Goal: Task Accomplishment & Management: Manage account settings

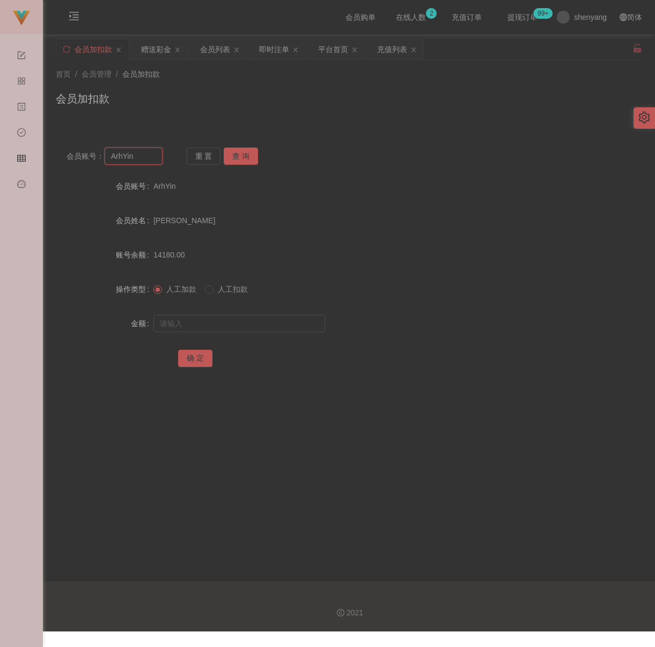
click at [159, 161] on input "ArhYin" at bounding box center [134, 156] width 58 height 17
click at [158, 161] on input "ArhYin" at bounding box center [134, 156] width 58 height 17
paste input "Yap1234"
type input "Yap1234"
click at [243, 152] on button "查 询" at bounding box center [241, 156] width 34 height 17
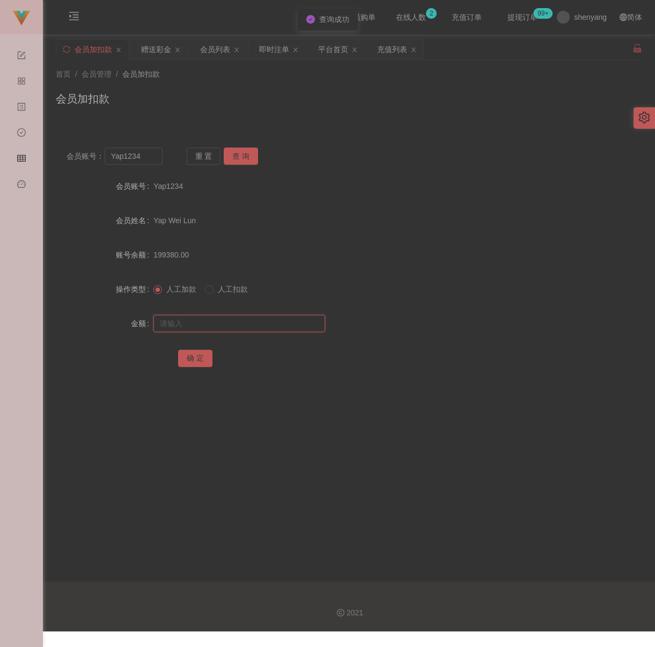
click at [233, 321] on input "text" at bounding box center [239, 323] width 172 height 17
click at [303, 327] on input "text" at bounding box center [239, 323] width 172 height 17
paste input "500"
type input "500"
click at [190, 367] on button "确 定" at bounding box center [195, 358] width 34 height 17
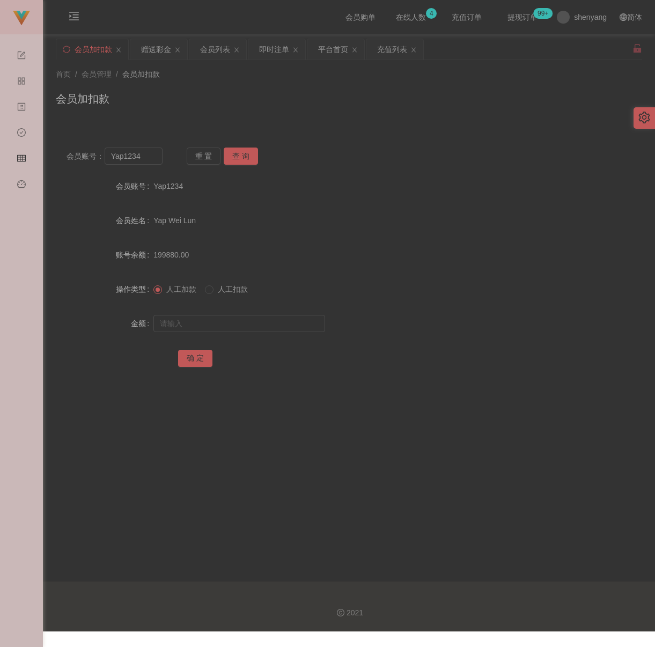
click at [372, 139] on div "会员账号： Yap1234 重 置 查 询 会员账号 Yap1234 会员姓名 [PERSON_NAME] 账号余额 199880.00 操作类型 人工加款 …" at bounding box center [349, 264] width 586 height 255
click at [393, 49] on div "充值列表" at bounding box center [392, 49] width 30 height 20
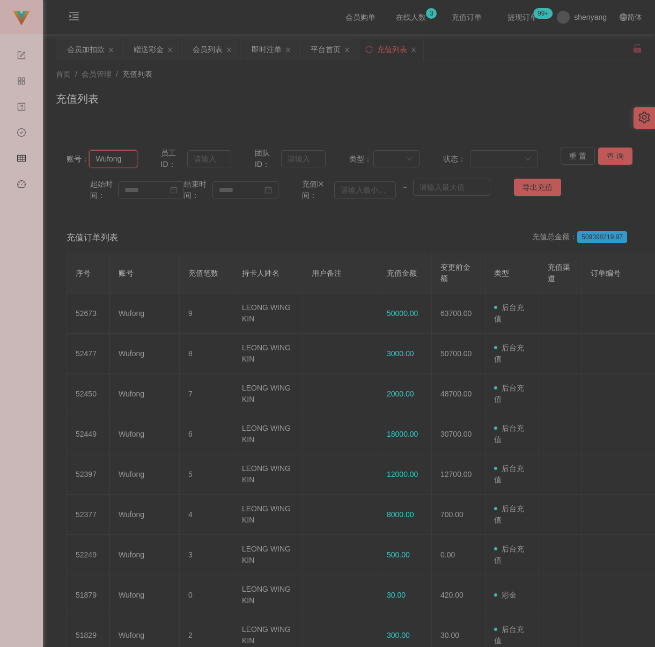
click at [132, 153] on input "Wufong" at bounding box center [113, 158] width 48 height 17
paste input "alvinchong323"
type input "alvinchong323"
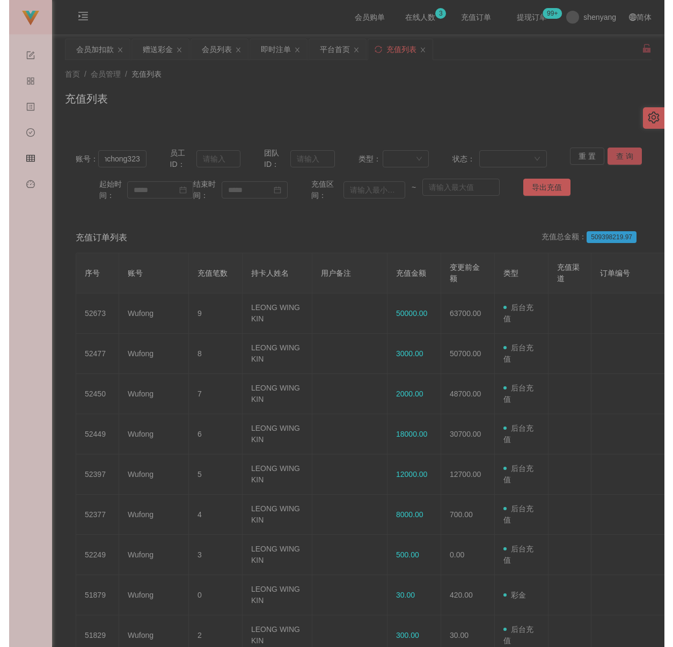
scroll to position [0, 0]
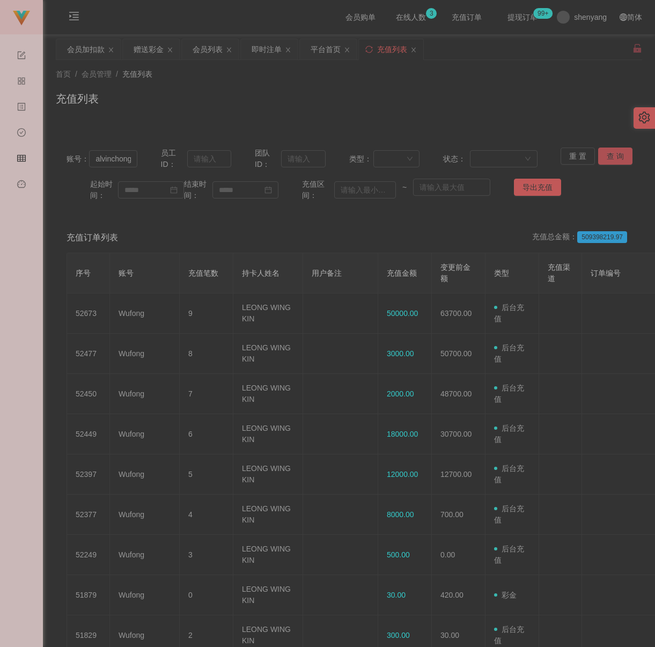
click at [615, 151] on button "查 询" at bounding box center [615, 156] width 34 height 17
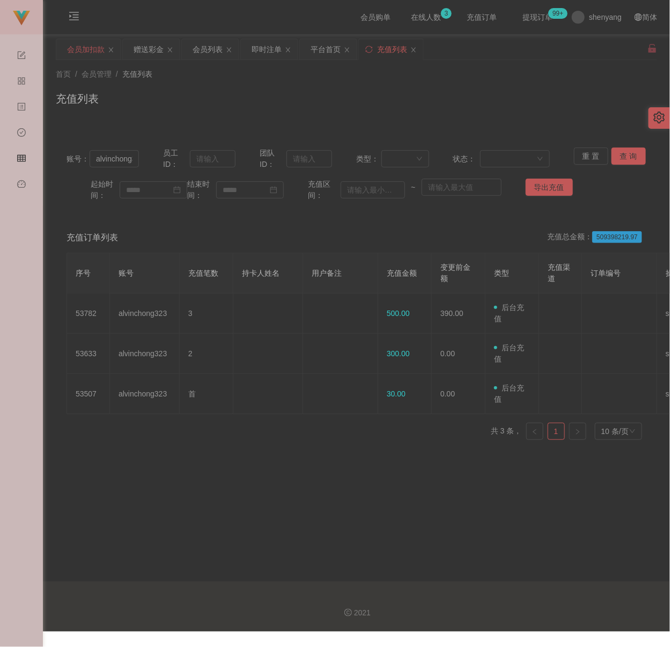
click at [76, 50] on div "会员加扣款" at bounding box center [86, 49] width 38 height 20
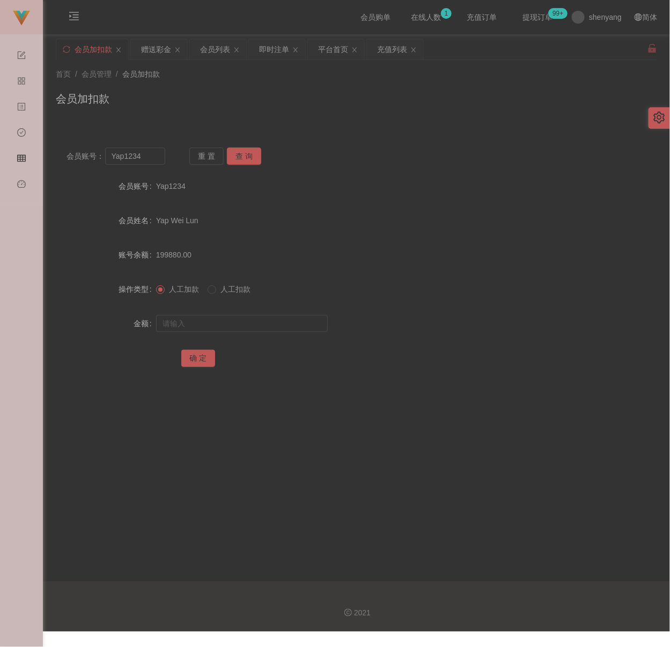
click at [334, 106] on div "会员加扣款" at bounding box center [356, 103] width 601 height 25
click at [221, 50] on div "会员列表" at bounding box center [215, 49] width 30 height 20
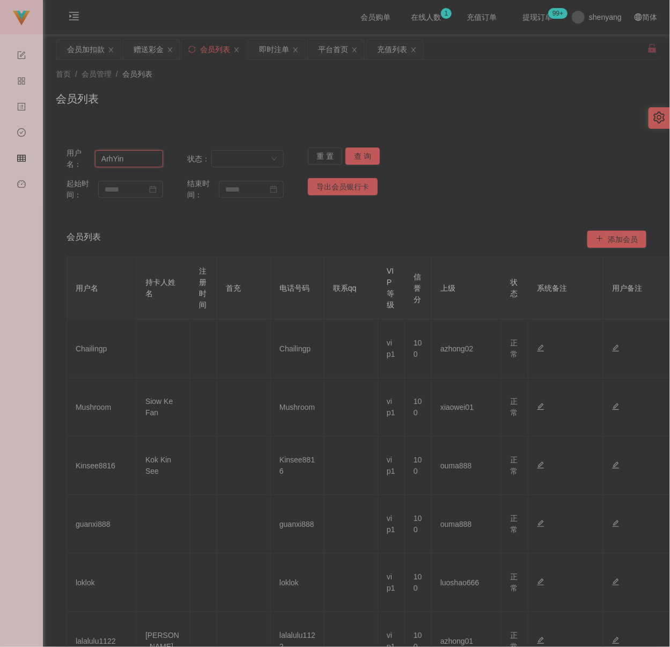
click at [135, 163] on input "ArhYin" at bounding box center [129, 158] width 68 height 17
paste input "Terence111"
type input "Terence111"
click at [361, 158] on button "查 询" at bounding box center [363, 156] width 34 height 17
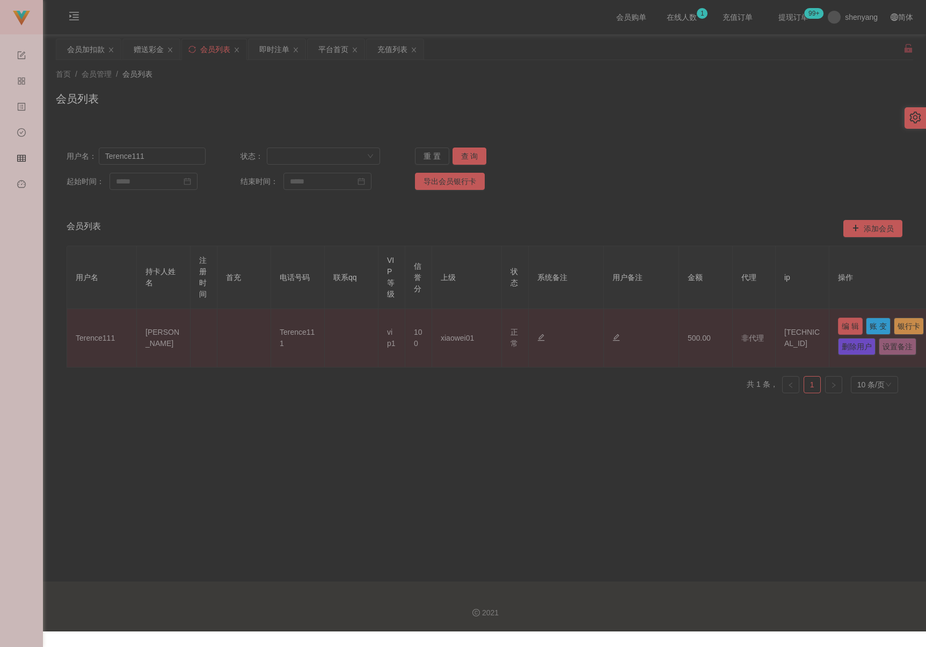
click at [655, 322] on button "编 辑" at bounding box center [850, 326] width 25 height 17
type input "Terence111"
type input "[PERSON_NAME]"
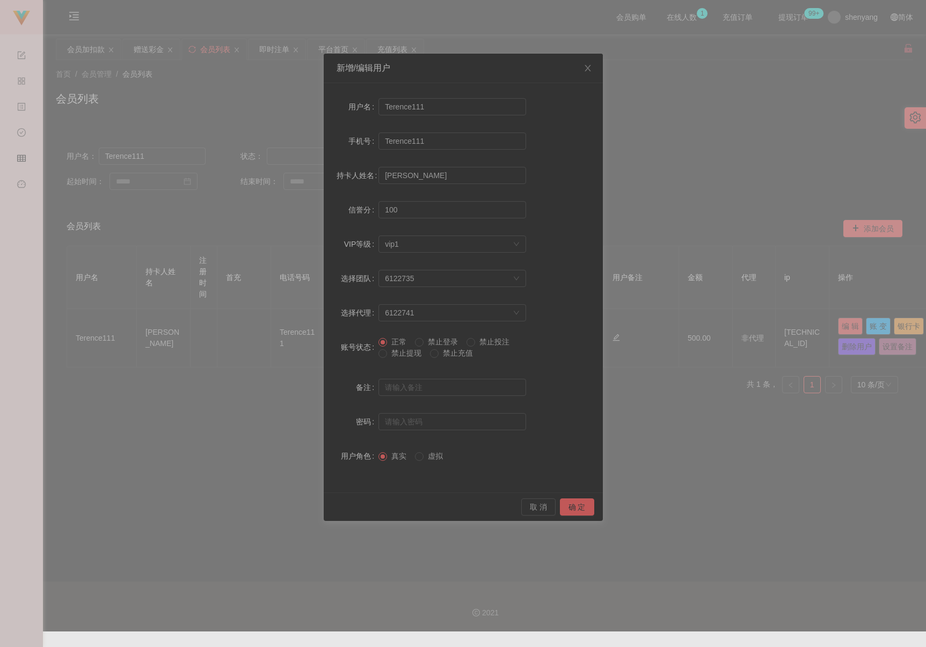
click at [398, 353] on span "禁止提现" at bounding box center [406, 353] width 39 height 9
click at [578, 506] on button "确 定" at bounding box center [577, 506] width 34 height 17
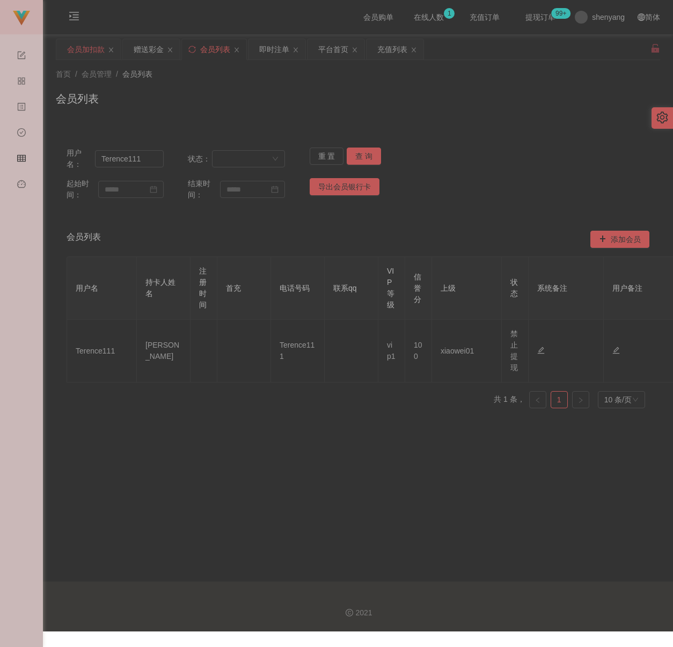
click at [79, 50] on div "会员加扣款" at bounding box center [86, 49] width 38 height 20
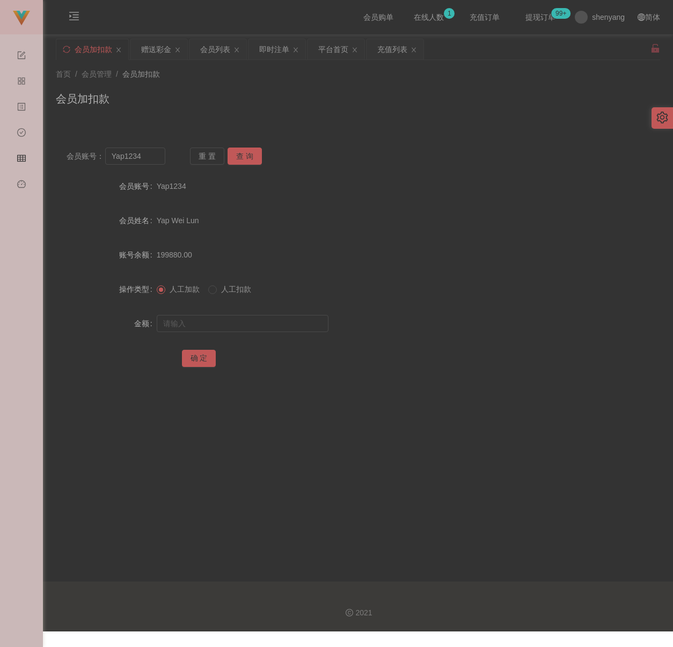
click at [305, 114] on div "会员加扣款" at bounding box center [358, 103] width 604 height 25
click at [148, 149] on input "Yap1234" at bounding box center [135, 156] width 61 height 17
paste input "qq123"
type input "qq123"
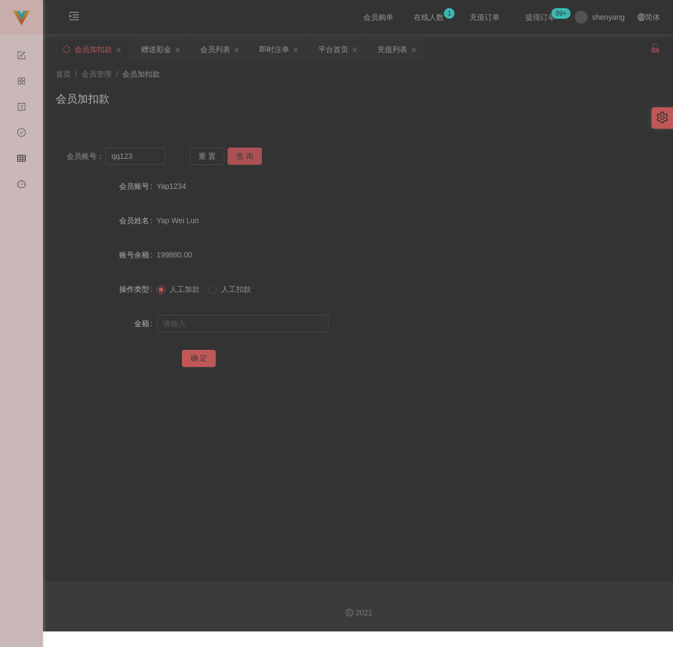
click at [237, 156] on button "查 询" at bounding box center [245, 156] width 34 height 17
click at [237, 316] on input "text" at bounding box center [243, 323] width 172 height 17
type input "500"
click at [203, 361] on button "确 定" at bounding box center [199, 358] width 34 height 17
drag, startPoint x: 338, startPoint y: 124, endPoint x: 330, endPoint y: 124, distance: 8.0
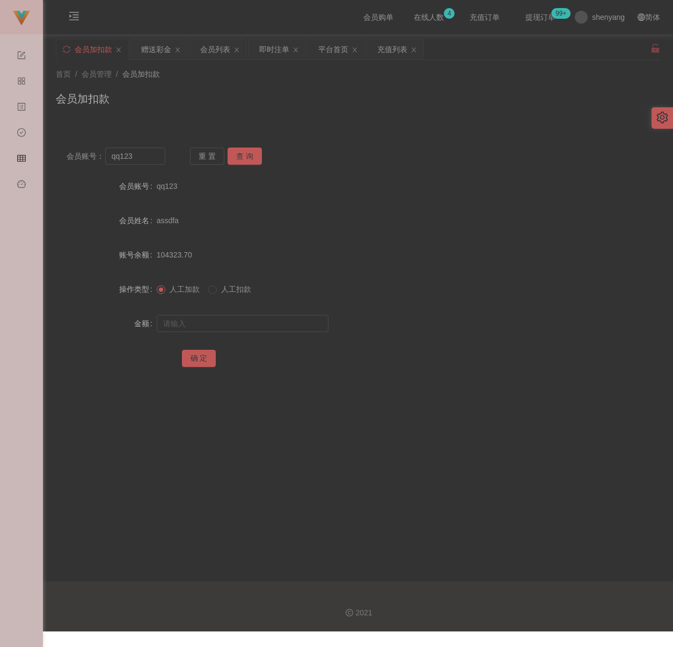
click at [338, 124] on div "会员账号： qq123 重 置 查 询 会员账号 qq123 会员姓名 assdfa 账号余额 104323.70 操作类型 人工加款 人工扣款 金额 确 定" at bounding box center [358, 258] width 604 height 268
click at [147, 156] on input "qq123" at bounding box center [135, 156] width 61 height 17
paste input "Michael01"
type input "Michael01"
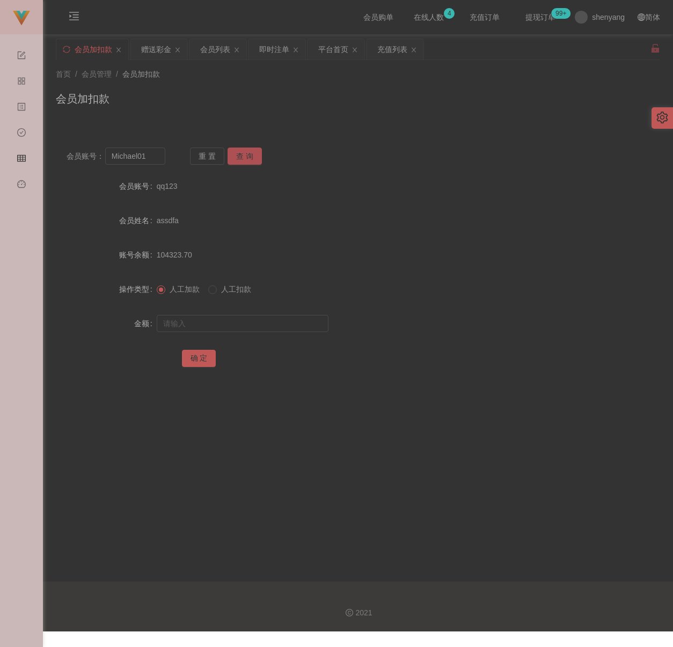
click at [250, 157] on button "查 询" at bounding box center [245, 156] width 34 height 17
click at [256, 320] on input "text" at bounding box center [243, 323] width 172 height 17
click at [283, 329] on input "text" at bounding box center [243, 323] width 172 height 17
paste input "300"
type input "300"
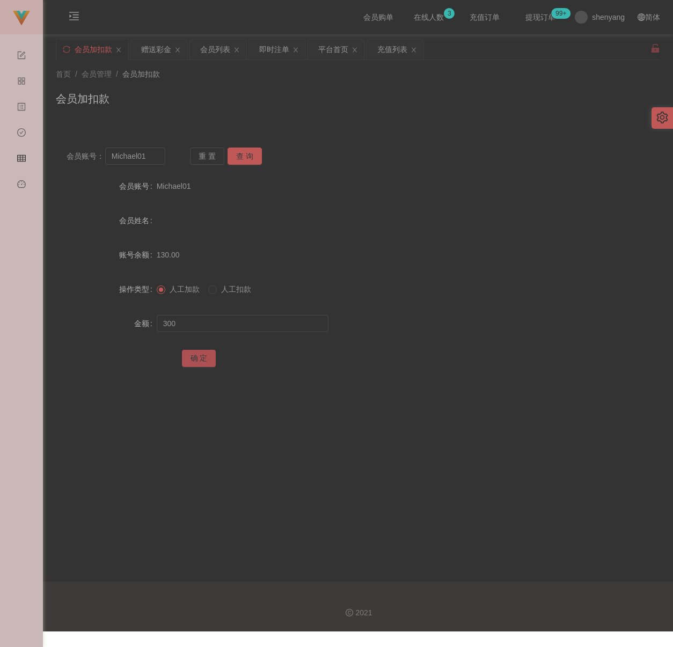
click at [202, 353] on button "确 定" at bounding box center [199, 358] width 34 height 17
click at [385, 113] on div "会员加扣款" at bounding box center [358, 103] width 604 height 25
click at [157, 155] on input "Michael01" at bounding box center [135, 156] width 61 height 17
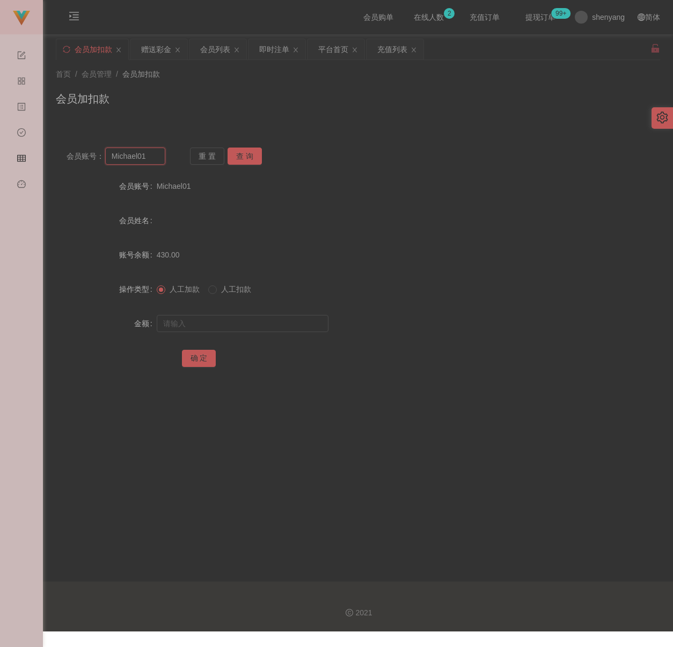
paste input "qq123"
type input "qq123"
click at [259, 158] on button "查 询" at bounding box center [245, 156] width 34 height 17
click at [229, 321] on input "text" at bounding box center [243, 323] width 172 height 17
click at [298, 327] on input "text" at bounding box center [243, 323] width 172 height 17
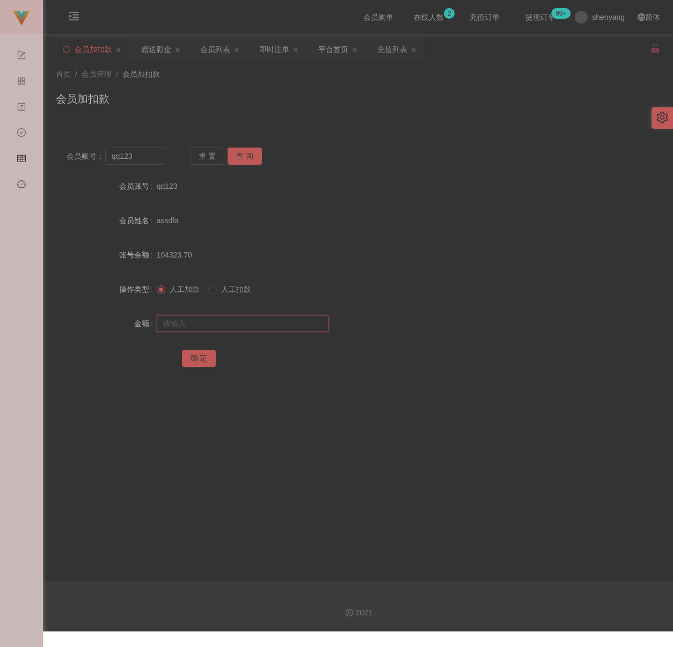
paste input "300"
type input "300"
click at [195, 359] on button "确 定" at bounding box center [199, 358] width 34 height 17
click at [324, 139] on div "会员账号： qq123 重 置 查 询 会员账号 qq123 会员姓名 assdfa 账号余额 104623.70 操作类型 人工加款 人工扣款 金额 确 定" at bounding box center [358, 264] width 604 height 255
click at [148, 161] on input "qq123" at bounding box center [135, 156] width 61 height 17
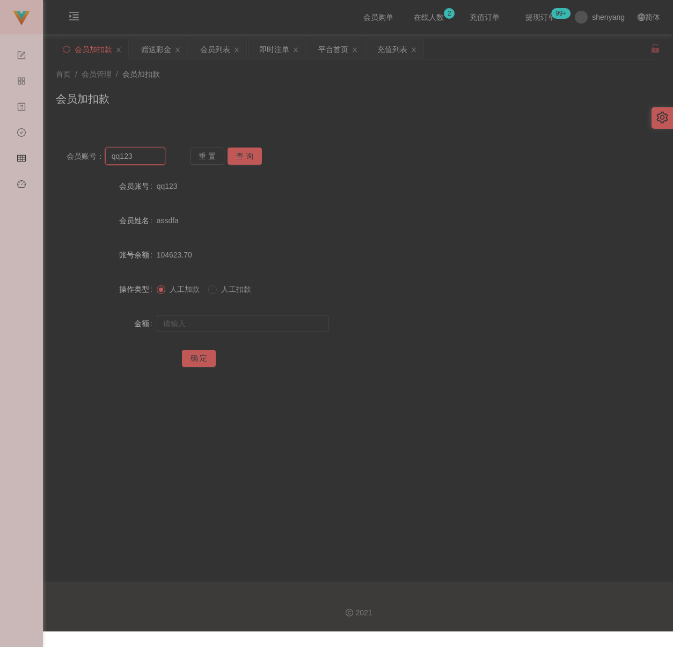
click at [148, 161] on input "qq123" at bounding box center [135, 156] width 61 height 17
paste input "WW"
type input "WW123"
click at [238, 157] on button "查 询" at bounding box center [245, 156] width 34 height 17
click at [256, 322] on input "text" at bounding box center [243, 323] width 172 height 17
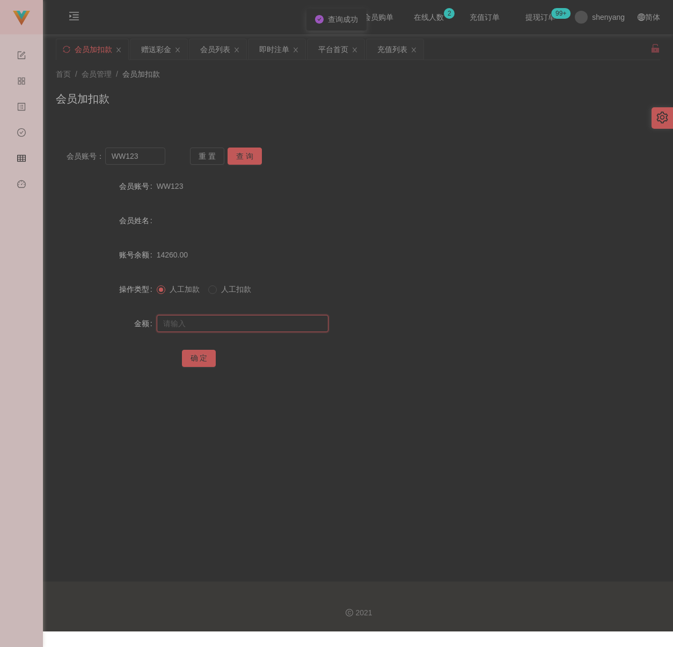
click at [272, 324] on input "text" at bounding box center [243, 323] width 172 height 17
paste input "100"
type input "100"
click at [203, 353] on button "确 定" at bounding box center [199, 358] width 34 height 17
click at [444, 121] on div "首页 / 会员管理 / 会员加扣款 / 会员加扣款" at bounding box center [358, 92] width 630 height 64
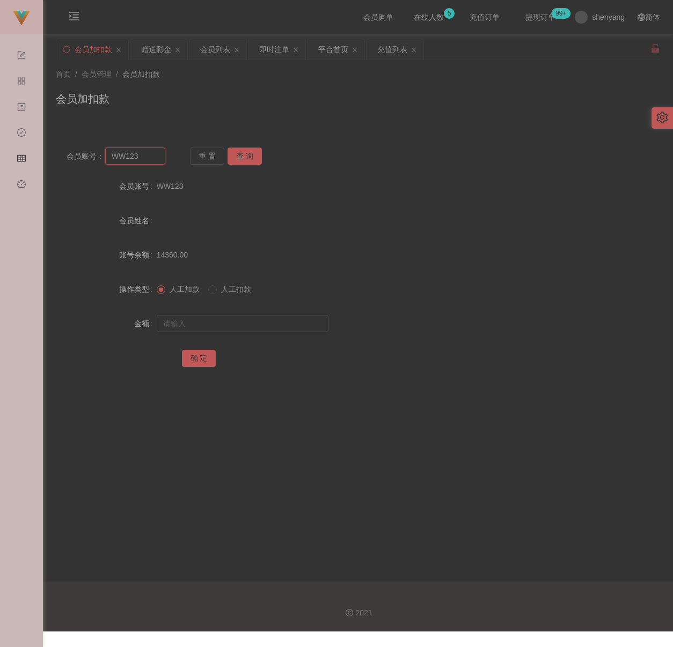
click at [153, 155] on input "WW123" at bounding box center [135, 156] width 61 height 17
paste input "333888"
type input "333888"
click at [245, 155] on button "查 询" at bounding box center [245, 156] width 34 height 17
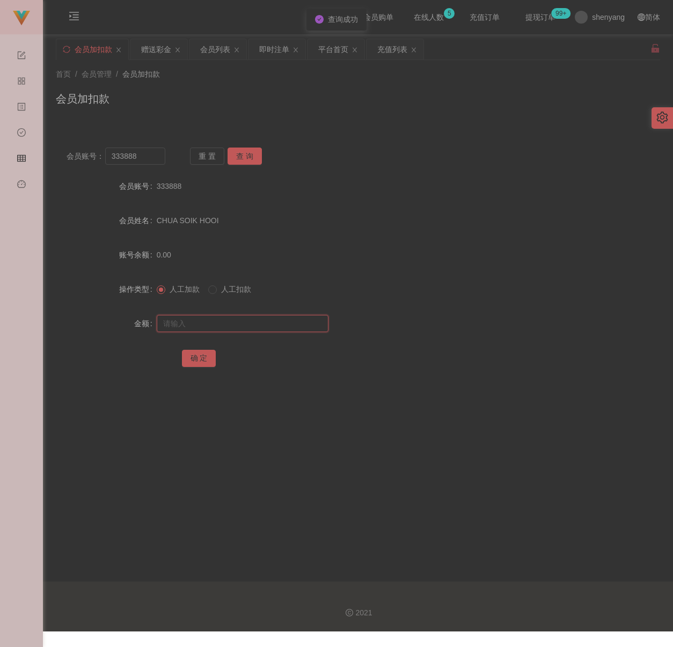
drag, startPoint x: 240, startPoint y: 321, endPoint x: 246, endPoint y: 322, distance: 6.0
click at [240, 321] on input "text" at bounding box center [243, 323] width 172 height 17
click at [283, 327] on input "text" at bounding box center [243, 323] width 172 height 17
paste input "500"
type input "500"
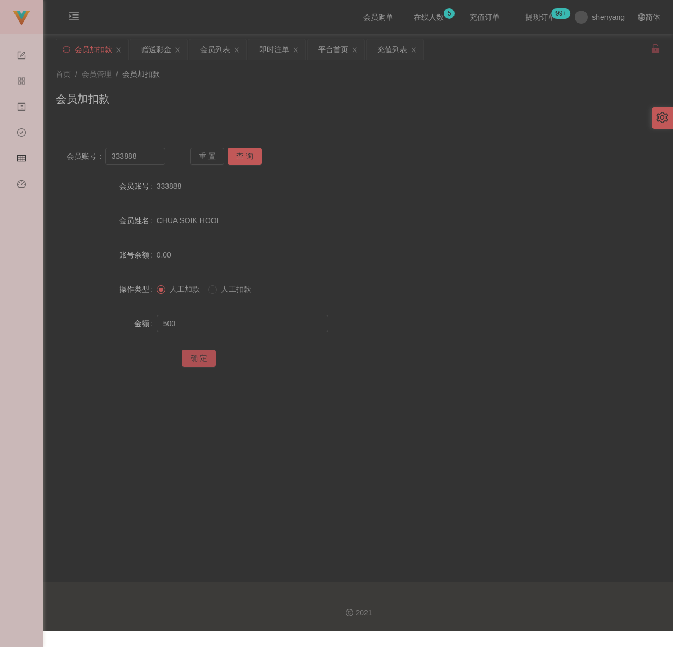
click at [189, 356] on button "确 定" at bounding box center [199, 358] width 34 height 17
click at [456, 97] on div "会员加扣款" at bounding box center [358, 103] width 604 height 25
click at [155, 157] on input "333888" at bounding box center [135, 156] width 61 height 17
paste input "alvinchong323"
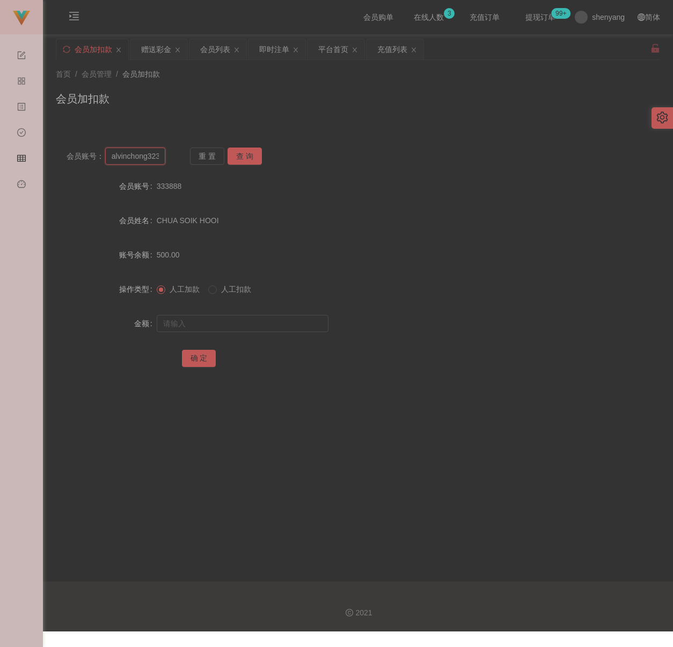
scroll to position [0, 2]
type input "alvinchong323"
click at [239, 155] on button "查 询" at bounding box center [245, 156] width 34 height 17
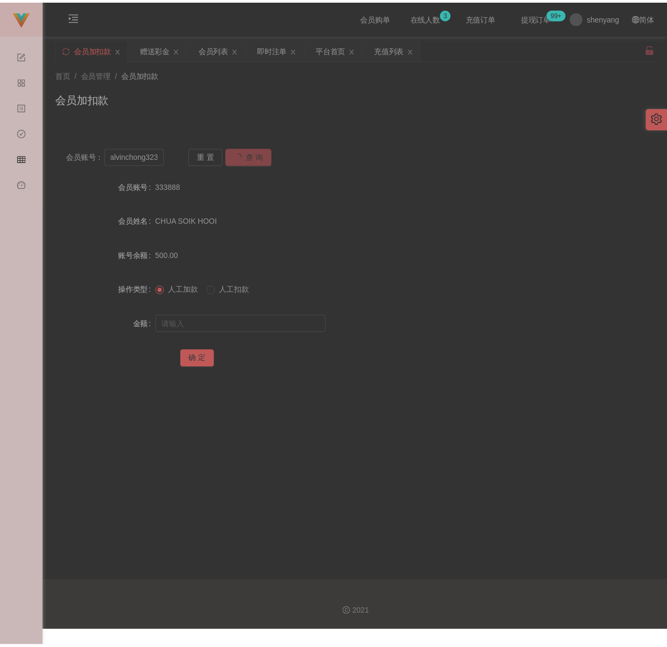
scroll to position [0, 0]
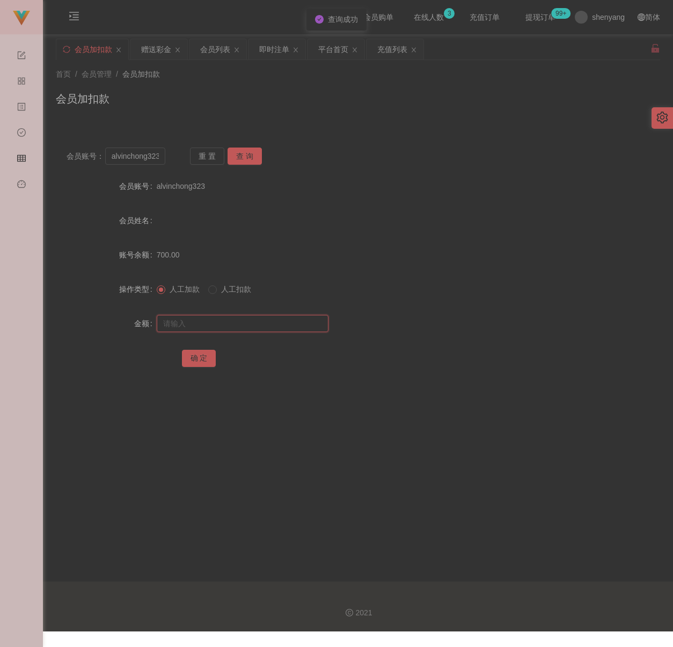
click at [269, 325] on input "text" at bounding box center [243, 323] width 172 height 17
click at [283, 327] on input "text" at bounding box center [243, 323] width 172 height 17
paste input "100"
type input "100"
click at [204, 353] on button "确 定" at bounding box center [199, 358] width 34 height 17
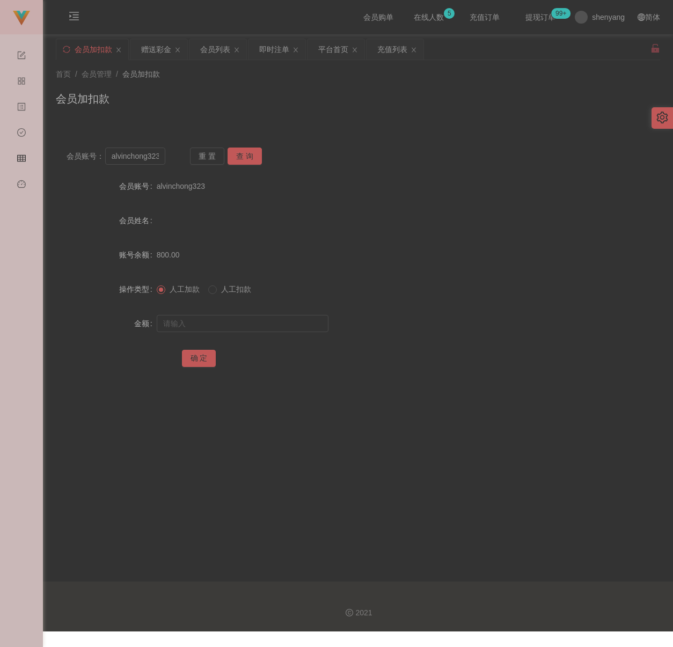
click at [279, 118] on div "首页 / 会员管理 / 会员加扣款 / 会员加扣款" at bounding box center [358, 92] width 630 height 64
click at [159, 158] on input "alvinchong323" at bounding box center [135, 156] width 61 height 17
paste input "Alexchin96"
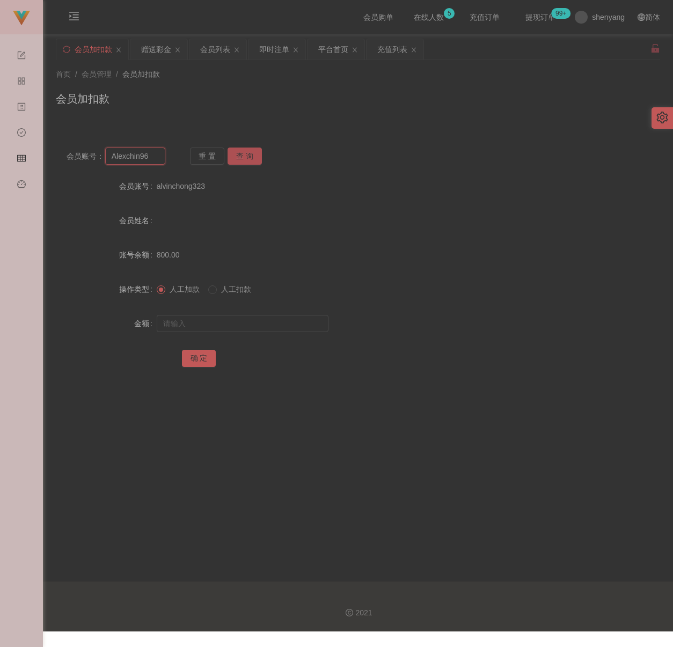
type input "Alexchin96"
click at [244, 153] on button "查 询" at bounding box center [245, 156] width 34 height 17
click at [260, 329] on input "text" at bounding box center [243, 323] width 172 height 17
click at [242, 329] on input "text" at bounding box center [243, 323] width 172 height 17
paste input "100"
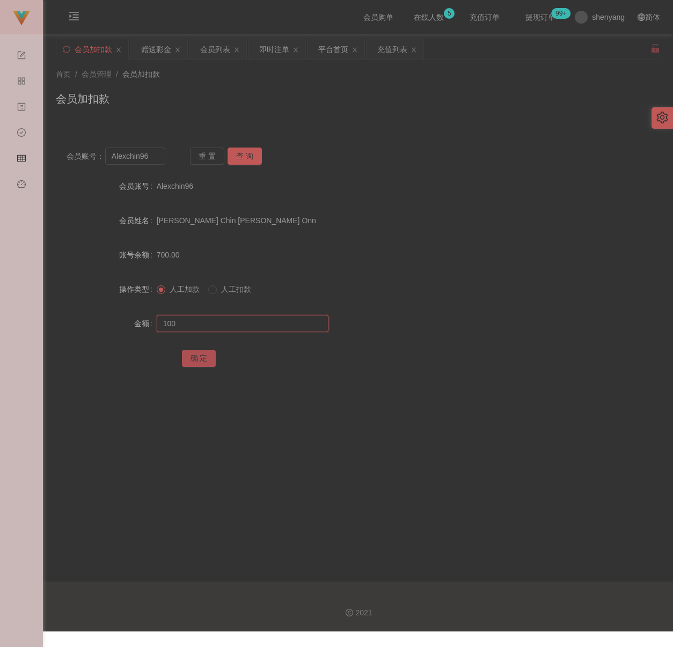
type input "100"
click at [204, 353] on button "确 定" at bounding box center [199, 358] width 34 height 17
click at [273, 112] on div "会员加扣款" at bounding box center [358, 103] width 604 height 25
click at [150, 157] on input "Alexchin96" at bounding box center [135, 156] width 61 height 17
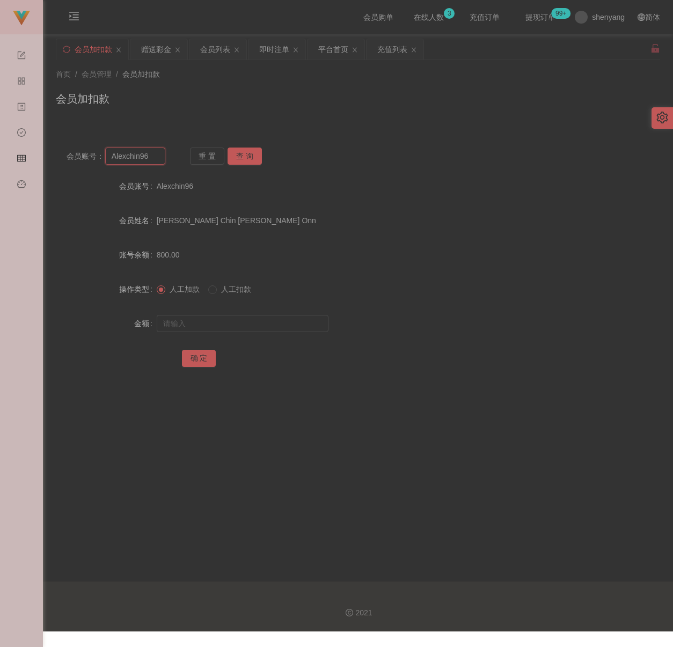
paste input "HeanHiong"
type input "HeanHiong"
click at [236, 152] on button "查 询" at bounding box center [245, 156] width 34 height 17
click at [250, 328] on input "text" at bounding box center [243, 323] width 172 height 17
click at [252, 318] on input "text" at bounding box center [243, 323] width 172 height 17
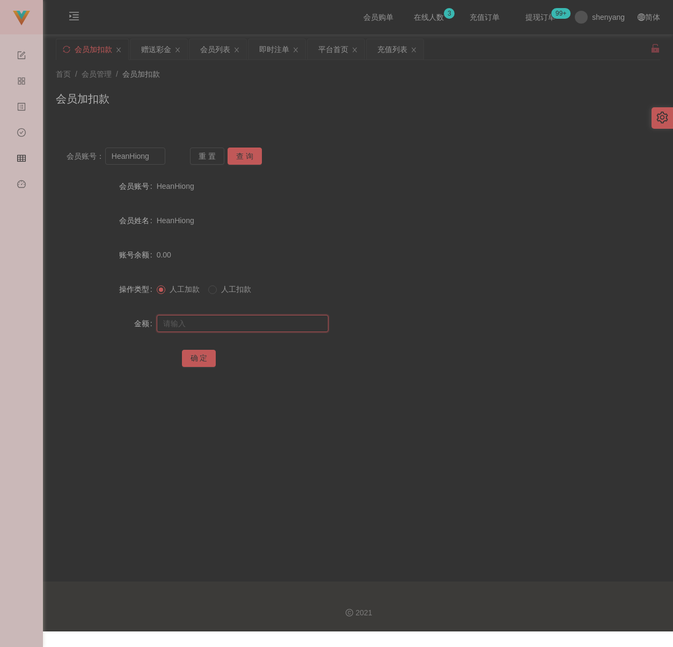
paste input "500"
type input "500"
click at [195, 356] on button "确 定" at bounding box center [199, 358] width 34 height 17
click at [285, 110] on div "会员加扣款" at bounding box center [358, 103] width 604 height 25
click at [153, 159] on input "HeanHiong" at bounding box center [135, 156] width 61 height 17
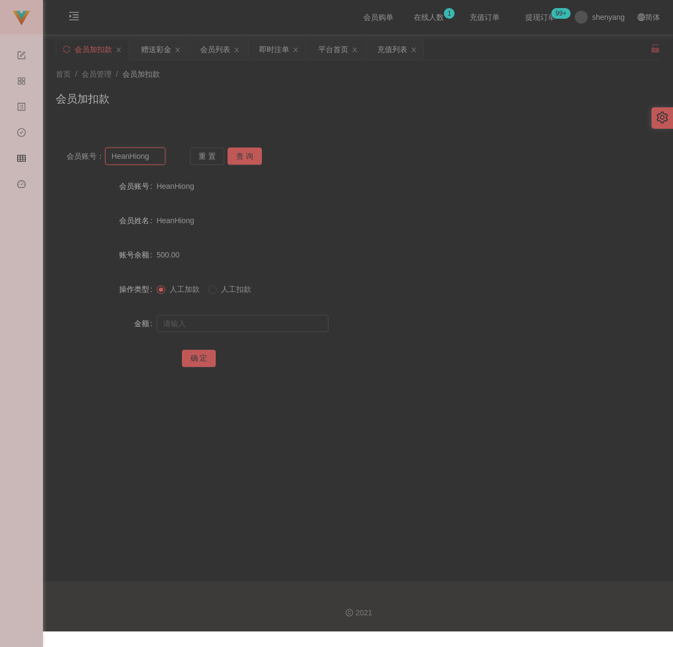
click at [153, 159] on input "HeanHiong" at bounding box center [135, 156] width 61 height 17
paste input "Alexchin96"
type input "Alexchin96"
click at [250, 153] on button "查 询" at bounding box center [245, 156] width 34 height 17
click at [280, 330] on input "text" at bounding box center [243, 323] width 172 height 17
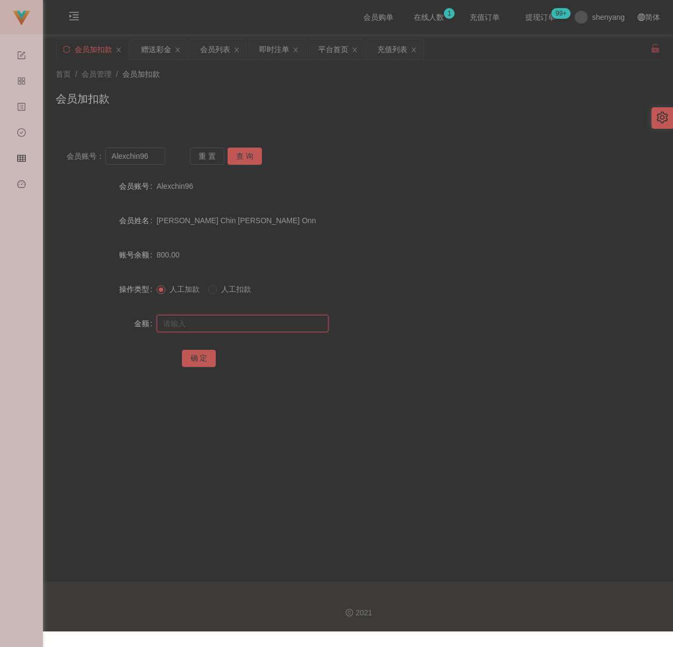
click at [291, 329] on input "text" at bounding box center [243, 323] width 172 height 17
paste input "200"
type input "200"
click at [201, 359] on button "确 定" at bounding box center [199, 358] width 34 height 17
click at [341, 84] on div "首页 / 会员管理 / 会员加扣款 / 会员加扣款" at bounding box center [358, 92] width 604 height 47
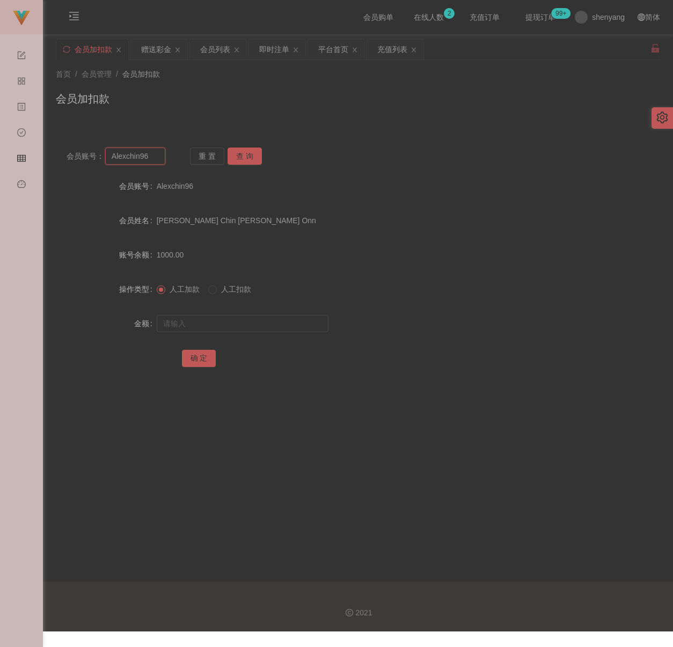
click at [151, 155] on input "Alexchin96" at bounding box center [135, 156] width 61 height 17
paste input "qq123"
type input "qq123"
click at [244, 163] on button "查 询" at bounding box center [245, 156] width 34 height 17
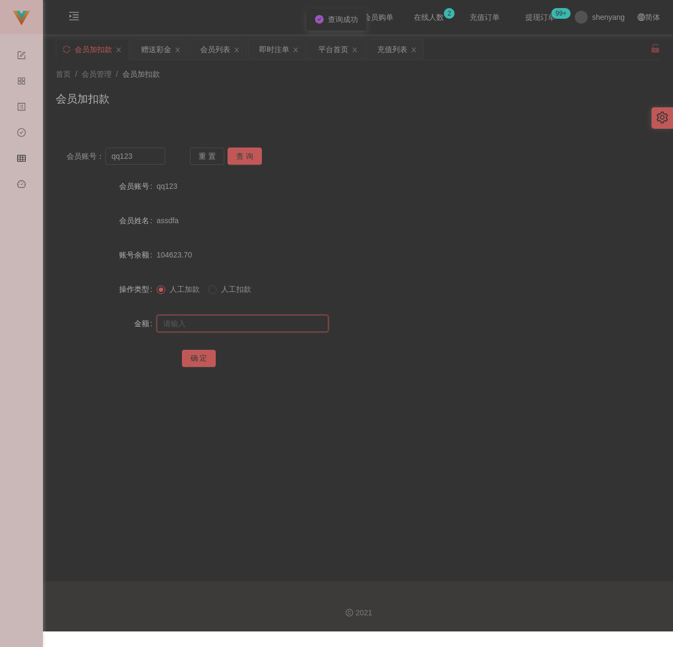
click at [226, 322] on input "text" at bounding box center [243, 323] width 172 height 17
type input "30"
click at [200, 358] on button "确 定" at bounding box center [199, 358] width 34 height 17
click at [141, 165] on div "会员账号： qq123 重 置 查 询 会员账号 qq123 会员姓名 assdfa 账号余额 104653.70 操作类型 人工加款 人工扣款 金额 确 定" at bounding box center [358, 264] width 604 height 255
click at [143, 160] on input "qq123" at bounding box center [135, 156] width 61 height 17
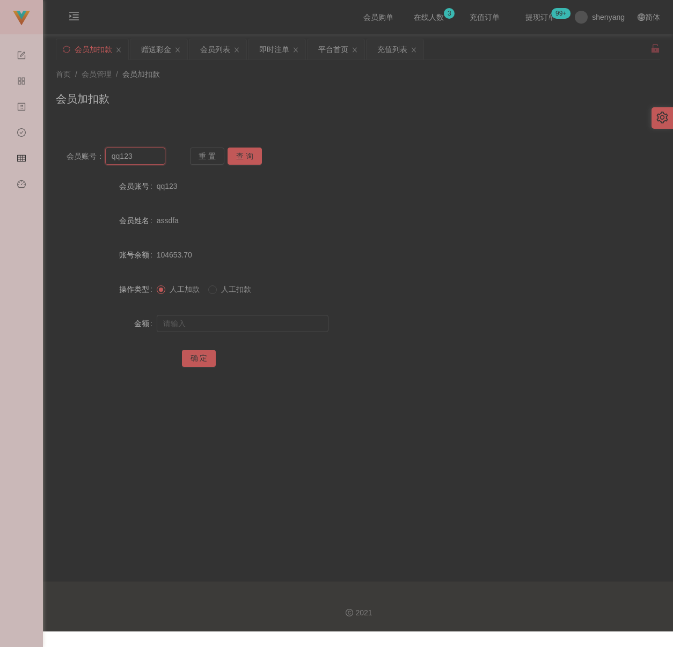
click at [143, 160] on input "qq123" at bounding box center [135, 156] width 61 height 17
paste input "jiujiu"
type input "jiujiu"
drag, startPoint x: 245, startPoint y: 153, endPoint x: 250, endPoint y: 167, distance: 14.9
click at [245, 153] on button "查 询" at bounding box center [245, 156] width 34 height 17
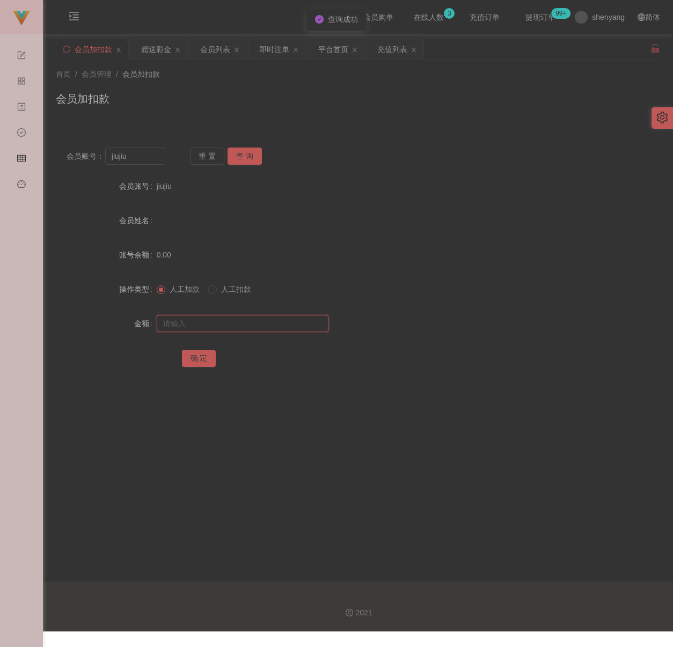
click at [234, 318] on input "text" at bounding box center [243, 323] width 172 height 17
type input "30"
click at [208, 356] on button "确 定" at bounding box center [199, 358] width 34 height 17
click at [156, 163] on input "jiujiu" at bounding box center [135, 156] width 61 height 17
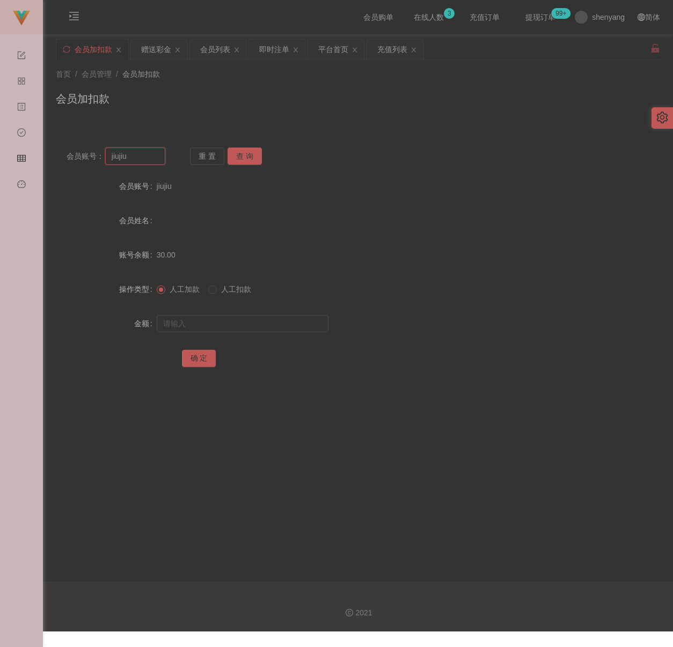
paste input "qq123"
type input "qq123"
click at [243, 153] on button "查 询" at bounding box center [245, 156] width 34 height 17
click at [224, 325] on input "text" at bounding box center [243, 323] width 172 height 17
click at [266, 322] on input "text" at bounding box center [243, 323] width 172 height 17
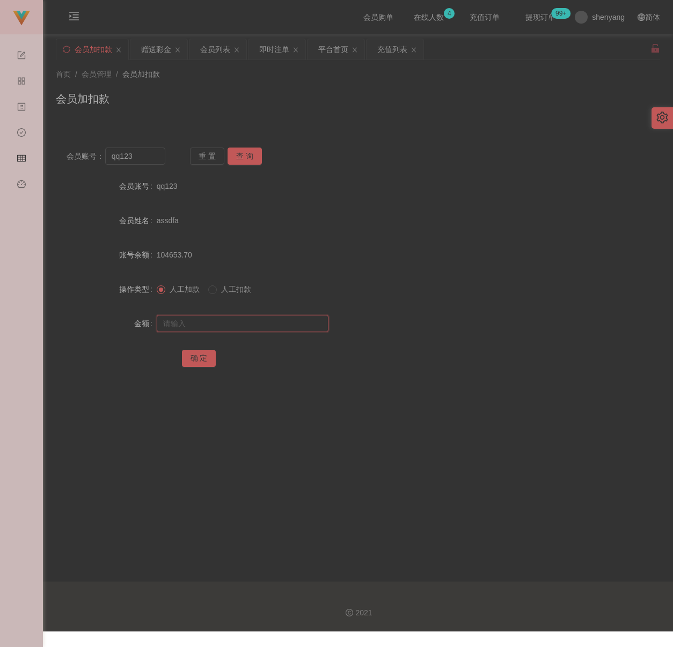
paste input "30"
type input "30"
click at [204, 357] on button "确 定" at bounding box center [199, 358] width 34 height 17
click at [153, 155] on input "qq123" at bounding box center [135, 156] width 61 height 17
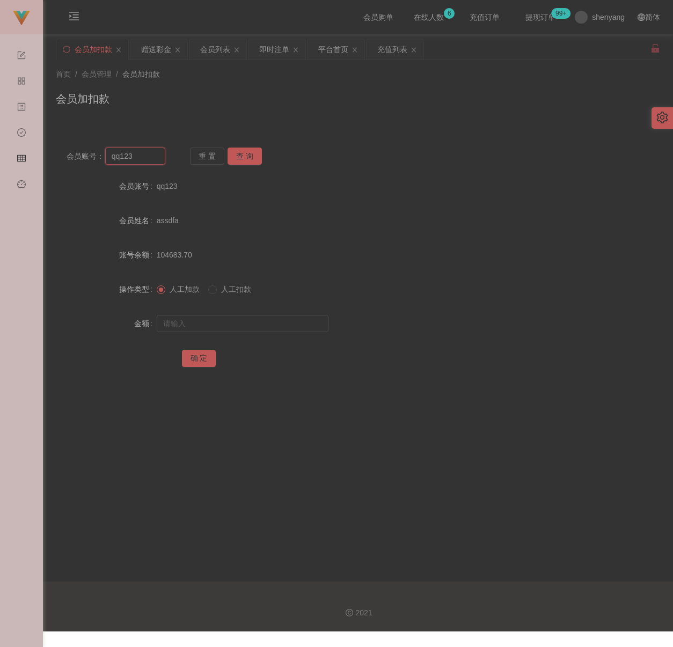
paste input "KMY250914"
type input "KMY250914"
click at [235, 153] on button "查 询" at bounding box center [245, 156] width 34 height 17
click at [252, 326] on input "text" at bounding box center [243, 323] width 172 height 17
click at [245, 325] on input "text" at bounding box center [243, 323] width 172 height 17
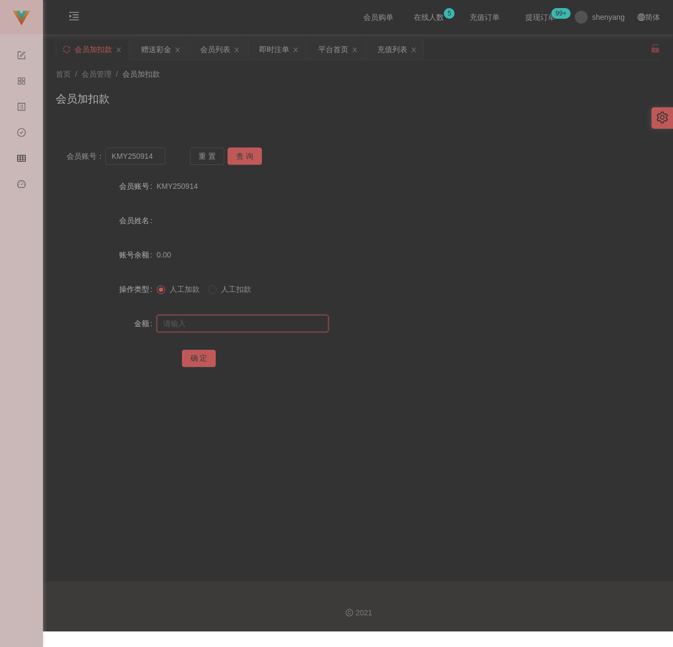
paste input "30"
type input "30"
click at [203, 354] on button "确 定" at bounding box center [199, 358] width 34 height 17
click at [160, 158] on input "KMY250914" at bounding box center [135, 156] width 61 height 17
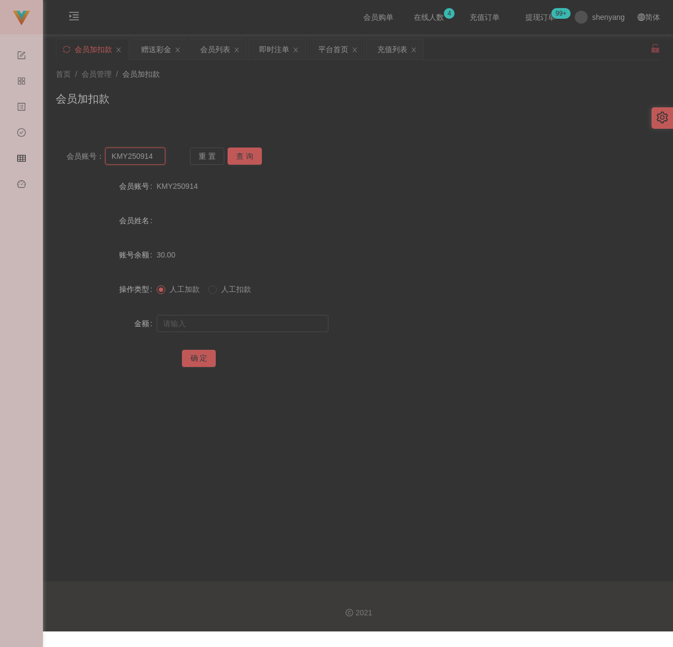
paste input "boon0816"
type input "boon0816"
click at [244, 158] on button "查 询" at bounding box center [245, 156] width 34 height 17
click at [261, 321] on input "text" at bounding box center [243, 323] width 172 height 17
click at [297, 326] on input "text" at bounding box center [243, 323] width 172 height 17
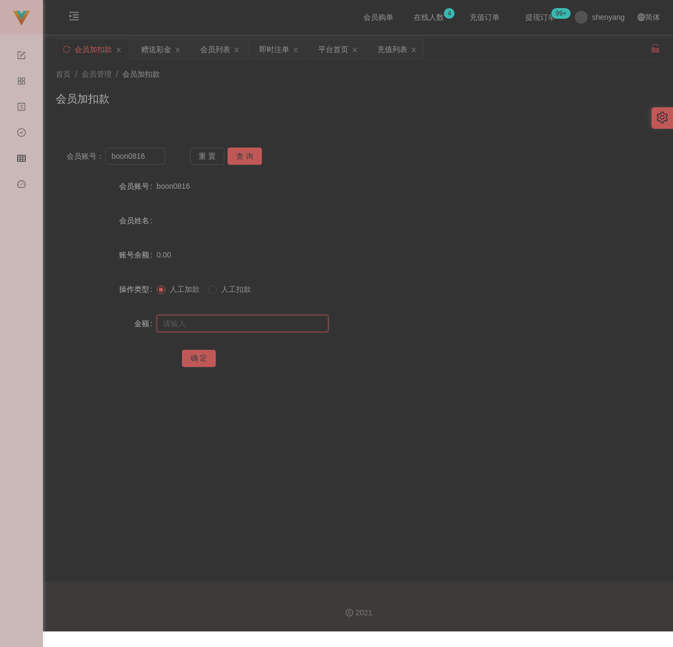
paste input "30"
type input "30"
click at [207, 354] on button "确 定" at bounding box center [199, 358] width 34 height 17
click at [153, 158] on input "boon0816" at bounding box center [135, 156] width 61 height 17
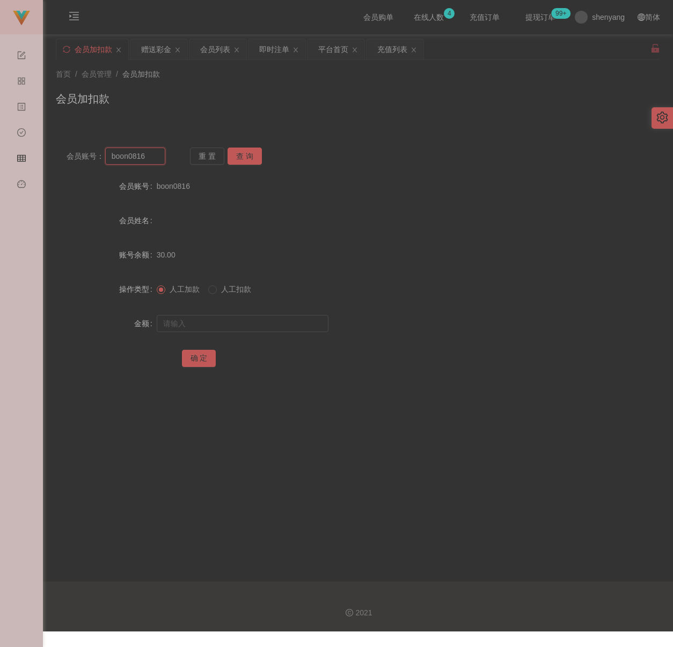
paste input "Weifoo7509"
type input "Weifoo7509"
click at [250, 158] on button "查 询" at bounding box center [245, 156] width 34 height 17
click at [248, 321] on input "text" at bounding box center [243, 323] width 172 height 17
click at [289, 327] on input "text" at bounding box center [243, 323] width 172 height 17
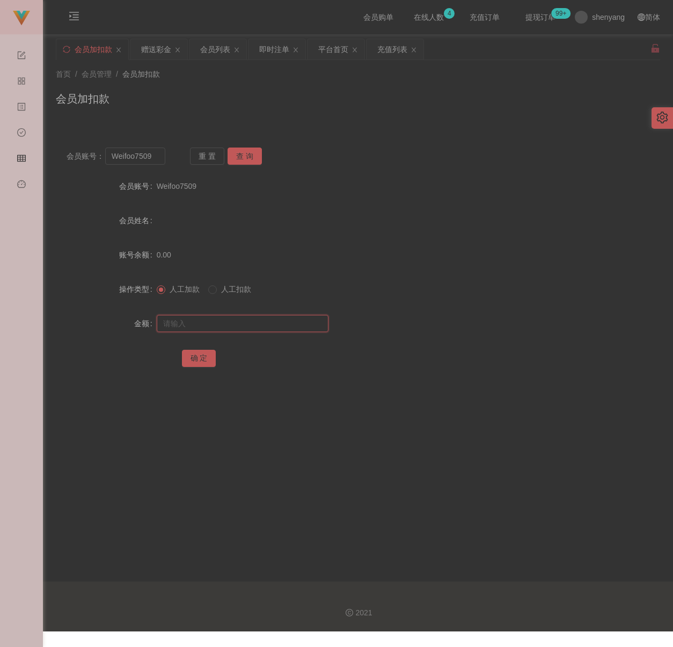
paste input "30"
type input "30"
click at [204, 351] on button "确 定" at bounding box center [199, 358] width 34 height 17
click at [151, 151] on input "Weifoo7509" at bounding box center [135, 156] width 61 height 17
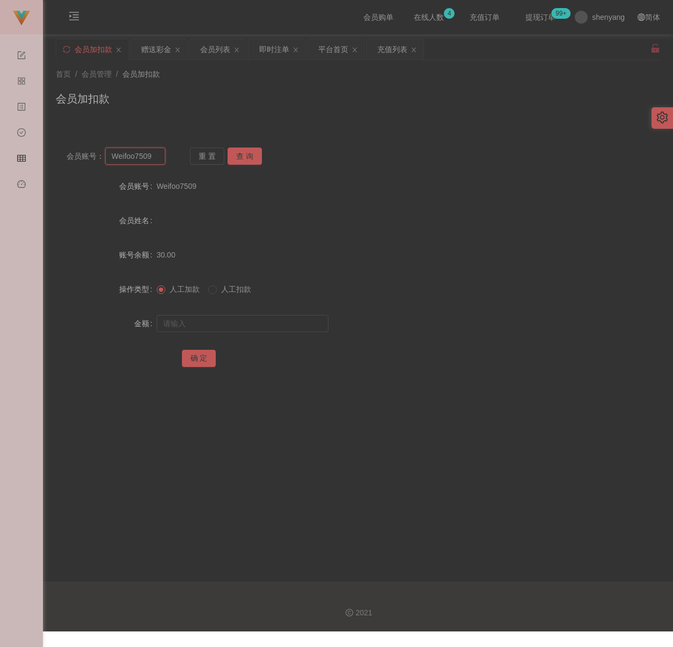
paste input "qq123"
type input "qq123"
click at [254, 153] on button "查 询" at bounding box center [245, 156] width 34 height 17
click at [231, 322] on input "text" at bounding box center [243, 323] width 172 height 17
click at [285, 322] on input "text" at bounding box center [243, 323] width 172 height 17
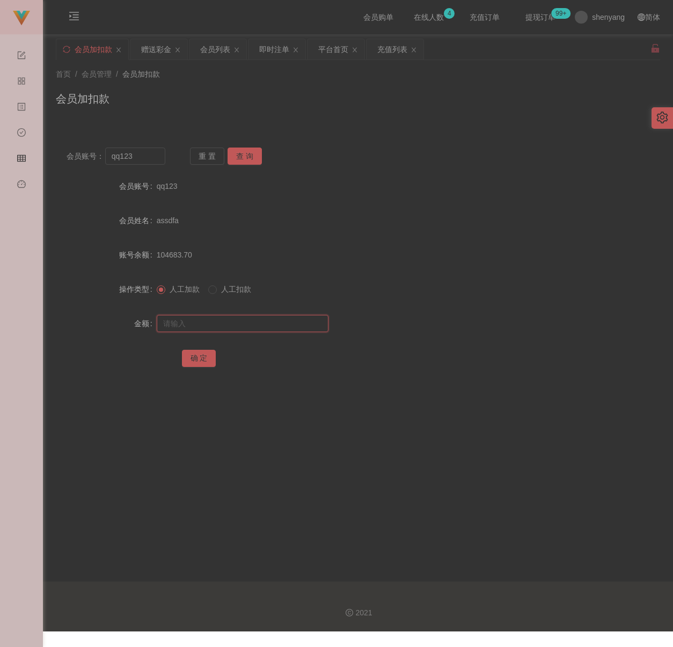
paste input "30"
type input "30"
click at [195, 358] on button "确 定" at bounding box center [199, 358] width 34 height 17
click at [143, 160] on input "qq123" at bounding box center [135, 156] width 61 height 17
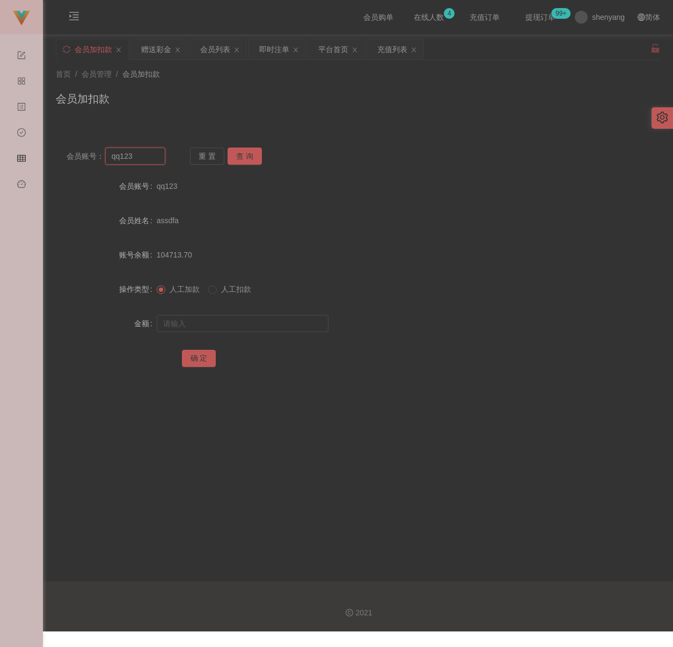
paste input "Lian9550"
type input "Lian9550"
click at [243, 156] on button "查 询" at bounding box center [245, 156] width 34 height 17
click at [231, 328] on input "text" at bounding box center [243, 323] width 172 height 17
click at [260, 326] on input "text" at bounding box center [243, 323] width 172 height 17
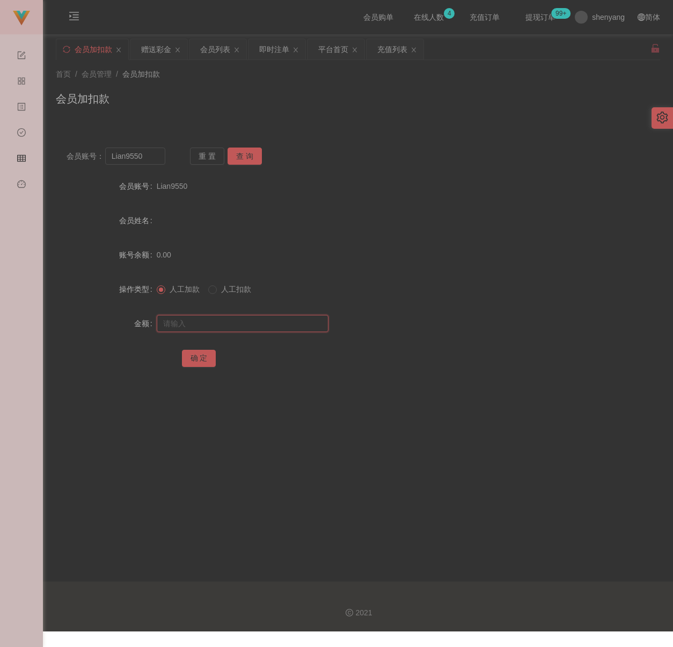
paste input "30"
type input "30"
click at [199, 354] on button "确 定" at bounding box center [199, 358] width 34 height 17
click at [153, 156] on input "Lian9550" at bounding box center [135, 156] width 61 height 17
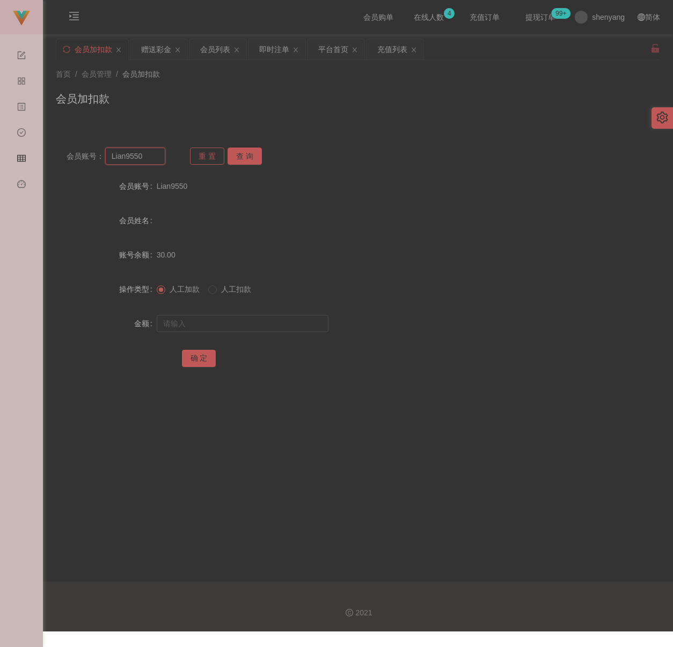
paste input "qq123"
type input "qq123"
click at [238, 152] on button "查 询" at bounding box center [245, 156] width 34 height 17
click at [222, 317] on input "text" at bounding box center [243, 323] width 172 height 17
click at [273, 326] on input "text" at bounding box center [243, 323] width 172 height 17
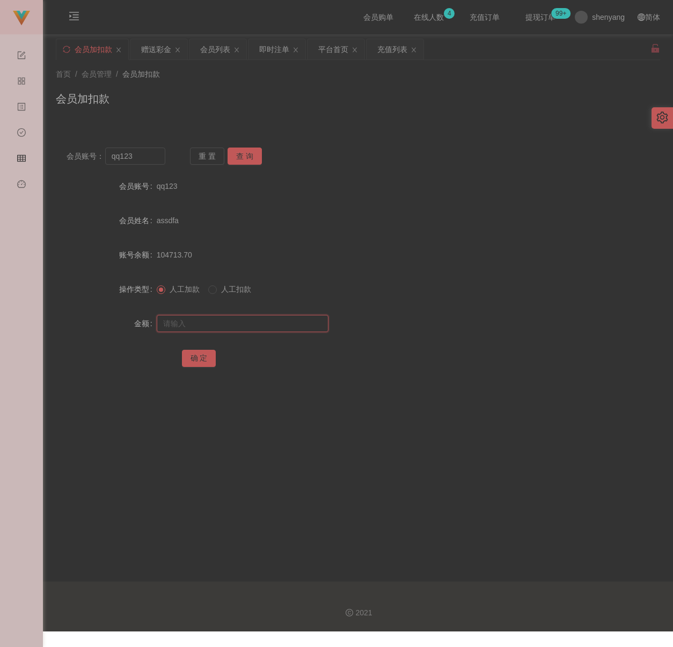
paste input "30"
type input "30"
click at [196, 356] on button "确 定" at bounding box center [199, 358] width 34 height 17
click at [150, 157] on input "qq123" at bounding box center [135, 156] width 61 height 17
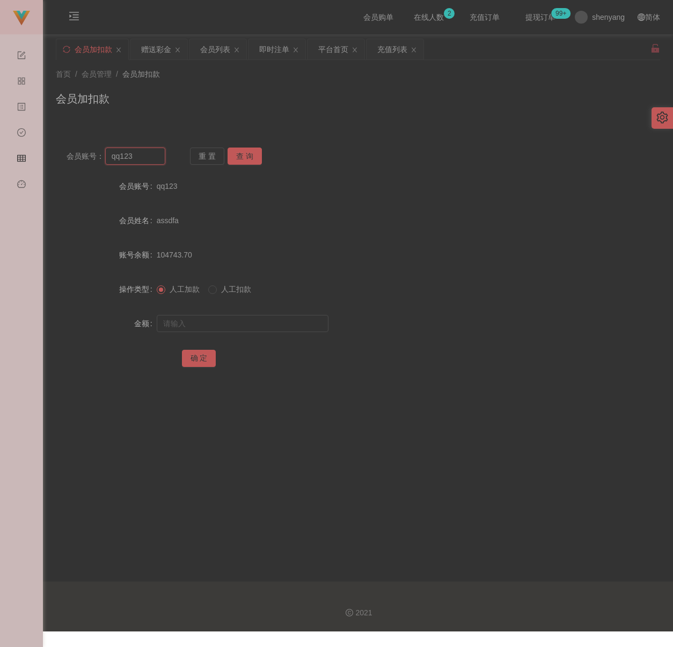
click at [150, 157] on input "qq123" at bounding box center [135, 156] width 61 height 17
click at [253, 152] on button "查 询" at bounding box center [245, 156] width 34 height 17
click at [246, 324] on input "text" at bounding box center [243, 323] width 172 height 17
click at [275, 325] on input "text" at bounding box center [243, 323] width 172 height 17
paste input "30"
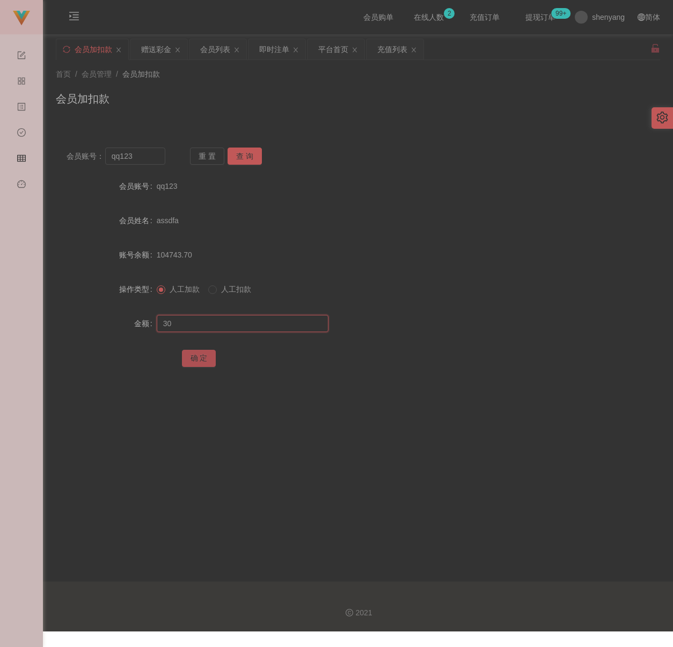
type input "30"
click at [203, 354] on button "确 定" at bounding box center [199, 358] width 34 height 17
click at [142, 153] on input "qq123" at bounding box center [135, 156] width 61 height 17
paste input "870523"
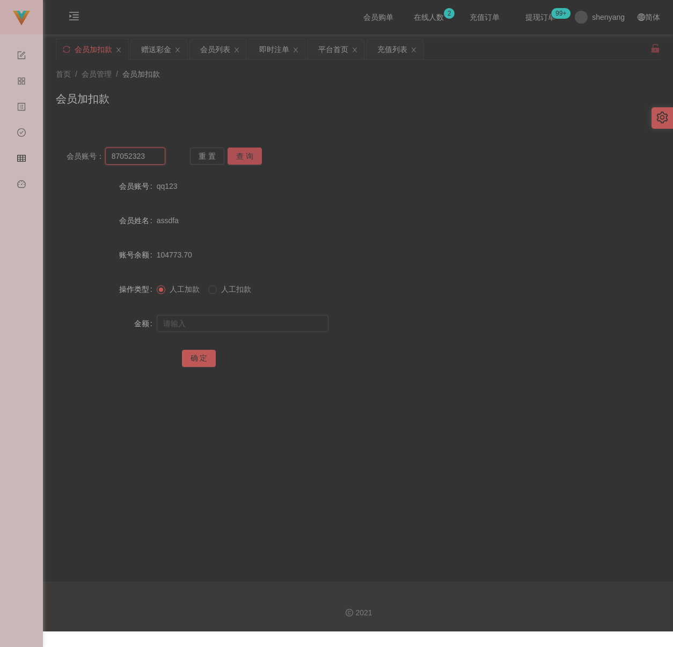
type input "87052323"
click at [240, 158] on button "查 询" at bounding box center [245, 156] width 34 height 17
drag, startPoint x: 229, startPoint y: 326, endPoint x: 238, endPoint y: 324, distance: 9.3
click at [230, 326] on input "text" at bounding box center [243, 323] width 172 height 17
click at [287, 325] on input "text" at bounding box center [243, 323] width 172 height 17
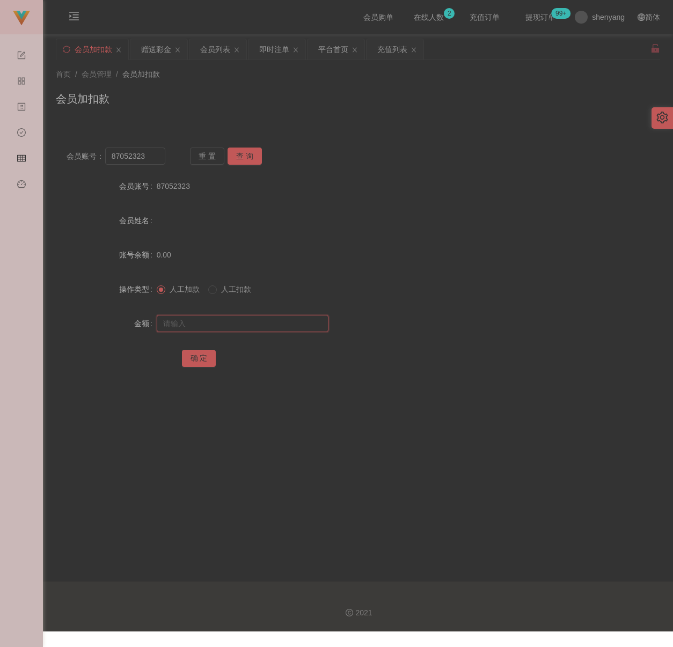
paste input "30"
type input "30"
click at [200, 356] on button "确 定" at bounding box center [199, 358] width 34 height 17
click at [150, 158] on input "87052323" at bounding box center [135, 156] width 61 height 17
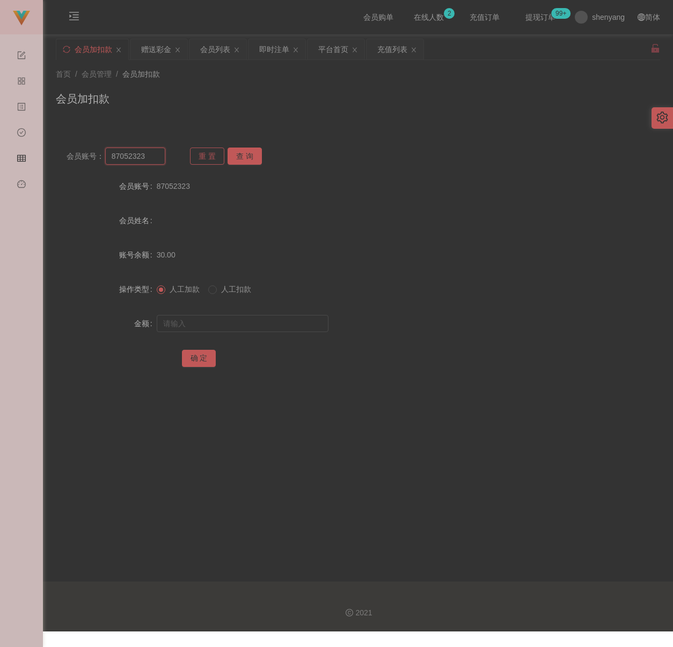
paste input "Domo"
type input "Domo"
click at [250, 155] on button "查 询" at bounding box center [245, 156] width 34 height 17
click at [248, 321] on input "text" at bounding box center [243, 323] width 172 height 17
click at [274, 329] on input "text" at bounding box center [243, 323] width 172 height 17
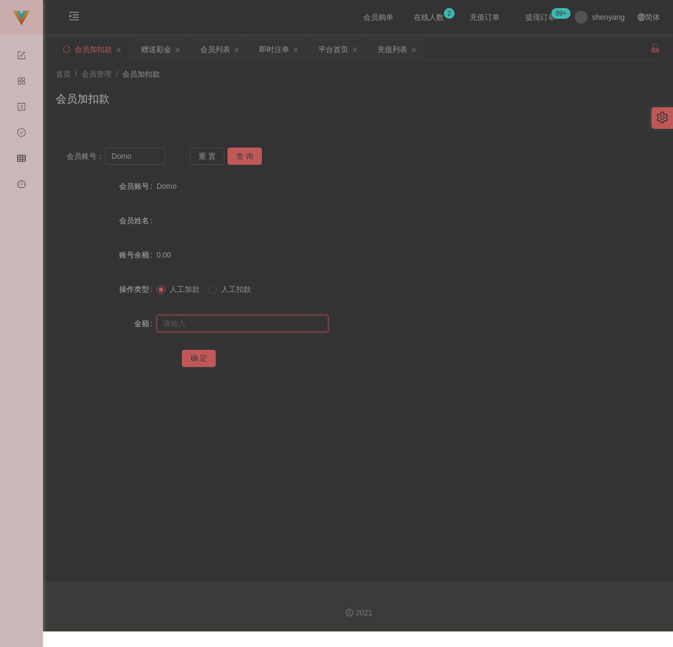
paste input "30"
type input "30"
click at [202, 355] on button "确 定" at bounding box center [199, 358] width 34 height 17
click at [143, 162] on input "Domo" at bounding box center [135, 156] width 61 height 17
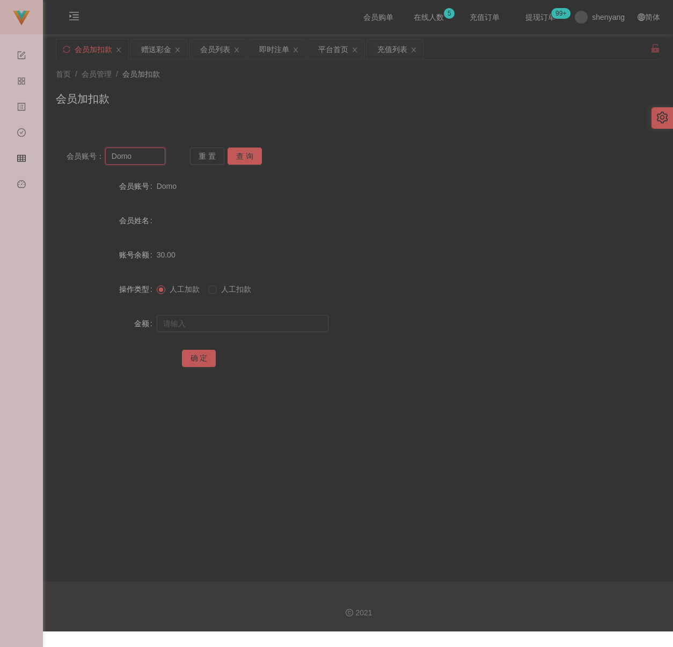
paste input "HeanHiong"
type input "HeanHiong"
drag, startPoint x: 238, startPoint y: 155, endPoint x: 240, endPoint y: 163, distance: 8.2
click at [239, 155] on button "查 询" at bounding box center [245, 156] width 34 height 17
click at [224, 324] on input "text" at bounding box center [243, 323] width 172 height 17
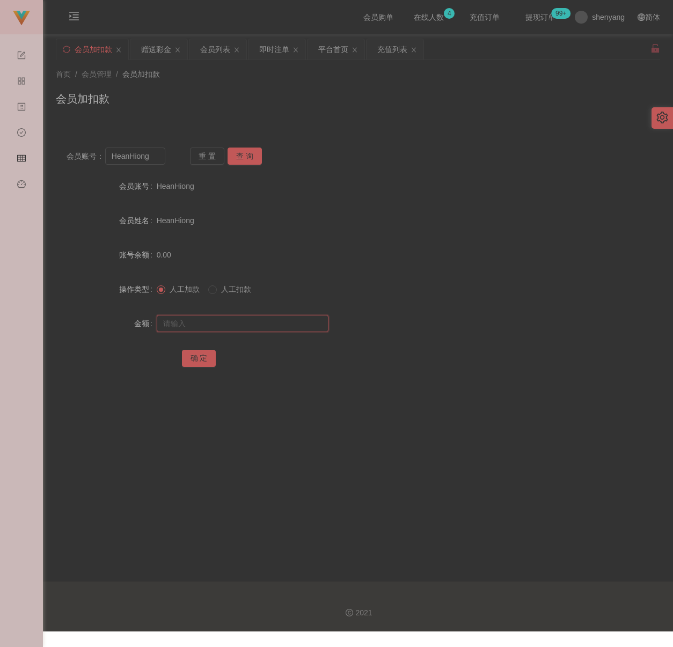
click at [274, 328] on input "text" at bounding box center [243, 323] width 172 height 17
paste input "2000"
type input "2000"
click at [208, 357] on button "确 定" at bounding box center [199, 358] width 34 height 17
click at [155, 155] on input "HeanHiong" at bounding box center [135, 156] width 61 height 17
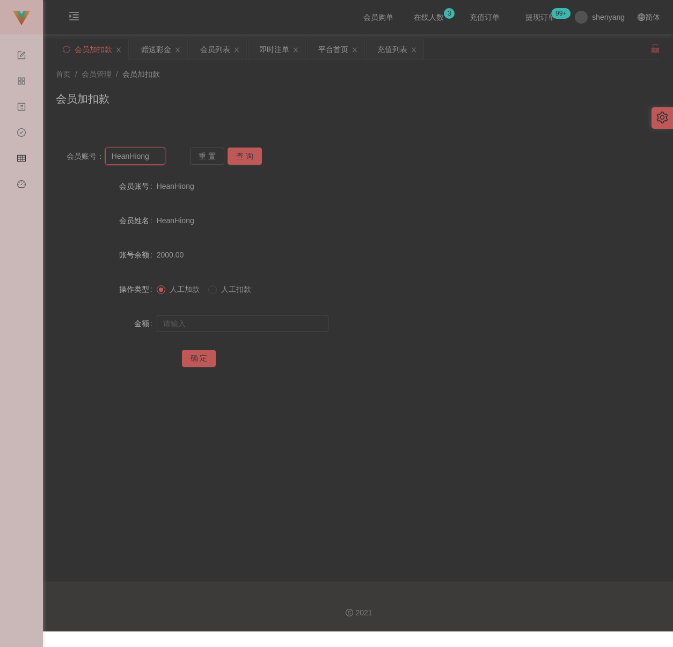
click at [155, 155] on input "HeanHiong" at bounding box center [135, 156] width 61 height 17
paste input "qq123"
type input "qq123"
click at [245, 158] on button "查 询" at bounding box center [245, 156] width 34 height 17
click at [248, 320] on input "text" at bounding box center [243, 323] width 172 height 17
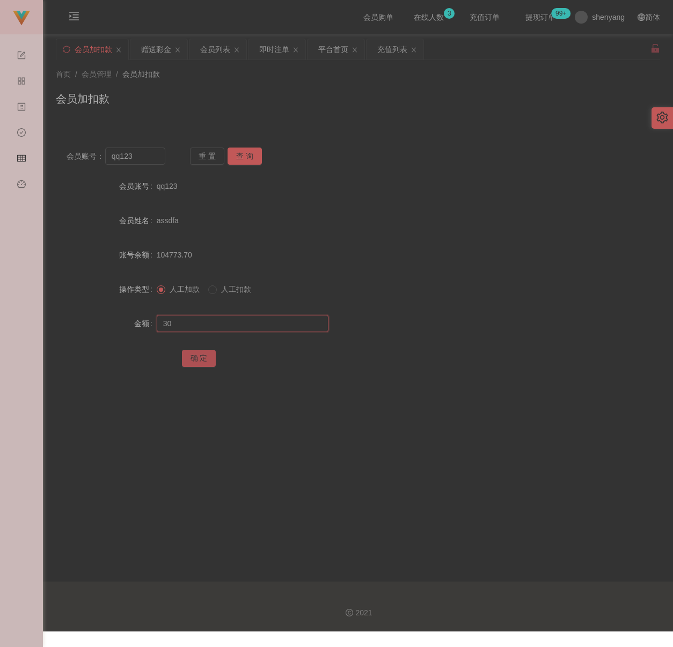
type input "30"
click at [199, 361] on button "确 定" at bounding box center [199, 358] width 34 height 17
click at [134, 155] on input "qq123" at bounding box center [135, 156] width 61 height 17
paste input "WW"
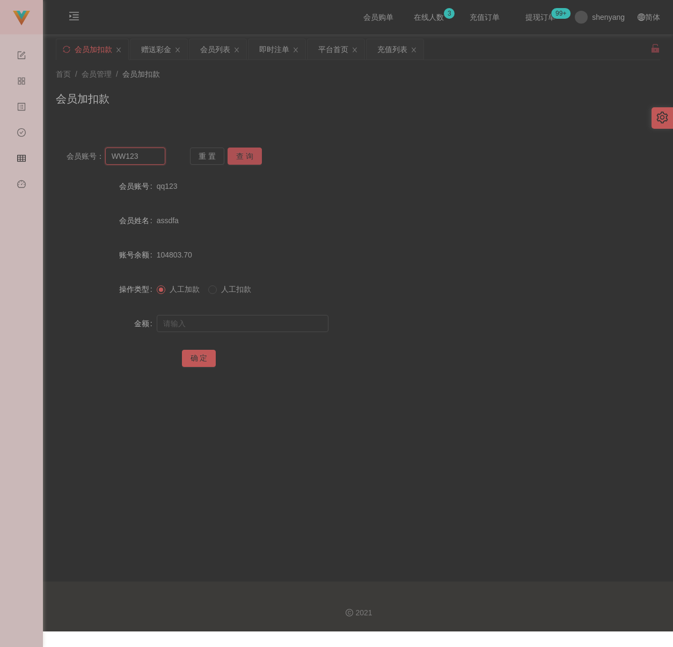
type input "WW123"
click at [235, 155] on button "查 询" at bounding box center [245, 156] width 34 height 17
click at [258, 319] on input "text" at bounding box center [243, 323] width 172 height 17
click at [261, 327] on input "text" at bounding box center [243, 323] width 172 height 17
paste input "30"
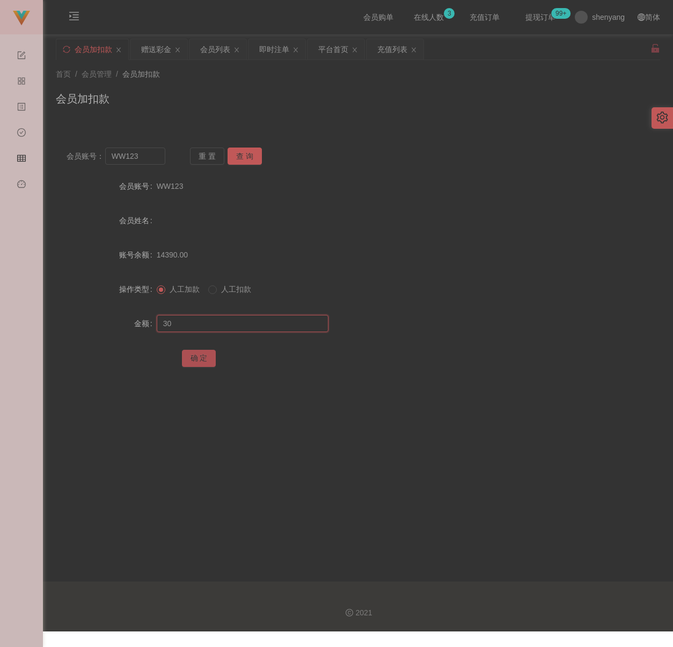
type input "30"
click at [203, 356] on button "确 定" at bounding box center [199, 358] width 34 height 17
click at [147, 153] on input "WW123" at bounding box center [135, 156] width 61 height 17
paste input "qq"
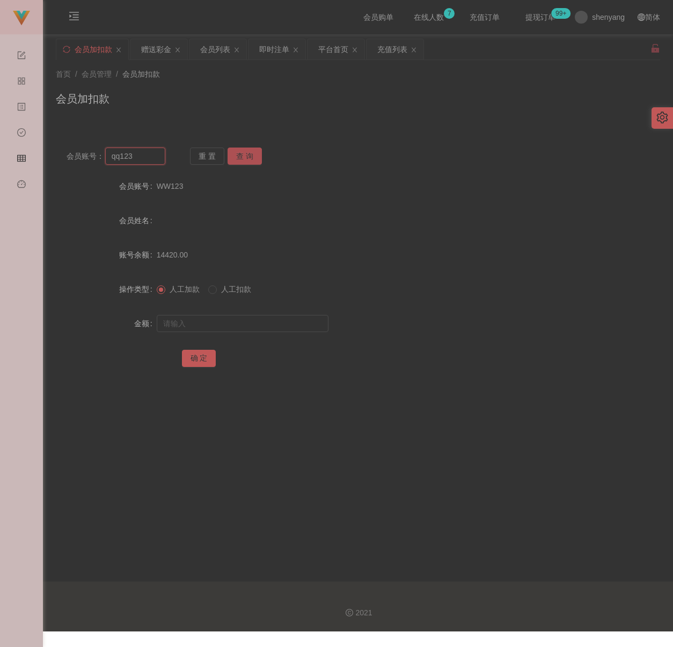
type input "qq123"
click at [240, 155] on button "查 询" at bounding box center [245, 156] width 34 height 17
click at [251, 320] on input "text" at bounding box center [243, 323] width 172 height 17
click at [263, 322] on input "text" at bounding box center [243, 323] width 172 height 17
paste input "30"
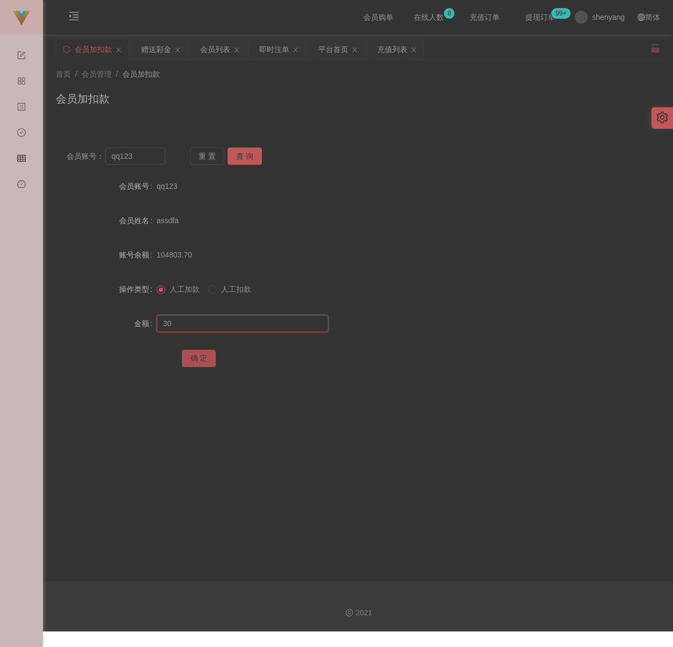
type input "30"
click at [205, 362] on button "确 定" at bounding box center [199, 358] width 34 height 17
click at [393, 129] on div "会员账号： qq123 重 置 查 询 会员账号 qq123 会员姓名 assdfa 账号余额 104833.70 操作类型 人工加款 人工扣款 金额 确 定" at bounding box center [358, 258] width 604 height 268
click at [149, 159] on input "qq123" at bounding box center [135, 156] width 61 height 17
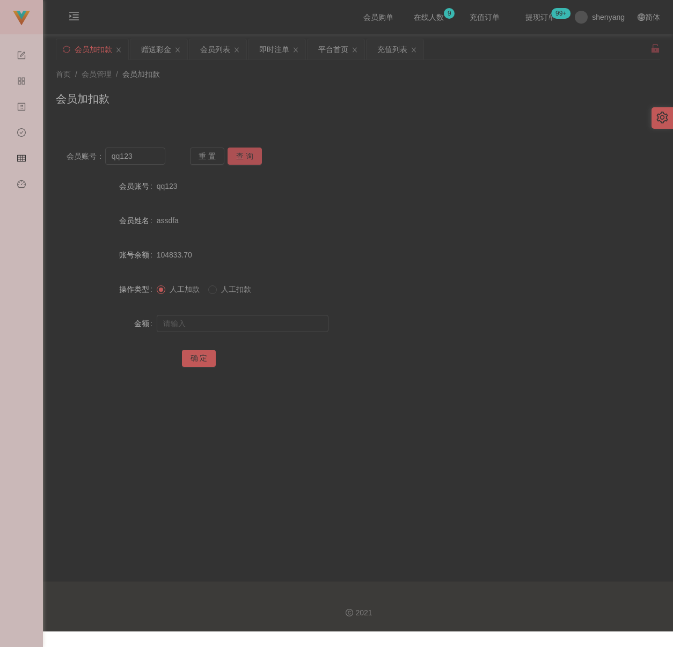
click at [239, 155] on button "查 询" at bounding box center [245, 156] width 34 height 17
click at [248, 332] on input "text" at bounding box center [243, 323] width 172 height 17
click at [265, 319] on input "text" at bounding box center [243, 323] width 172 height 17
paste input "30"
type input "30"
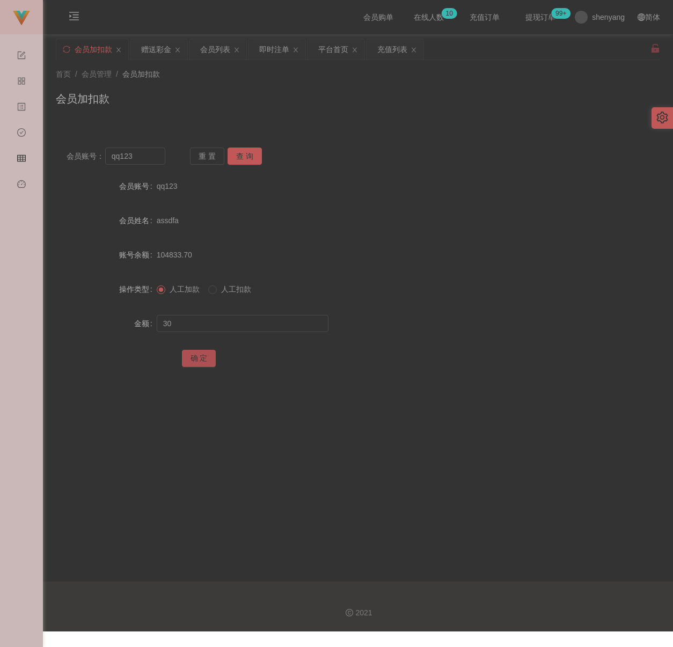
click at [205, 362] on button "确 定" at bounding box center [199, 358] width 34 height 17
click at [332, 116] on div "首页 / 会员管理 / 会员加扣款 / 会员加扣款" at bounding box center [358, 92] width 630 height 64
click at [156, 156] on input "qq123" at bounding box center [135, 156] width 61 height 17
click at [245, 156] on button "查 询" at bounding box center [245, 156] width 34 height 17
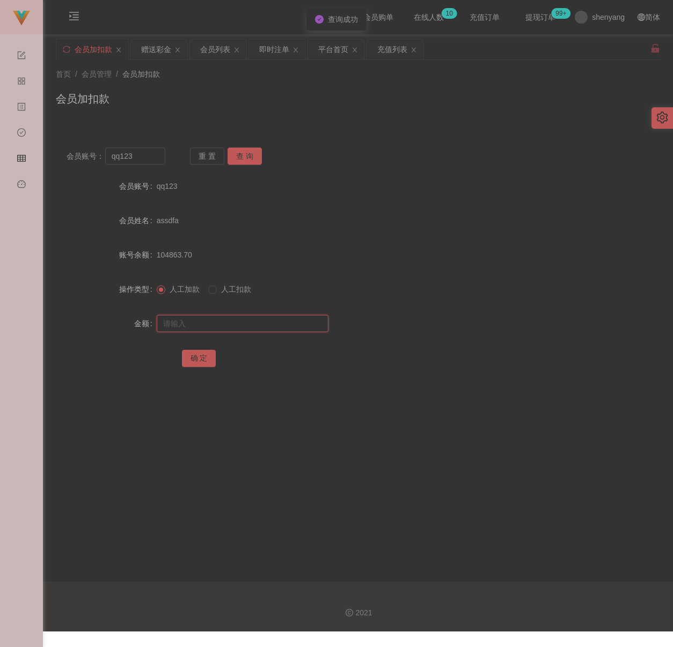
click at [262, 326] on input "text" at bounding box center [243, 323] width 172 height 17
click at [300, 325] on input "text" at bounding box center [243, 323] width 172 height 17
paste input "30"
type input "30"
click at [205, 358] on button "确 定" at bounding box center [199, 358] width 34 height 17
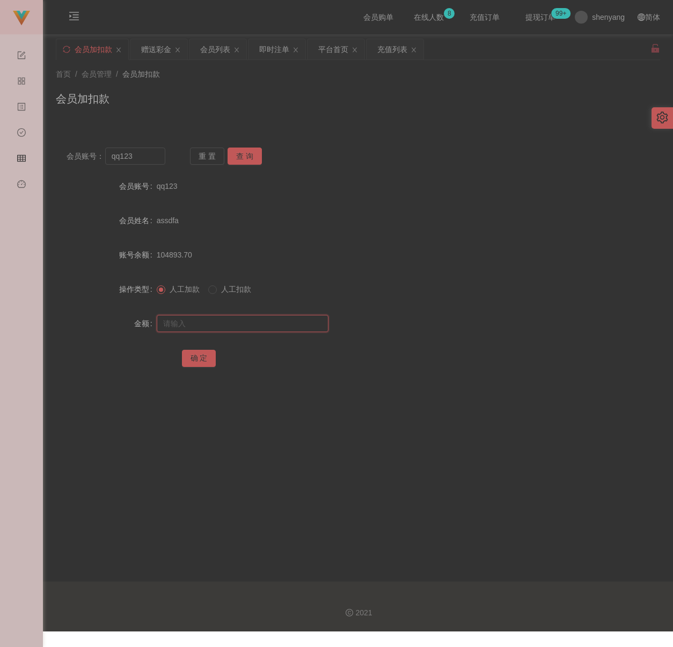
click at [285, 328] on input "text" at bounding box center [243, 323] width 172 height 17
paste input "30"
type input "30"
click at [203, 356] on button "确 定" at bounding box center [199, 358] width 34 height 17
click at [270, 103] on div "会员加扣款" at bounding box center [358, 103] width 604 height 25
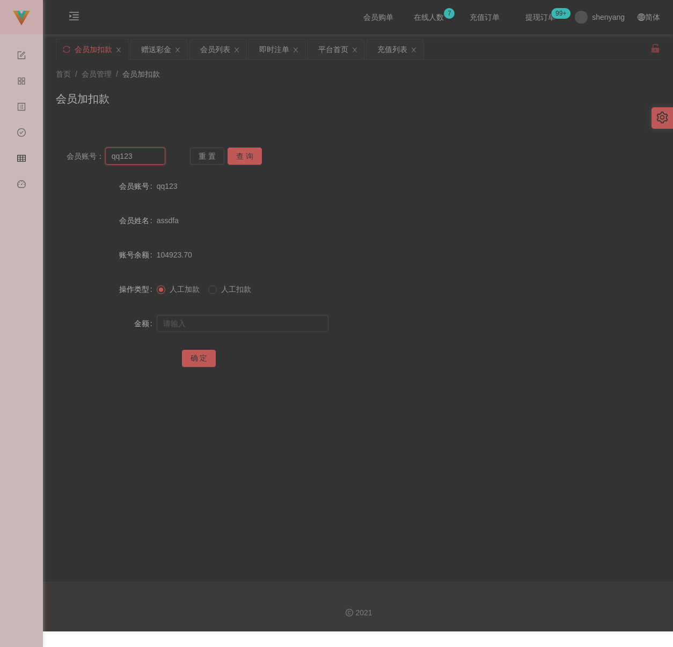
click at [151, 155] on input "qq123" at bounding box center [135, 156] width 61 height 17
paste input "Jian1226"
type input "Jian1226"
click at [243, 159] on button "查 询" at bounding box center [245, 156] width 34 height 17
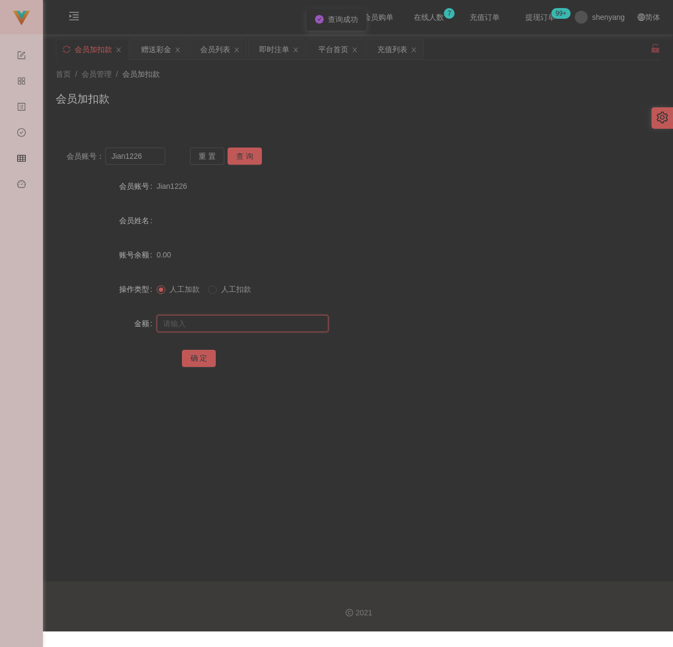
click at [237, 321] on input "text" at bounding box center [243, 323] width 172 height 17
click at [254, 326] on input "text" at bounding box center [243, 323] width 172 height 17
paste input "30"
type input "30"
click at [201, 358] on button "确 定" at bounding box center [199, 358] width 34 height 17
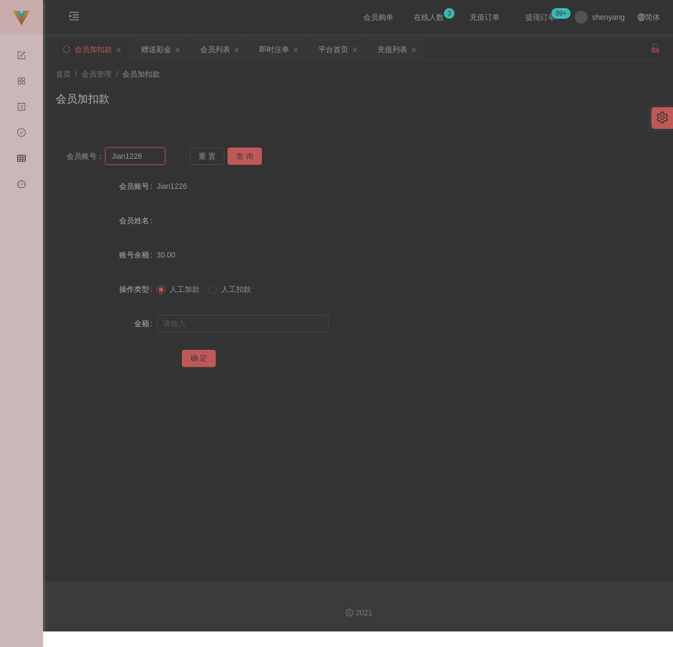
click at [147, 158] on input "Jian1226" at bounding box center [135, 156] width 61 height 17
paste input "WW123"
type input "WW123"
click at [246, 158] on button "查 询" at bounding box center [245, 156] width 34 height 17
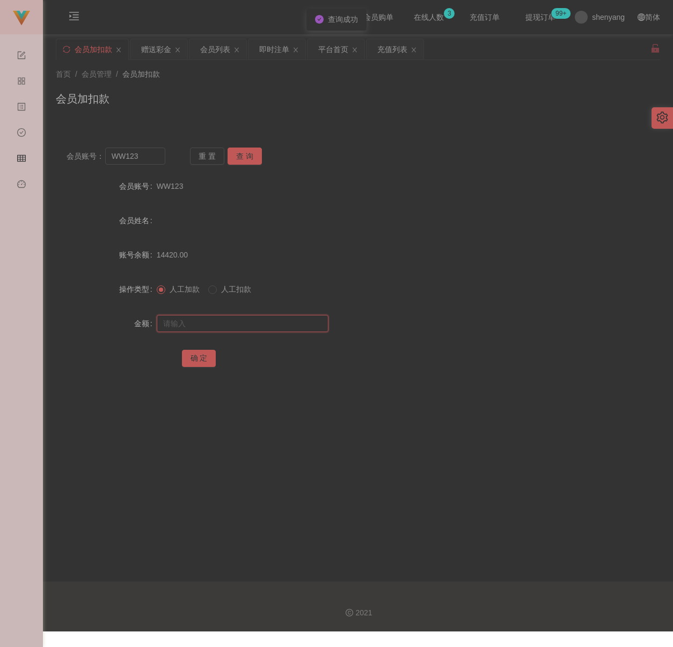
click at [232, 326] on input "text" at bounding box center [243, 323] width 172 height 17
click at [266, 327] on input "text" at bounding box center [243, 323] width 172 height 17
paste input "30"
type input "30"
click at [196, 361] on button "确 定" at bounding box center [199, 358] width 34 height 17
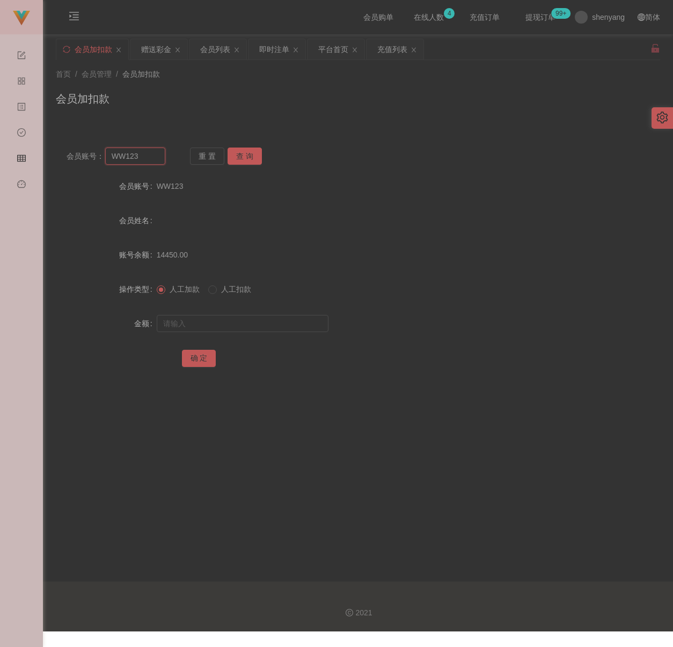
click at [152, 158] on input "WW123" at bounding box center [135, 156] width 61 height 17
paste input "Tan666777"
type input "Tan666777"
click at [246, 155] on button "查 询" at bounding box center [245, 156] width 34 height 17
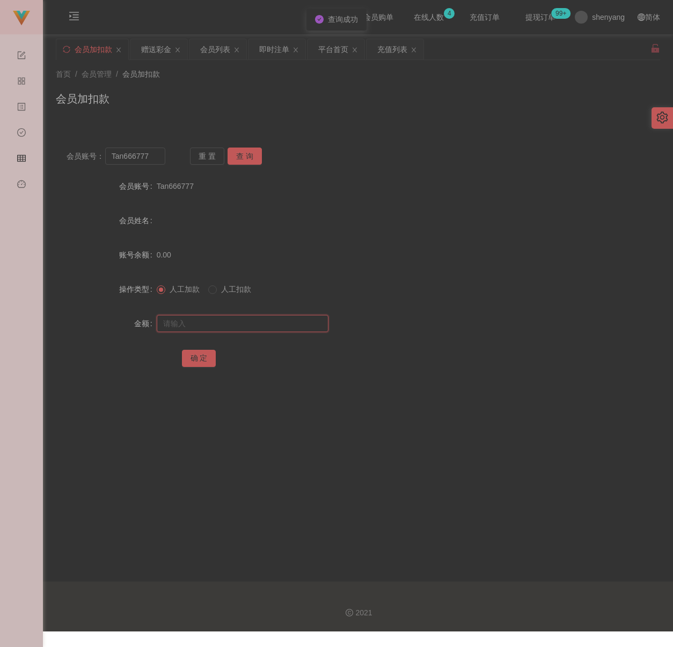
click at [256, 329] on input "text" at bounding box center [243, 323] width 172 height 17
click at [269, 327] on input "text" at bounding box center [243, 323] width 172 height 17
paste input "30"
type input "30"
click at [195, 356] on button "确 定" at bounding box center [199, 358] width 34 height 17
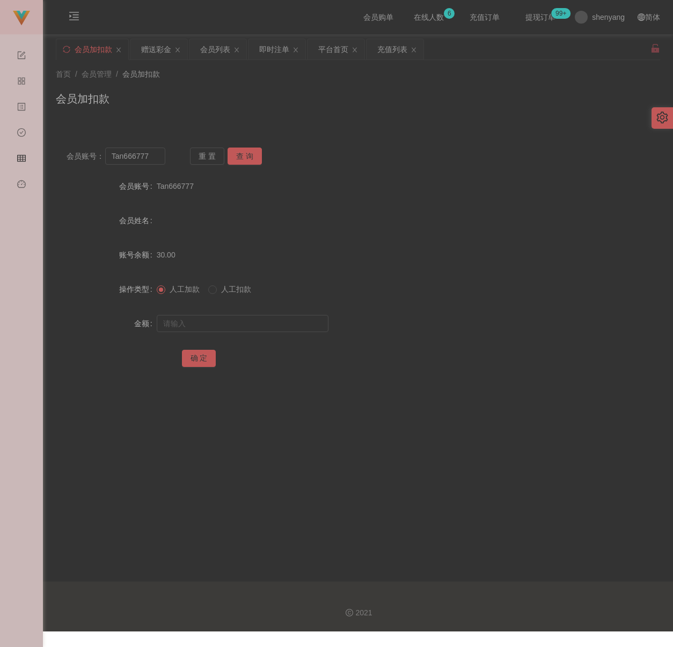
click at [330, 107] on div "会员加扣款" at bounding box center [358, 103] width 604 height 25
click at [152, 156] on input "Tan666777" at bounding box center [135, 156] width 61 height 17
paste input "qq123"
type input "qq123"
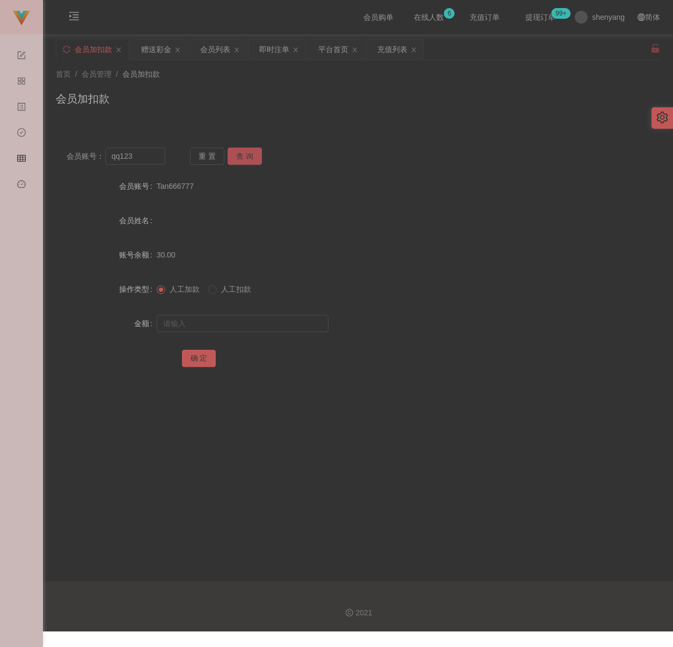
click at [241, 152] on button "查 询" at bounding box center [245, 156] width 34 height 17
click at [239, 315] on input "text" at bounding box center [243, 323] width 172 height 17
click at [272, 321] on input "text" at bounding box center [243, 323] width 172 height 17
paste input "30"
type input "30"
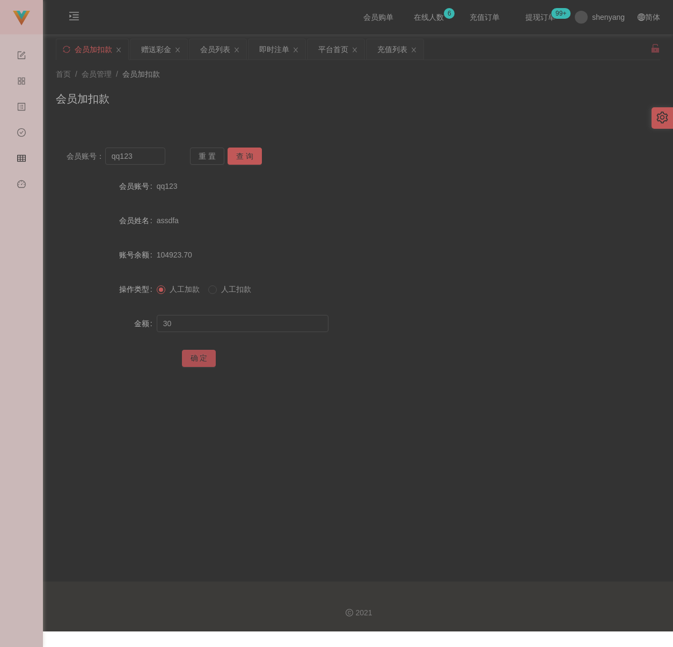
click at [197, 356] on button "确 定" at bounding box center [199, 358] width 34 height 17
click at [380, 107] on div "会员加扣款" at bounding box center [358, 103] width 604 height 25
click at [145, 160] on input "qq123" at bounding box center [135, 156] width 61 height 17
paste input "Felixloh"
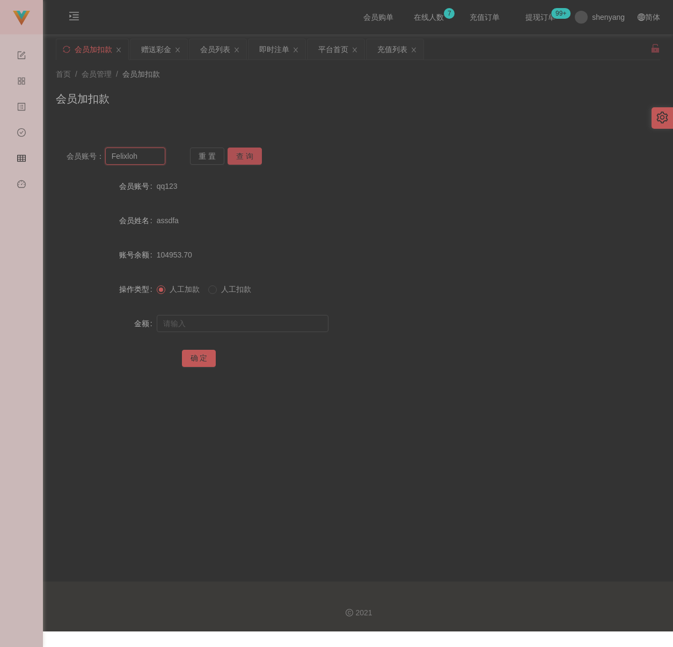
type input "Felixloh"
click at [235, 153] on button "查 询" at bounding box center [245, 156] width 34 height 17
click at [247, 320] on input "text" at bounding box center [243, 323] width 172 height 17
click at [267, 322] on input "text" at bounding box center [243, 323] width 172 height 17
paste input "30"
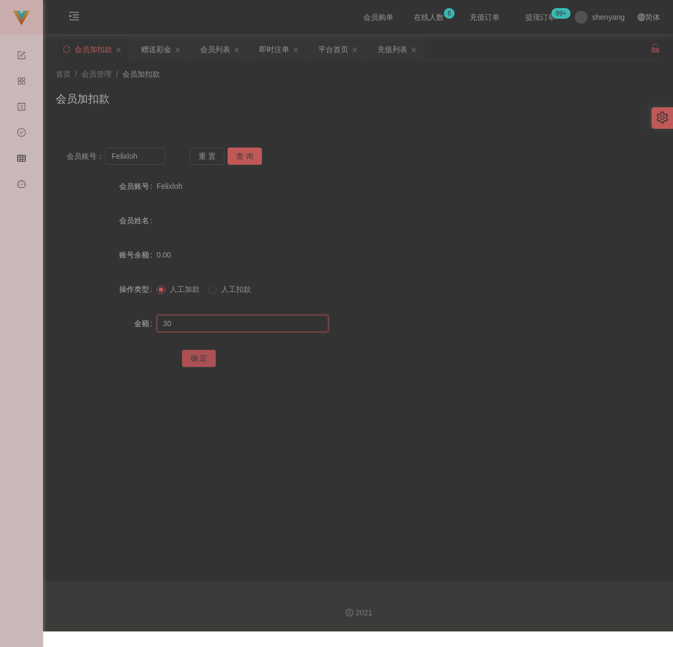
type input "30"
drag, startPoint x: 203, startPoint y: 354, endPoint x: 209, endPoint y: 355, distance: 6.5
click at [203, 354] on button "确 定" at bounding box center [199, 358] width 34 height 17
click at [158, 157] on input "Felixloh" at bounding box center [135, 156] width 61 height 17
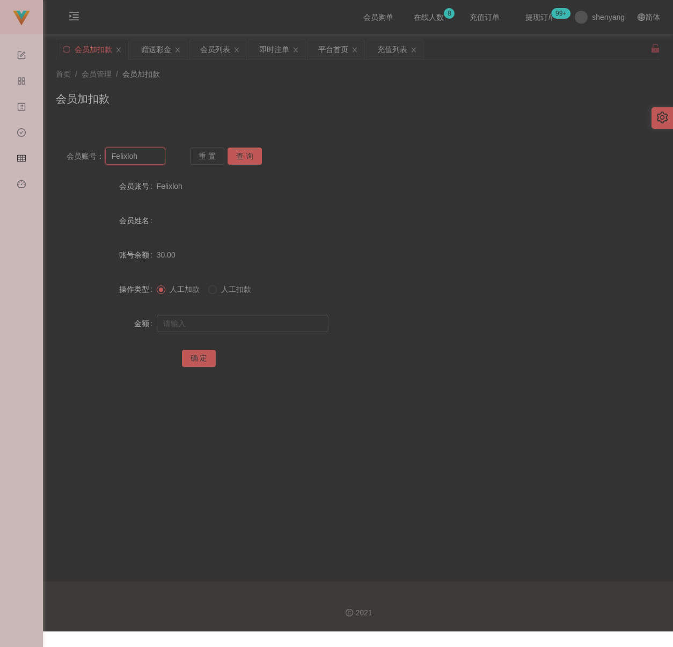
paste input "alexshung"
type input "alexshung"
drag, startPoint x: 248, startPoint y: 148, endPoint x: 243, endPoint y: 151, distance: 5.8
click at [248, 148] on button "查 询" at bounding box center [245, 156] width 34 height 17
click at [250, 318] on input "text" at bounding box center [243, 323] width 172 height 17
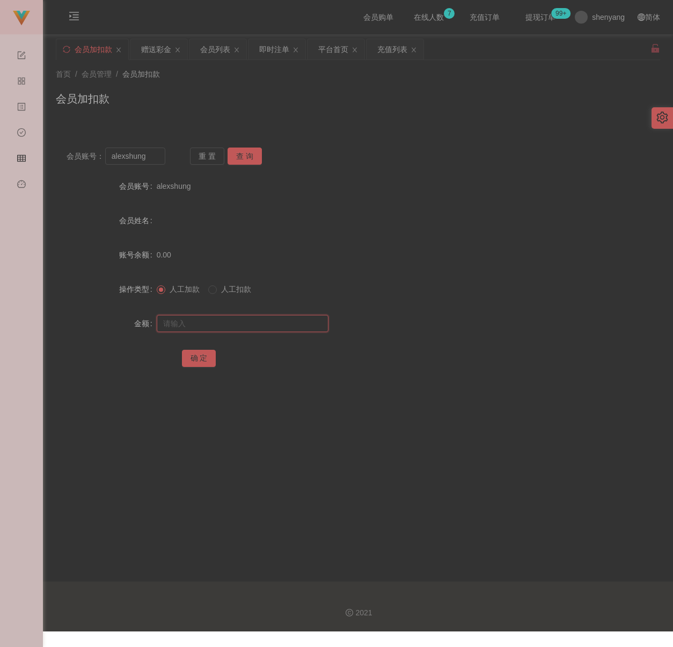
click at [271, 324] on input "text" at bounding box center [243, 323] width 172 height 17
paste input "30"
type input "30"
click at [200, 356] on button "确 定" at bounding box center [199, 358] width 34 height 17
click at [143, 159] on input "alexshung" at bounding box center [135, 156] width 61 height 17
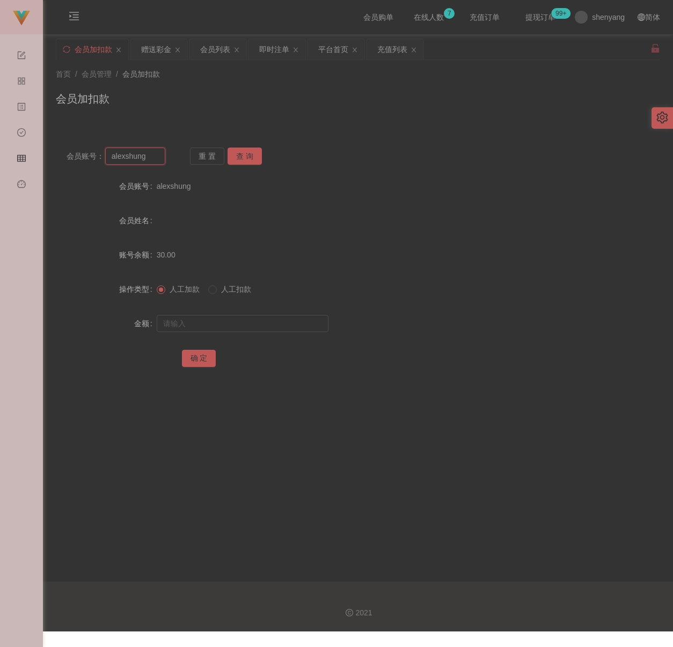
click at [143, 159] on input "alexshung" at bounding box center [135, 156] width 61 height 17
paste input "Alexchin96"
type input "Alexchin96"
click at [240, 157] on button "查 询" at bounding box center [245, 156] width 34 height 17
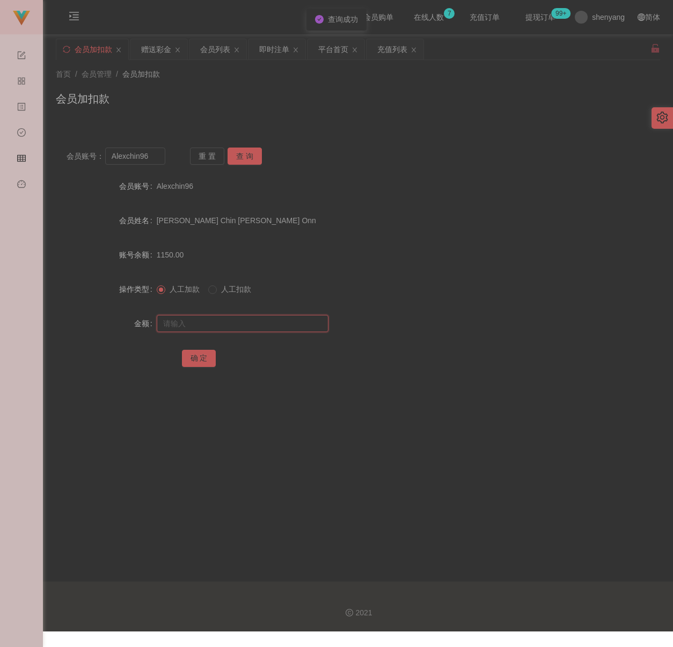
click at [241, 326] on input "text" at bounding box center [243, 323] width 172 height 17
click at [292, 324] on input "text" at bounding box center [243, 323] width 172 height 17
paste input "500"
type input "500"
click at [211, 359] on button "确 定" at bounding box center [199, 358] width 34 height 17
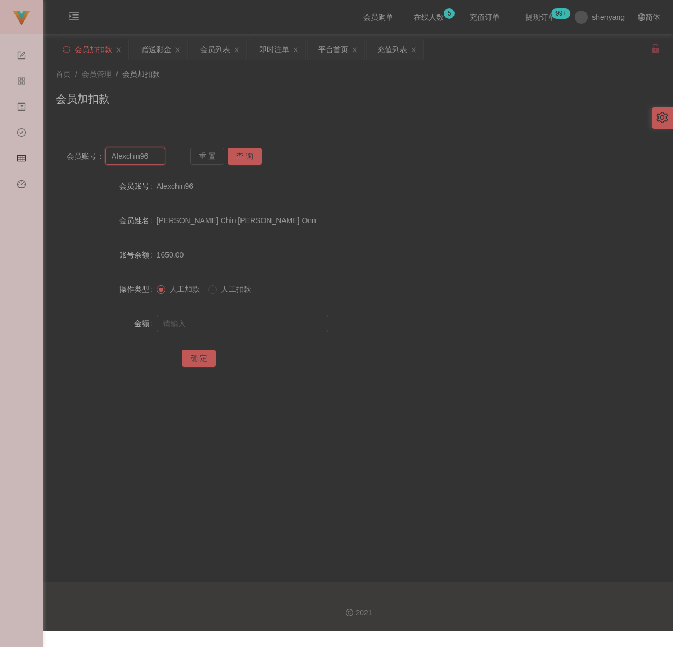
click at [143, 158] on input "Alexchin96" at bounding box center [135, 156] width 61 height 17
paste input "mxkok92"
type input "mxkok92"
click at [246, 152] on button "查 询" at bounding box center [245, 156] width 34 height 17
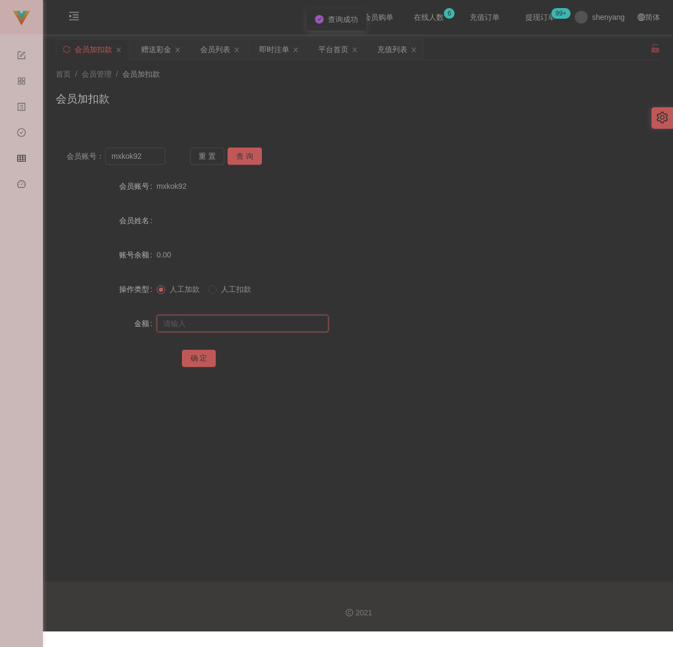
click at [236, 321] on input "text" at bounding box center [243, 323] width 172 height 17
click at [291, 322] on input "text" at bounding box center [243, 323] width 172 height 17
paste input "30"
type input "30"
click at [188, 361] on button "确 定" at bounding box center [199, 358] width 34 height 17
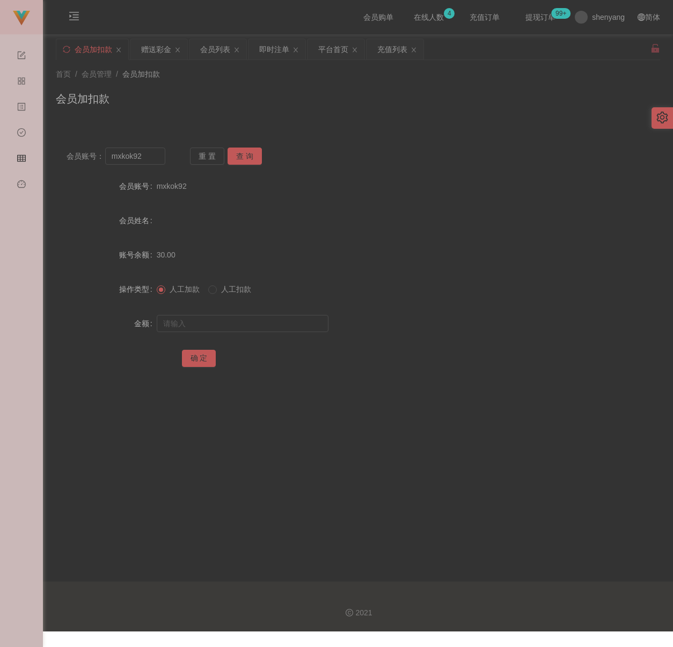
click at [338, 118] on div "首页 / 会员管理 / 会员加扣款 / 会员加扣款" at bounding box center [358, 92] width 630 height 64
click at [150, 158] on input "mxkok92" at bounding box center [135, 156] width 61 height 17
paste input "HYT"
type input "HYT"
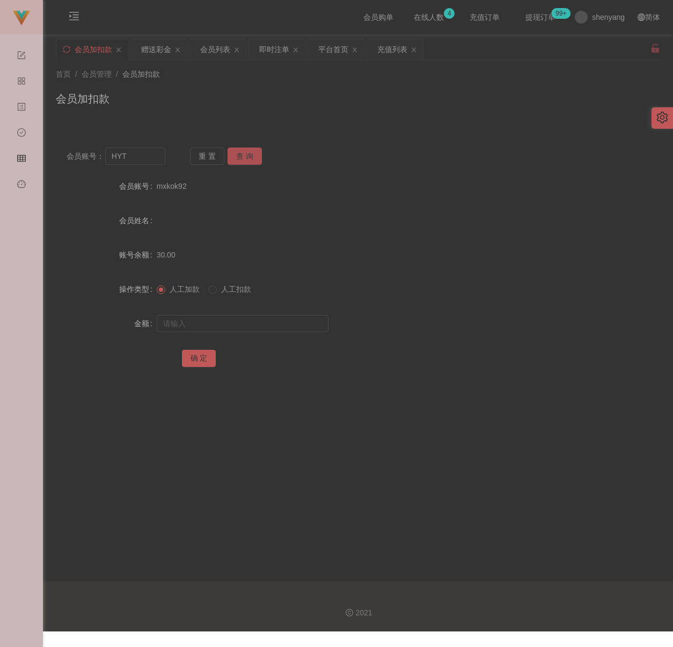
click at [240, 156] on button "查 询" at bounding box center [245, 156] width 34 height 17
click at [235, 318] on input "text" at bounding box center [243, 323] width 172 height 17
click at [282, 328] on input "text" at bounding box center [243, 323] width 172 height 17
paste input "30"
type input "30"
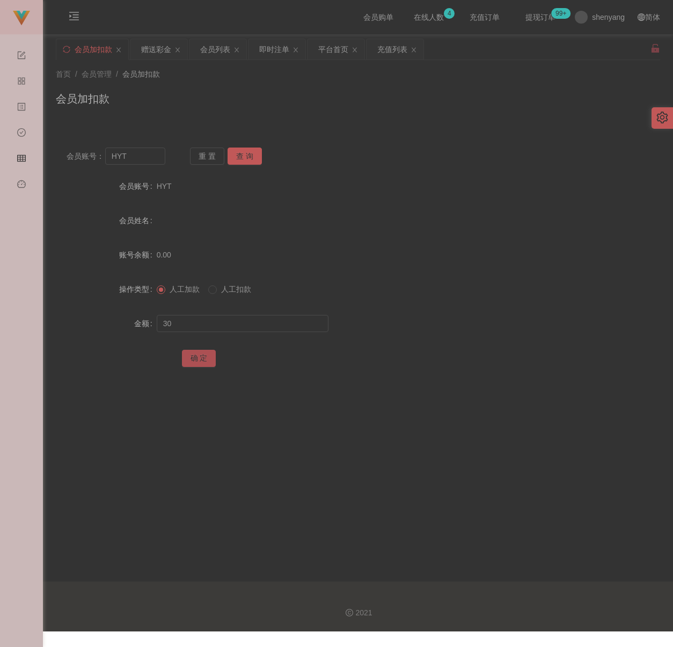
drag, startPoint x: 198, startPoint y: 356, endPoint x: 204, endPoint y: 356, distance: 6.4
click at [198, 356] on button "确 定" at bounding box center [199, 358] width 34 height 17
click at [153, 153] on input "HYT" at bounding box center [135, 156] width 61 height 17
paste input "Cris460"
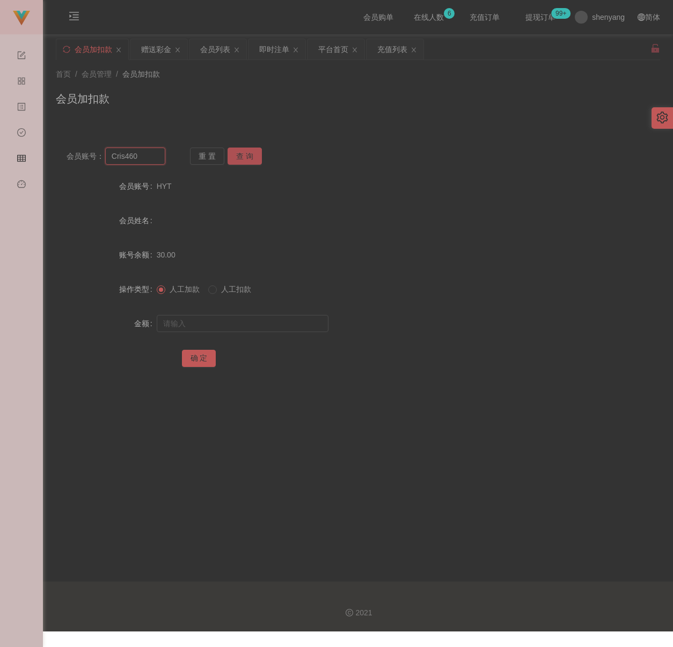
type input "Cris460"
click at [242, 150] on button "查 询" at bounding box center [245, 156] width 34 height 17
click at [246, 320] on input "text" at bounding box center [243, 323] width 172 height 17
click at [243, 324] on input "text" at bounding box center [243, 323] width 172 height 17
paste input "30"
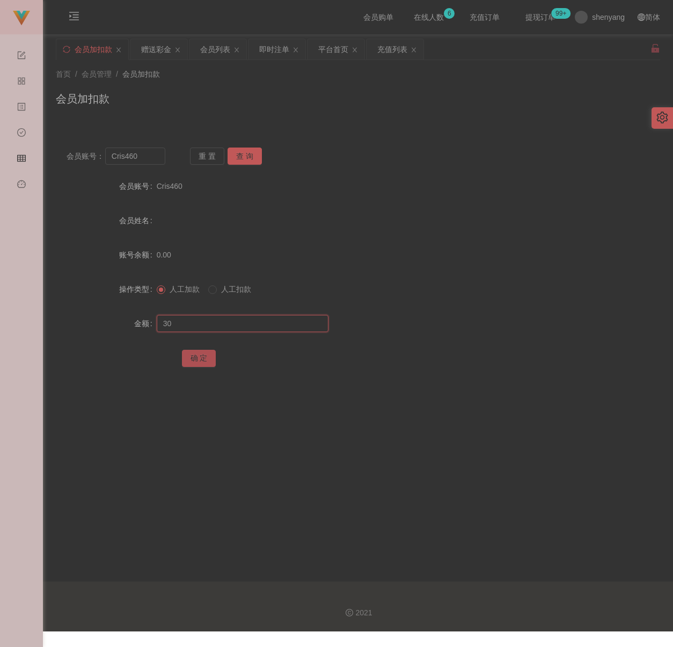
type input "30"
click at [207, 357] on button "确 定" at bounding box center [199, 358] width 34 height 17
click at [139, 157] on input "Cris460" at bounding box center [135, 156] width 61 height 17
paste input "Nongnei8869"
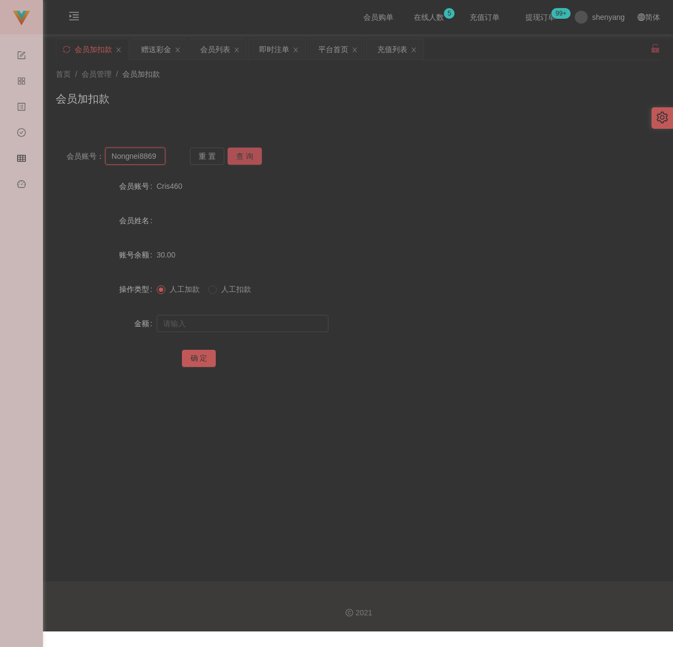
type input "Nongnei8869"
click at [245, 157] on button "查 询" at bounding box center [245, 156] width 34 height 17
click at [242, 319] on input "text" at bounding box center [243, 323] width 172 height 17
click at [261, 325] on input "text" at bounding box center [243, 323] width 172 height 17
paste input "Nongnei8869"
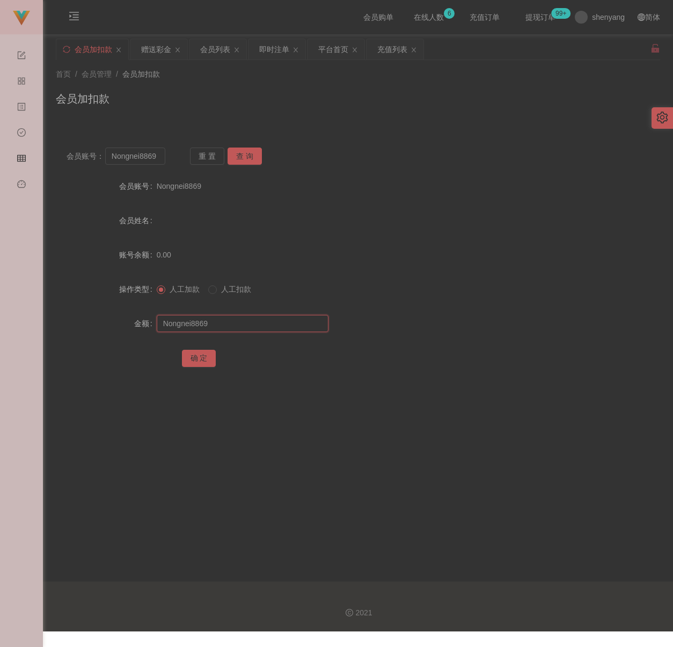
click at [238, 327] on input "Nongnei8869" at bounding box center [243, 323] width 172 height 17
paste input "30"
type input "30"
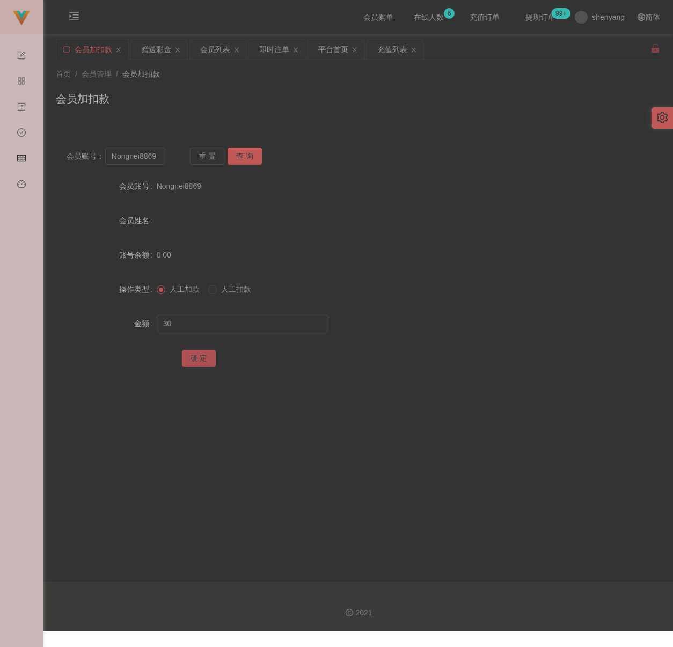
click at [195, 359] on button "确 定" at bounding box center [199, 358] width 34 height 17
click at [379, 120] on div "首页 / 会员管理 / 会员加扣款 / 会员加扣款" at bounding box center [358, 92] width 630 height 64
click at [155, 160] on input "Nongnei8869" at bounding box center [135, 156] width 61 height 17
paste input "Joseph77"
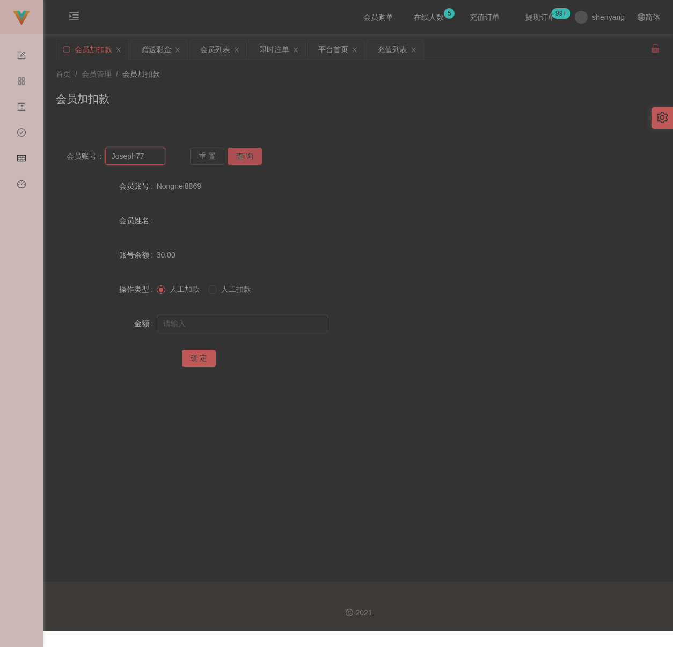
type input "Joseph77"
click at [237, 159] on button "查 询" at bounding box center [245, 156] width 34 height 17
click at [232, 325] on input "text" at bounding box center [243, 323] width 172 height 17
click at [287, 322] on input "text" at bounding box center [243, 323] width 172 height 17
paste input "30"
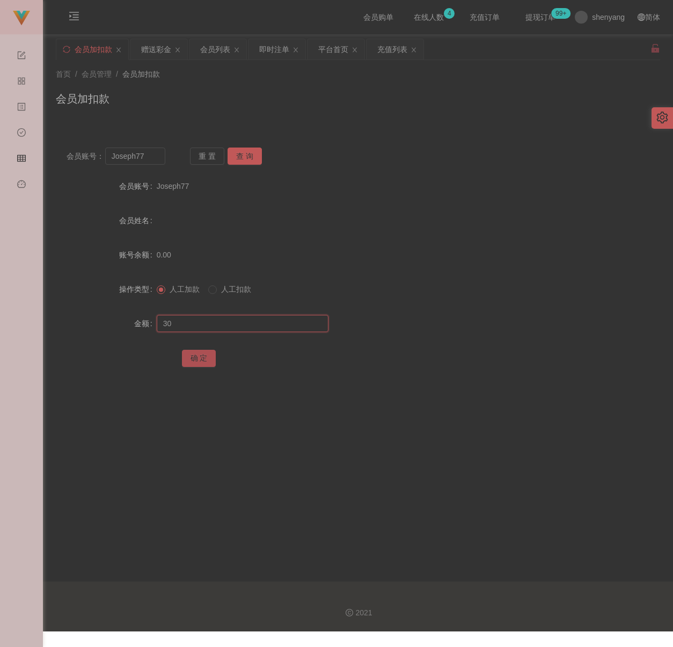
type input "30"
click at [190, 353] on button "确 定" at bounding box center [199, 358] width 34 height 17
click at [219, 54] on div "会员列表" at bounding box center [215, 49] width 30 height 20
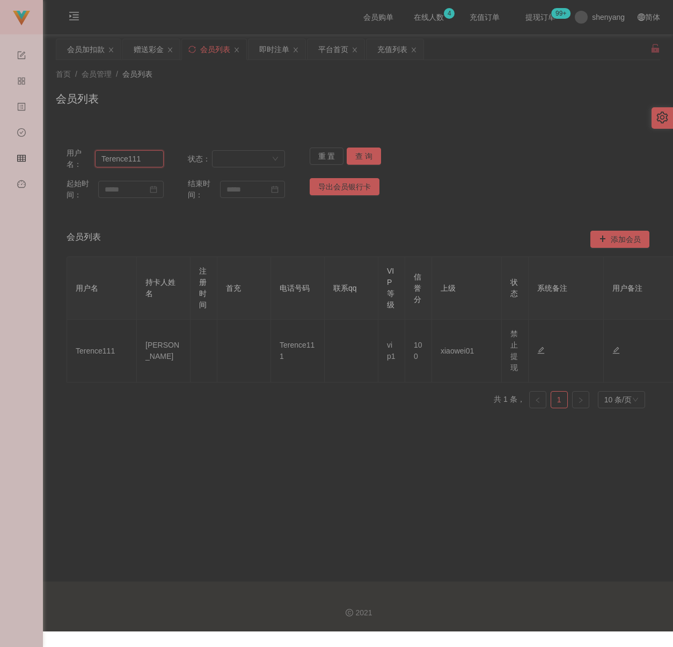
click at [146, 155] on input "Terence111" at bounding box center [129, 158] width 69 height 17
paste input "93384277"
type input "93384277"
click at [357, 158] on button "查 询" at bounding box center [364, 156] width 34 height 17
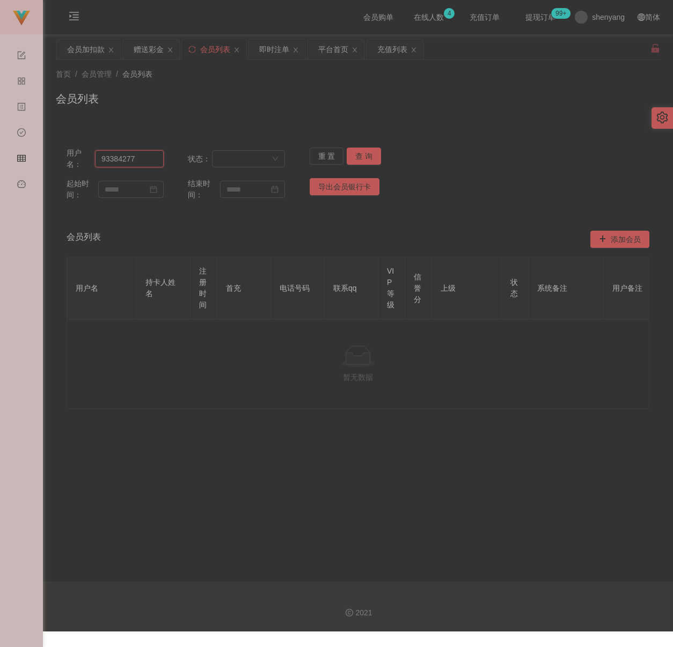
click at [151, 160] on input "93384277" at bounding box center [129, 158] width 69 height 17
click at [371, 153] on button "查 询" at bounding box center [364, 156] width 34 height 17
click at [369, 153] on button "查 询" at bounding box center [364, 156] width 34 height 17
click at [369, 153] on div "重 置 查 询" at bounding box center [358, 159] width 97 height 23
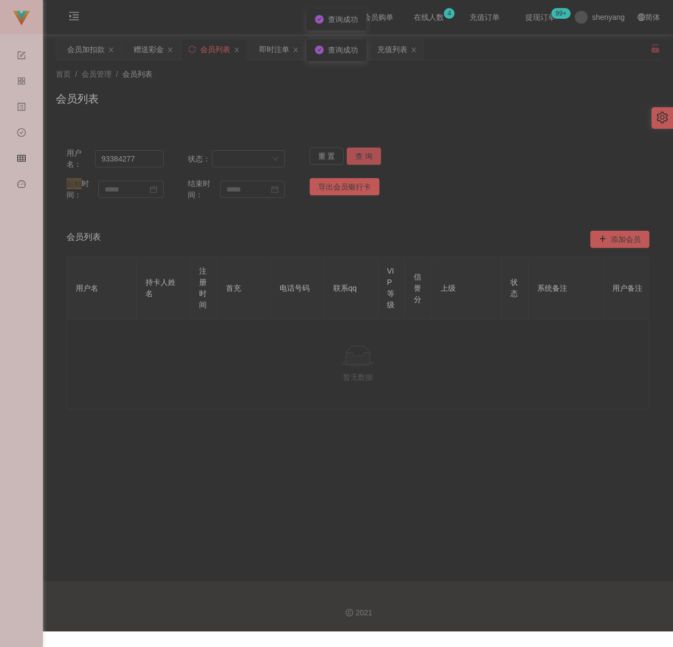
click at [369, 153] on button "查 询" at bounding box center [364, 156] width 34 height 17
click at [369, 153] on div "重 置 查 询" at bounding box center [358, 159] width 97 height 23
click at [369, 153] on button "查 询" at bounding box center [364, 156] width 34 height 17
click at [369, 153] on div "重 置 查 询" at bounding box center [358, 159] width 97 height 23
click at [89, 53] on div "会员加扣款" at bounding box center [86, 49] width 38 height 20
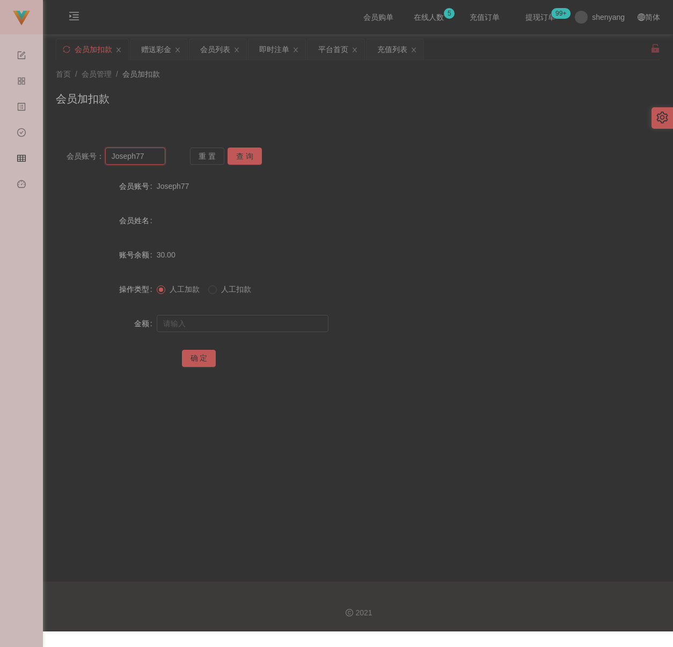
click at [142, 155] on input "Joseph77" at bounding box center [135, 156] width 61 height 17
paste input "333888"
type input "333888"
click at [244, 155] on button "查 询" at bounding box center [245, 156] width 34 height 17
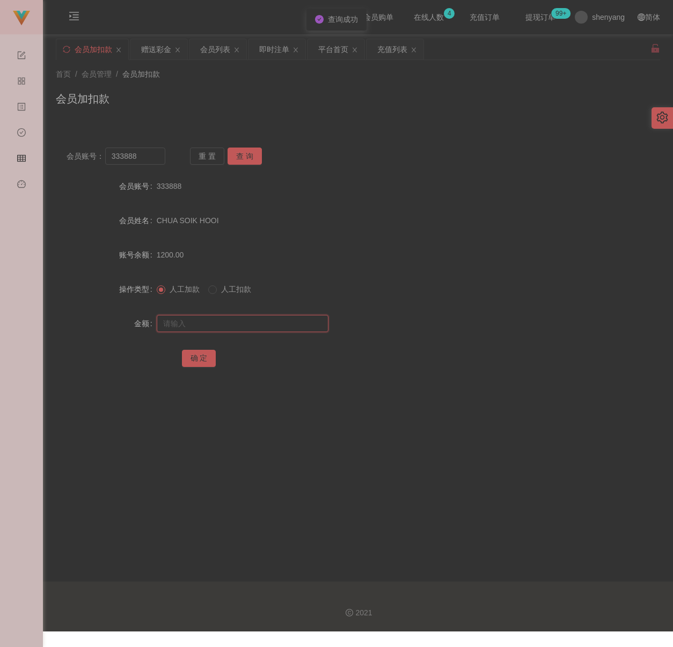
click at [243, 317] on input "text" at bounding box center [243, 323] width 172 height 17
click at [278, 320] on input "text" at bounding box center [243, 323] width 172 height 17
paste input "500"
type input "500"
click at [194, 359] on button "确 定" at bounding box center [199, 358] width 34 height 17
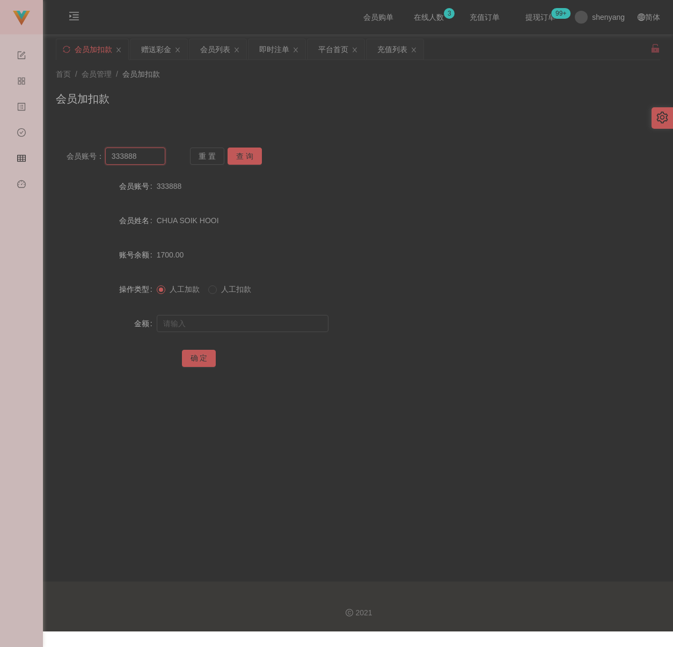
click at [155, 153] on input "333888" at bounding box center [135, 156] width 61 height 17
paste input "011205093"
type input "01120509388"
click at [245, 155] on button "查 询" at bounding box center [245, 156] width 34 height 17
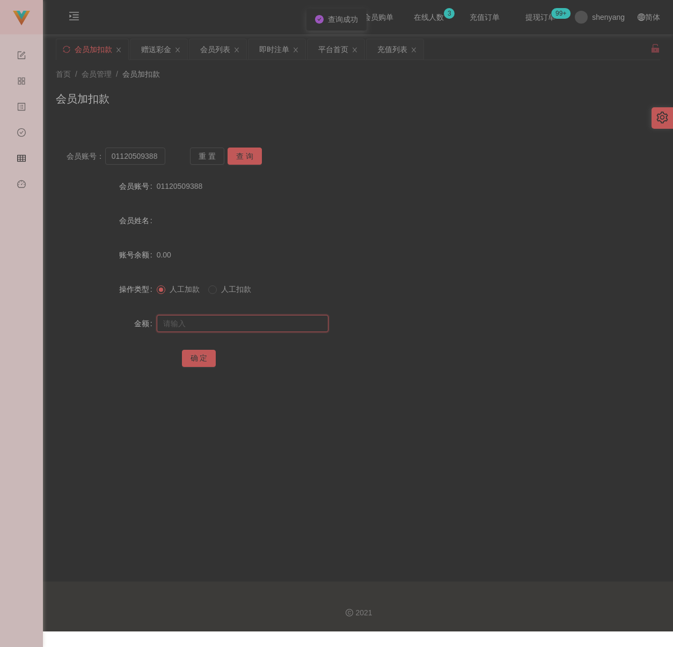
click at [232, 324] on input "text" at bounding box center [243, 323] width 172 height 17
click at [277, 331] on input "text" at bounding box center [243, 323] width 172 height 17
paste input "30"
type input "30"
click at [193, 361] on button "确 定" at bounding box center [199, 358] width 34 height 17
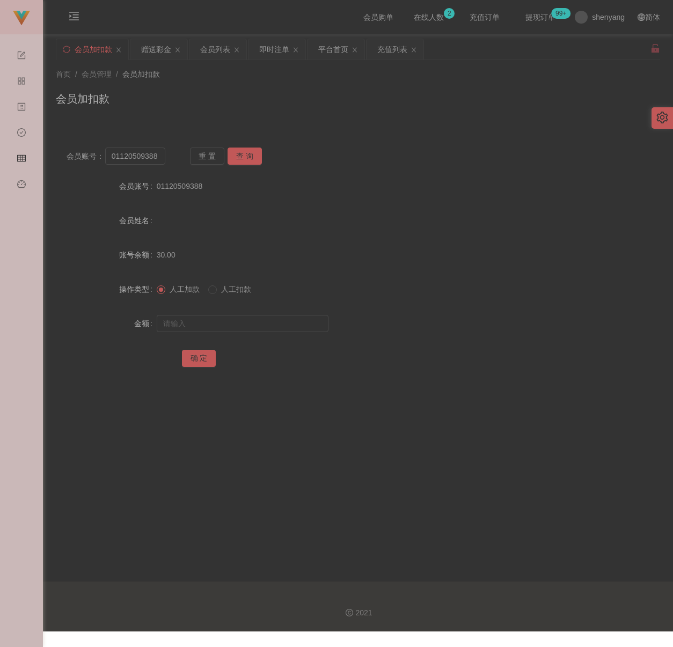
click at [359, 101] on div "会员加扣款" at bounding box center [358, 103] width 604 height 25
click at [157, 155] on input "01120509388" at bounding box center [135, 156] width 61 height 17
paste input "WW123"
type input "WW123"
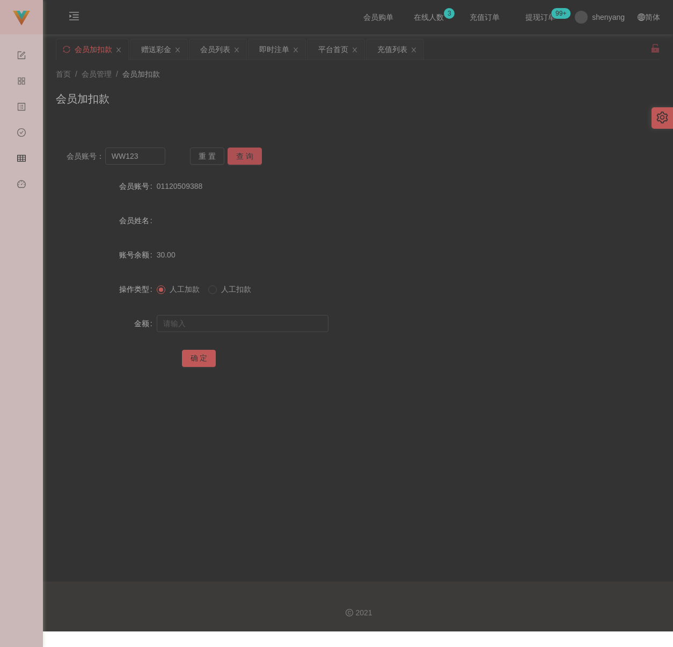
click at [247, 158] on button "查 询" at bounding box center [245, 156] width 34 height 17
click at [245, 316] on input "text" at bounding box center [243, 323] width 172 height 17
click at [245, 321] on input "text" at bounding box center [243, 323] width 172 height 17
paste input "30"
type input "30"
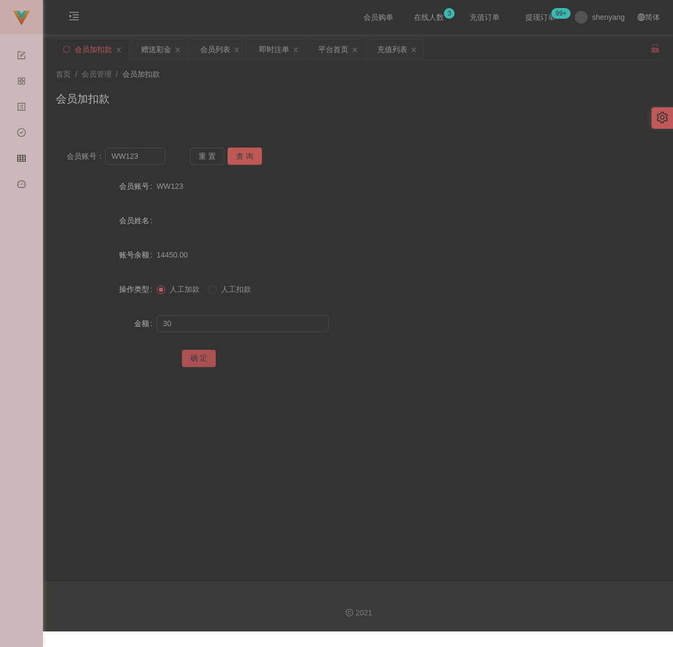
click at [206, 359] on button "确 定" at bounding box center [199, 358] width 34 height 17
click at [262, 115] on div "首页 / 会员管理 / 会员加扣款 / 会员加扣款" at bounding box center [358, 92] width 630 height 64
click at [151, 156] on input "WW123" at bounding box center [135, 156] width 61 height 17
paste input "Ping1992"
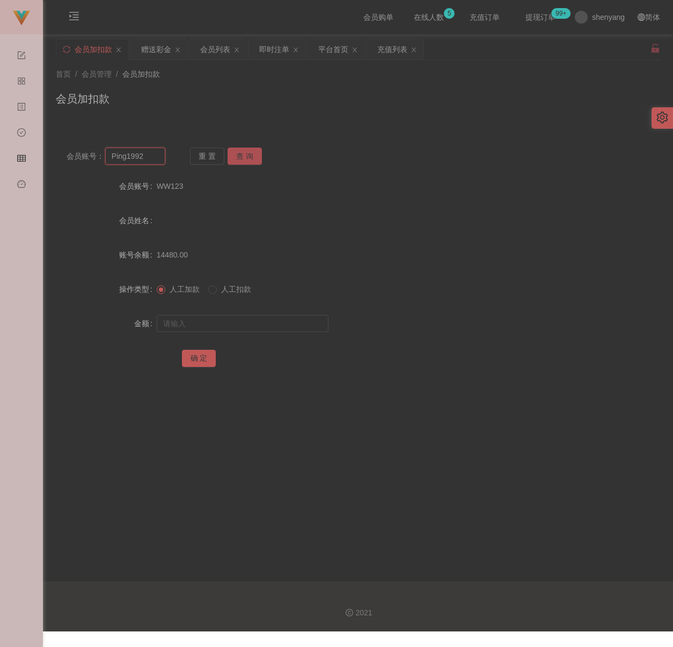
type input "Ping1992"
drag, startPoint x: 235, startPoint y: 151, endPoint x: 245, endPoint y: 158, distance: 12.1
click at [239, 151] on button "查 询" at bounding box center [245, 156] width 34 height 17
click at [247, 329] on input "text" at bounding box center [243, 323] width 172 height 17
click at [269, 325] on input "text" at bounding box center [243, 323] width 172 height 17
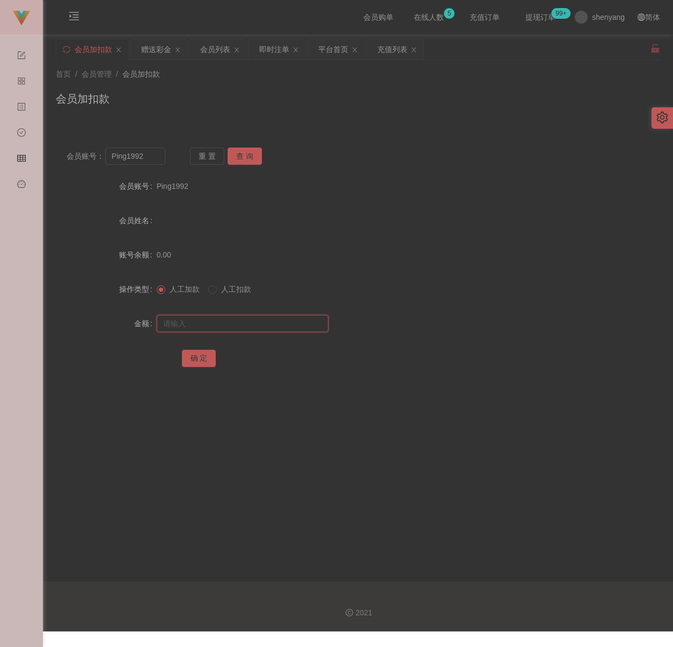
paste input "30"
type input "30"
click at [203, 361] on button "确 定" at bounding box center [199, 358] width 34 height 17
click at [354, 121] on div "首页 / 会员管理 / 会员加扣款 / 会员加扣款" at bounding box center [358, 92] width 630 height 64
click at [149, 162] on input "Ping1992" at bounding box center [135, 156] width 61 height 17
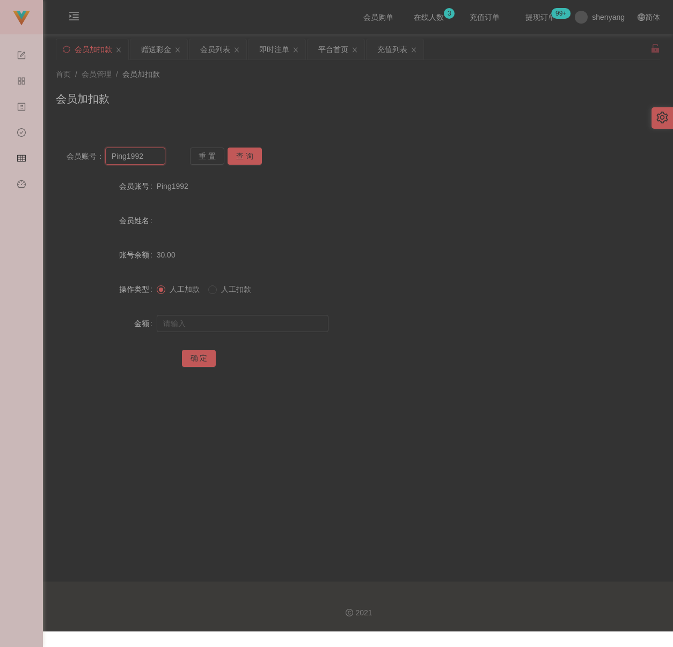
click at [149, 162] on input "Ping1992" at bounding box center [135, 156] width 61 height 17
paste input "chongwahtan"
type input "chongwahtan"
click at [251, 156] on button "查 询" at bounding box center [245, 156] width 34 height 17
click at [245, 322] on input "text" at bounding box center [243, 323] width 172 height 17
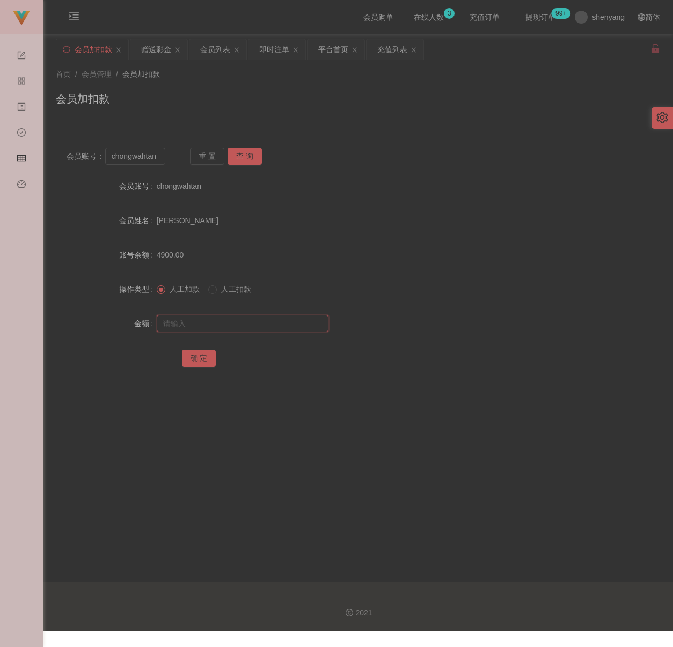
drag, startPoint x: 268, startPoint y: 318, endPoint x: 262, endPoint y: 320, distance: 6.0
click at [268, 318] on input "text" at bounding box center [243, 323] width 172 height 17
paste input "2000"
type input "2000"
drag, startPoint x: 201, startPoint y: 353, endPoint x: 189, endPoint y: 343, distance: 15.7
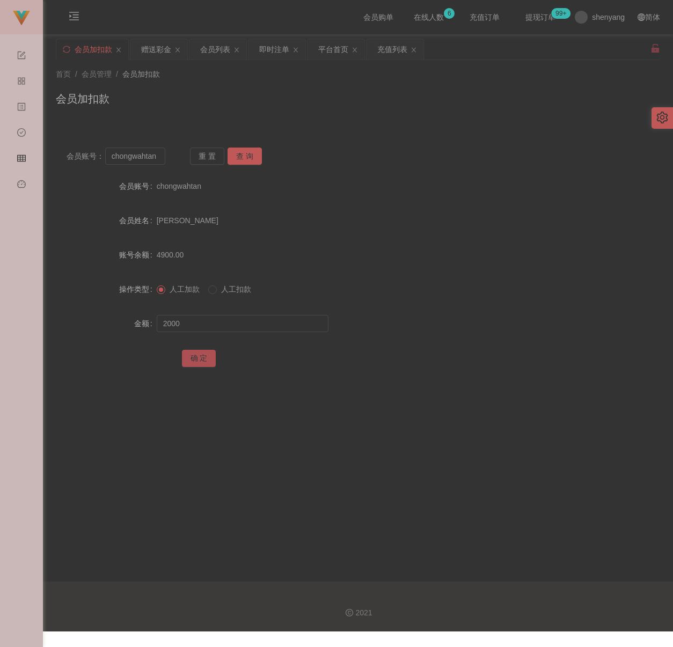
click at [200, 353] on button "确 定" at bounding box center [199, 358] width 34 height 17
click at [285, 106] on div "会员加扣款" at bounding box center [358, 103] width 604 height 25
click at [161, 161] on input "chongwahtan" at bounding box center [135, 156] width 61 height 17
paste input "WW123"
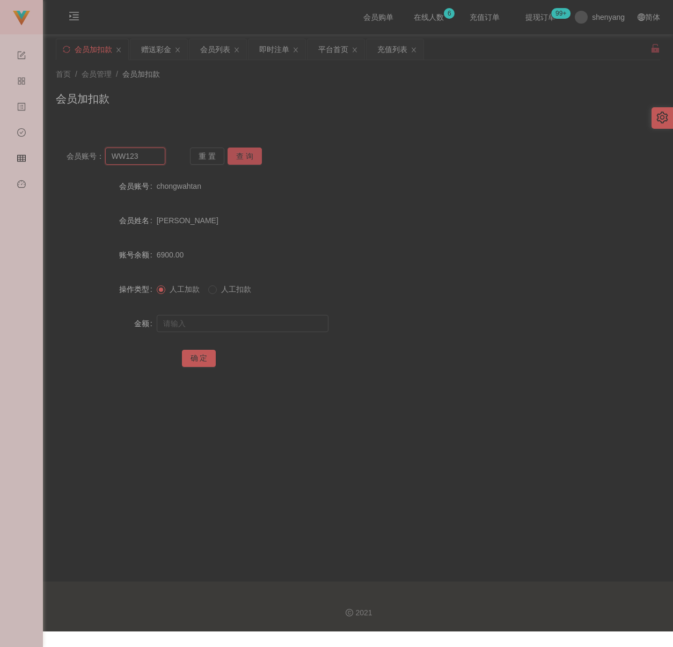
type input "WW123"
click at [247, 162] on button "查 询" at bounding box center [245, 156] width 34 height 17
click at [258, 327] on input "text" at bounding box center [243, 323] width 172 height 17
click at [269, 326] on input "text" at bounding box center [243, 323] width 172 height 17
paste input "30"
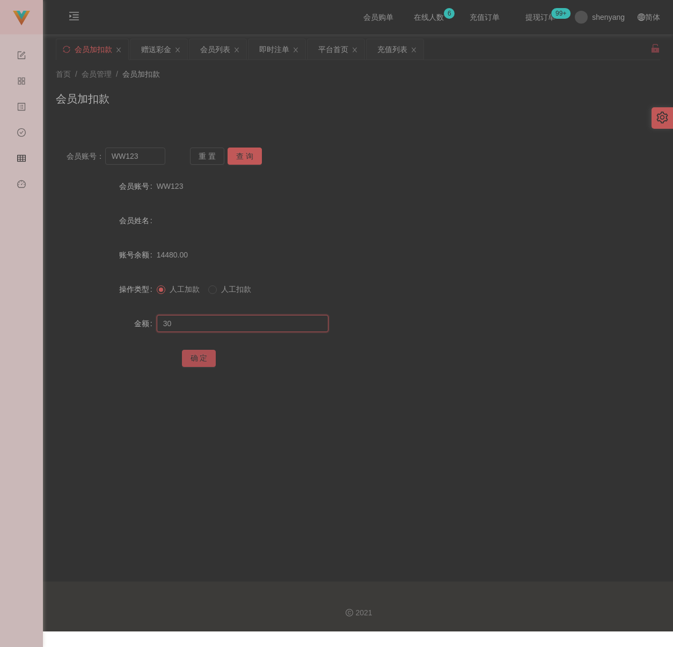
type input "30"
click at [205, 358] on button "确 定" at bounding box center [199, 358] width 34 height 17
click at [384, 115] on div "会员加扣款" at bounding box center [358, 103] width 604 height 25
click at [150, 155] on input "WW123" at bounding box center [135, 156] width 61 height 17
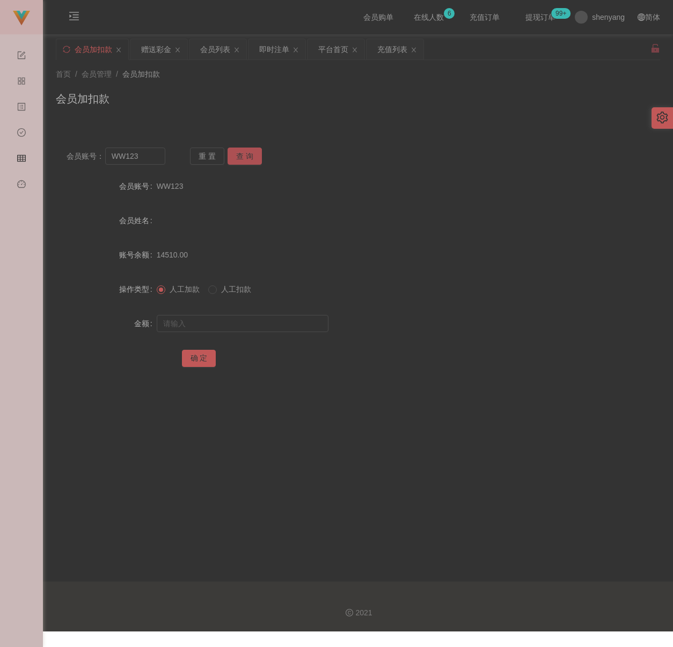
click at [239, 156] on button "查 询" at bounding box center [245, 156] width 34 height 17
click at [239, 321] on input "text" at bounding box center [243, 323] width 172 height 17
click at [280, 324] on input "text" at bounding box center [243, 323] width 172 height 17
paste input "30"
type input "30"
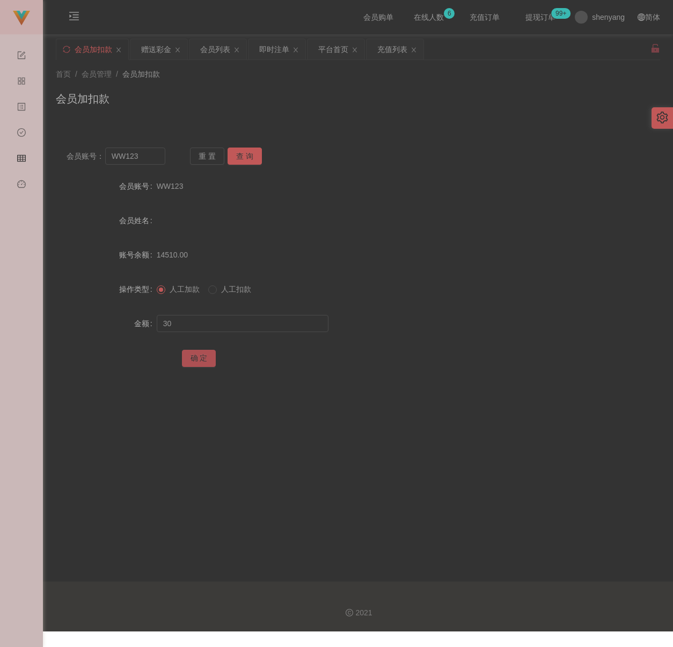
click at [199, 361] on button "确 定" at bounding box center [199, 358] width 34 height 17
click at [320, 105] on div "会员加扣款" at bounding box center [358, 103] width 604 height 25
click at [139, 159] on input "WW123" at bounding box center [135, 156] width 61 height 17
paste input "qq"
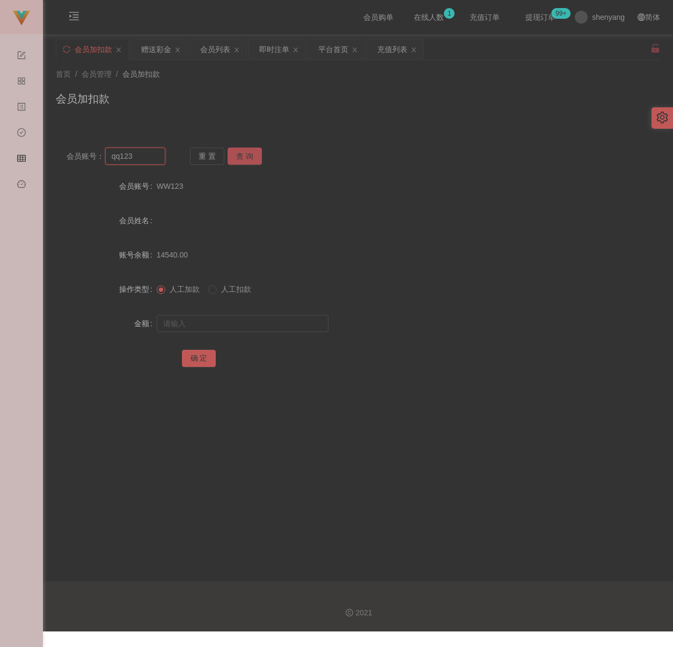
type input "qq123"
click at [250, 158] on button "查 询" at bounding box center [245, 156] width 34 height 17
click at [262, 319] on input "text" at bounding box center [243, 323] width 172 height 17
click at [264, 328] on input "text" at bounding box center [243, 323] width 172 height 17
paste input "30"
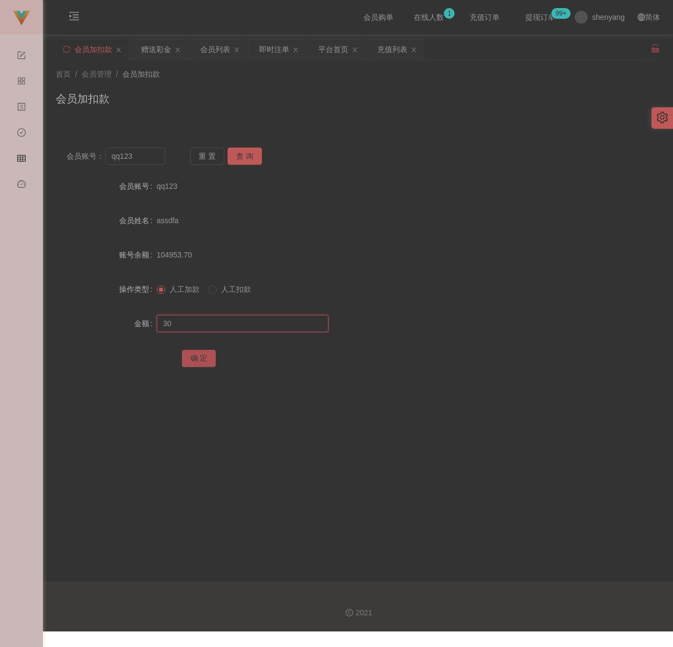
type input "30"
click at [201, 361] on button "确 定" at bounding box center [199, 358] width 34 height 17
click at [351, 85] on div "首页 / 会员管理 / 会员加扣款 / 会员加扣款" at bounding box center [358, 92] width 604 height 47
click at [158, 158] on input "qq123" at bounding box center [135, 156] width 61 height 17
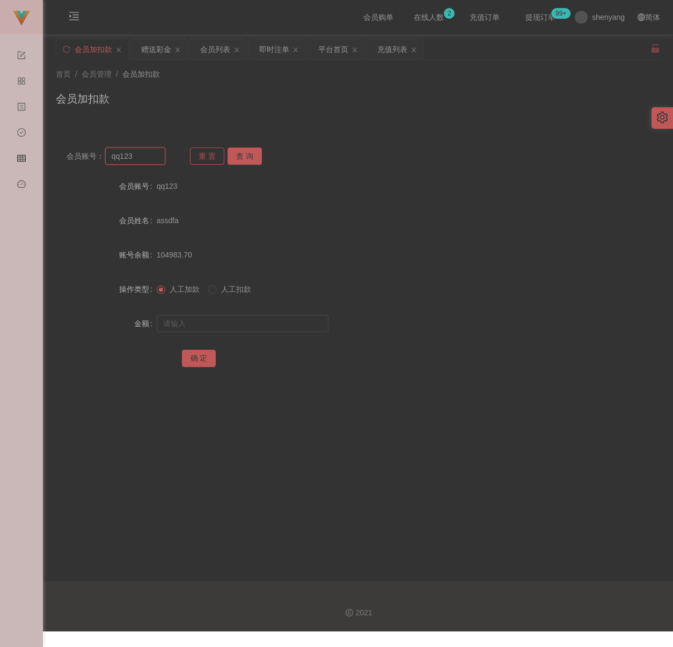
paste input "hei"
type input "hei"
click at [247, 155] on button "查 询" at bounding box center [245, 156] width 34 height 17
click at [216, 319] on input "text" at bounding box center [243, 323] width 172 height 17
click at [280, 324] on input "text" at bounding box center [243, 323] width 172 height 17
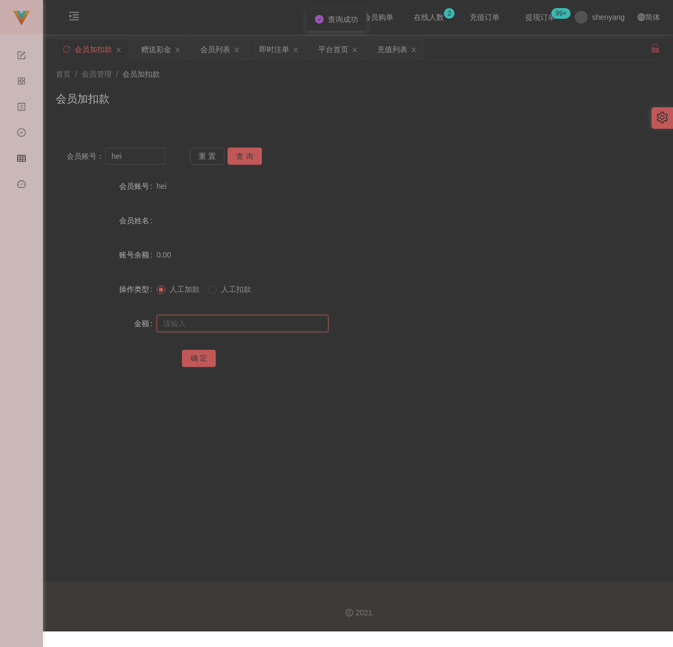
paste input "30"
type input "30"
click at [197, 357] on button "确 定" at bounding box center [199, 358] width 34 height 17
click at [377, 105] on div "会员加扣款" at bounding box center [358, 103] width 604 height 25
click at [137, 152] on input "hei" at bounding box center [135, 156] width 61 height 17
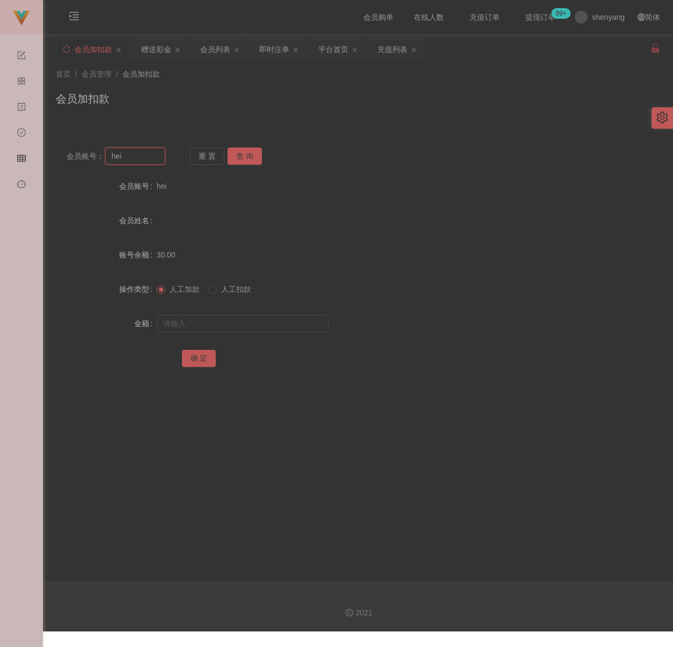
click at [137, 152] on input "hei" at bounding box center [135, 156] width 61 height 17
paste input "Alexchin96"
type input "Alexchin96"
click at [247, 155] on button "查 询" at bounding box center [245, 156] width 34 height 17
click at [239, 322] on input "text" at bounding box center [243, 323] width 172 height 17
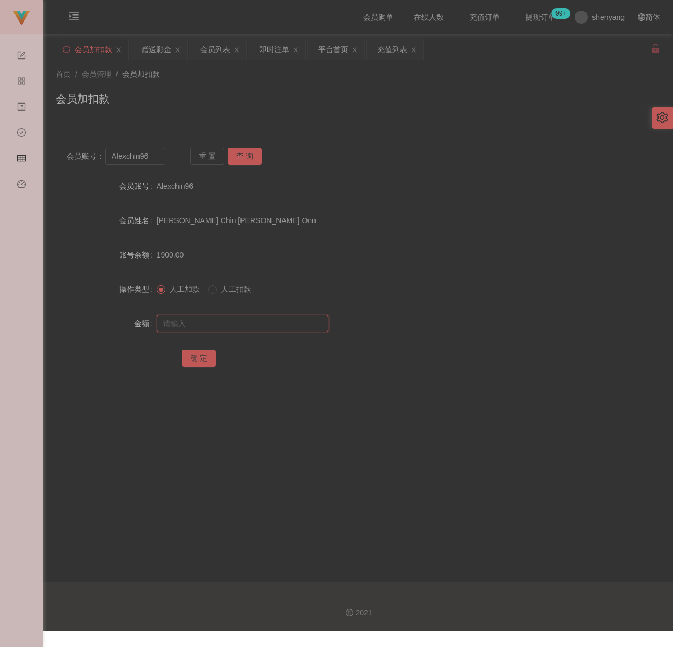
click at [179, 320] on input "text" at bounding box center [243, 323] width 172 height 17
paste input "2000"
type input "2000"
click at [201, 359] on button "确 定" at bounding box center [199, 358] width 34 height 17
click at [224, 48] on div "会员列表" at bounding box center [215, 49] width 30 height 20
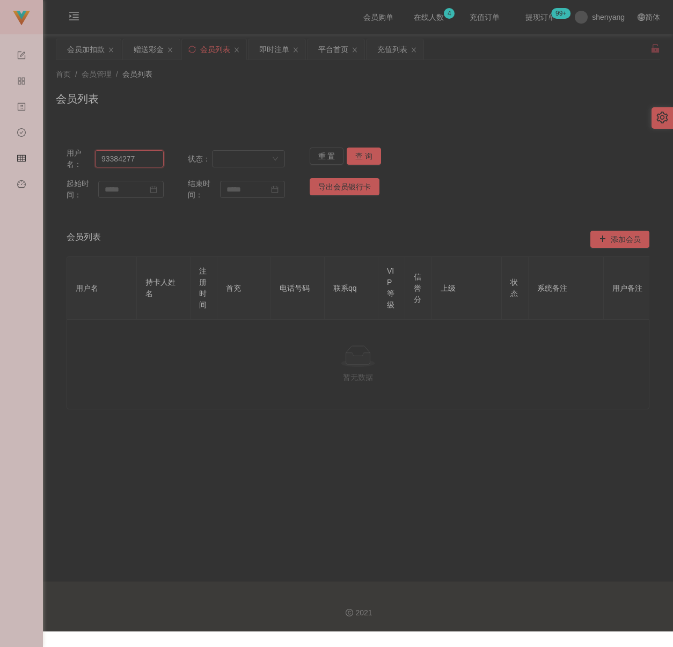
click at [145, 158] on input "93384277" at bounding box center [129, 158] width 69 height 17
paste input "Kerru"
type input "Kerru"
click at [369, 153] on button "查 询" at bounding box center [364, 156] width 34 height 17
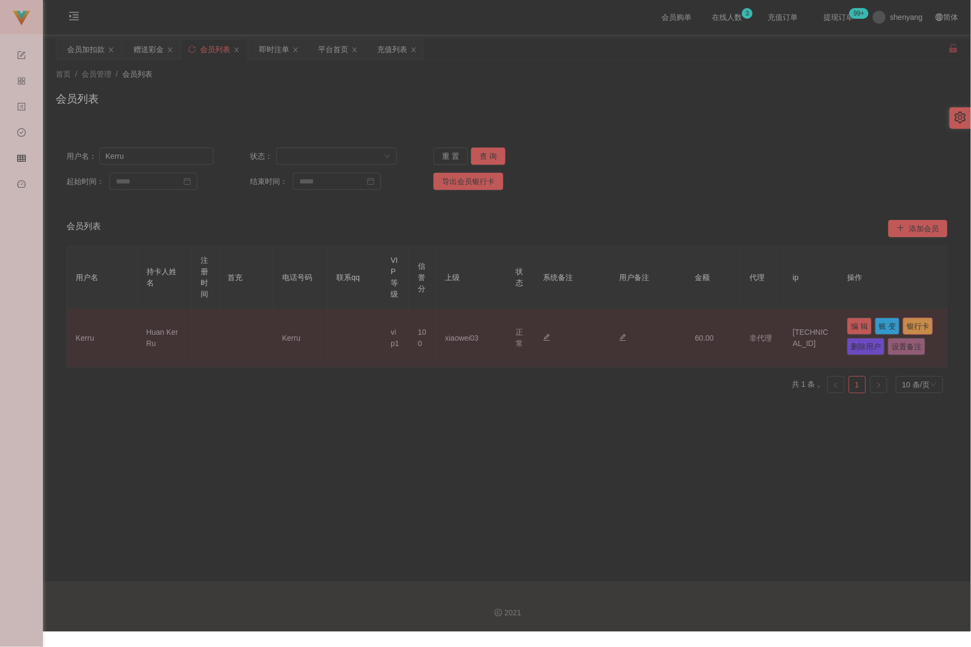
click at [655, 335] on button "银行卡" at bounding box center [918, 326] width 30 height 17
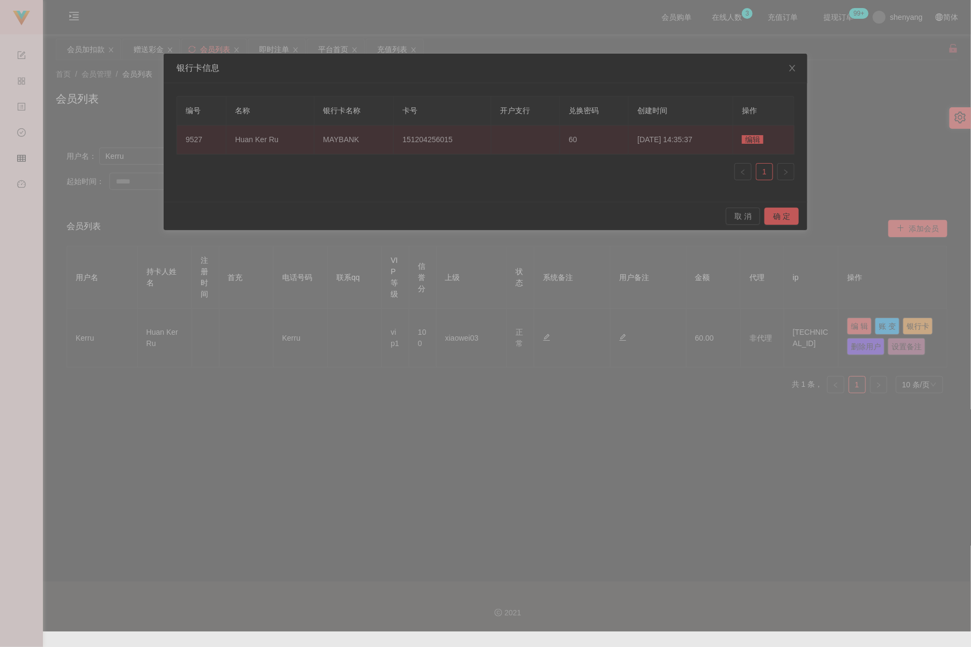
click at [655, 140] on span "编辑" at bounding box center [752, 139] width 21 height 9
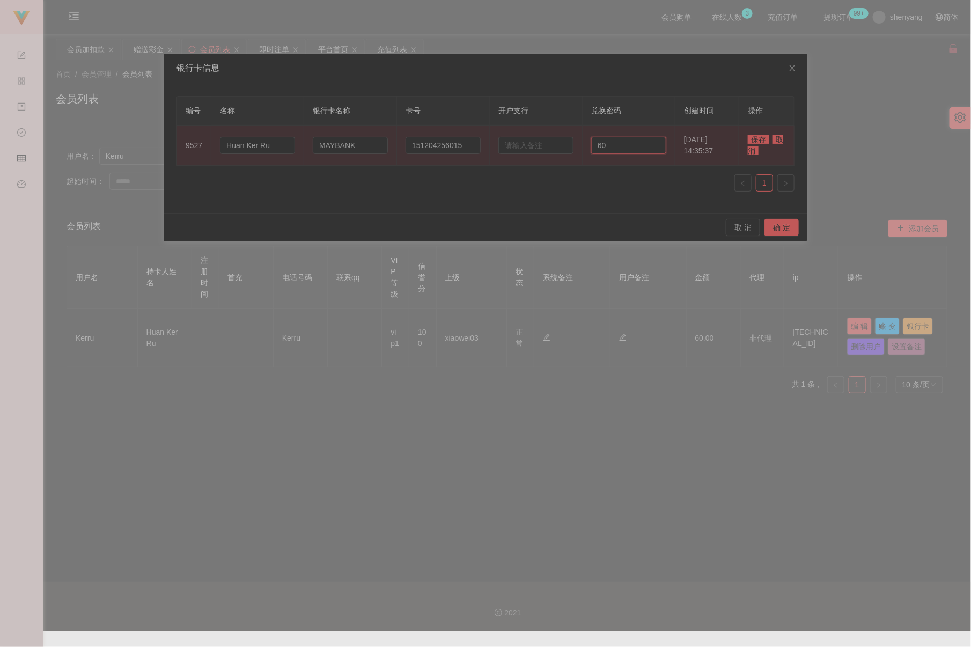
click at [620, 142] on input "60" at bounding box center [628, 145] width 75 height 17
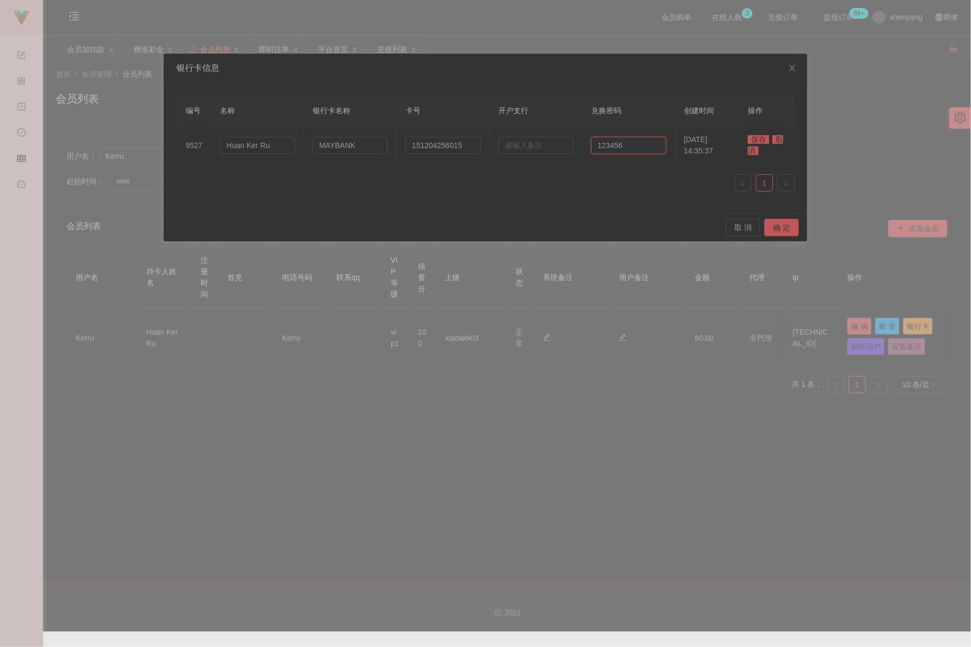
type input "123456"
click at [655, 139] on span "保存" at bounding box center [758, 139] width 21 height 9
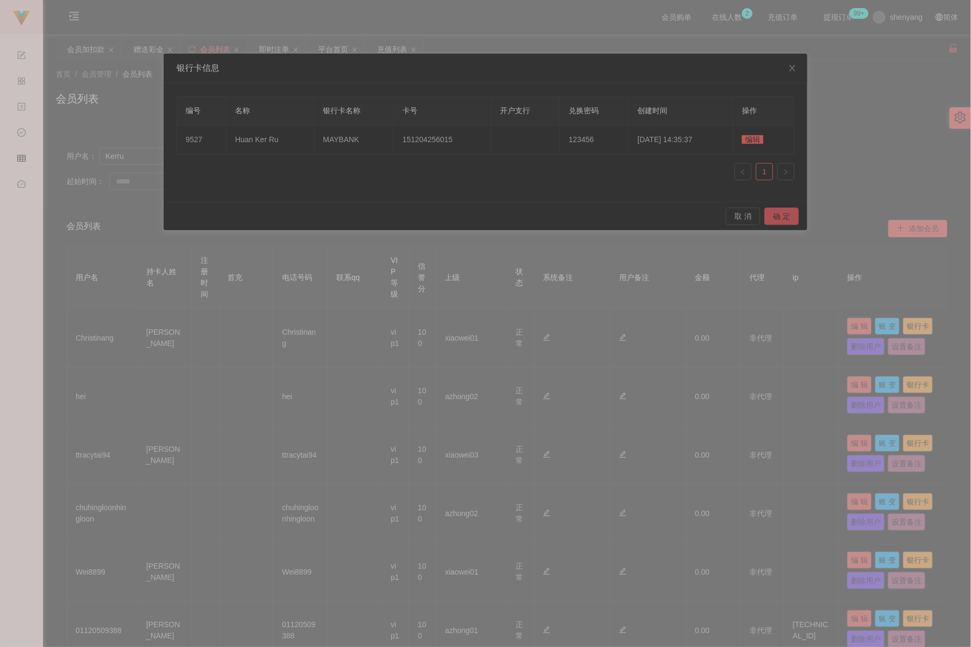
click at [655, 213] on button "确 定" at bounding box center [782, 216] width 34 height 17
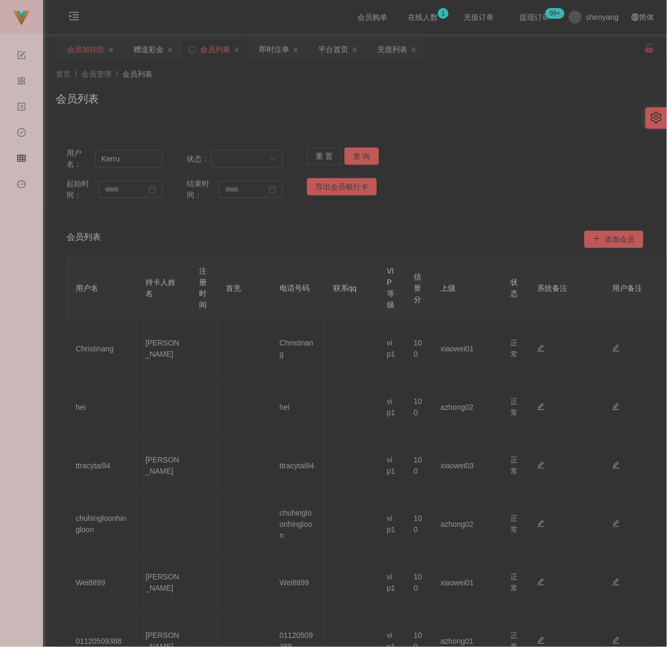
click at [82, 50] on div "会员加扣款" at bounding box center [86, 49] width 38 height 20
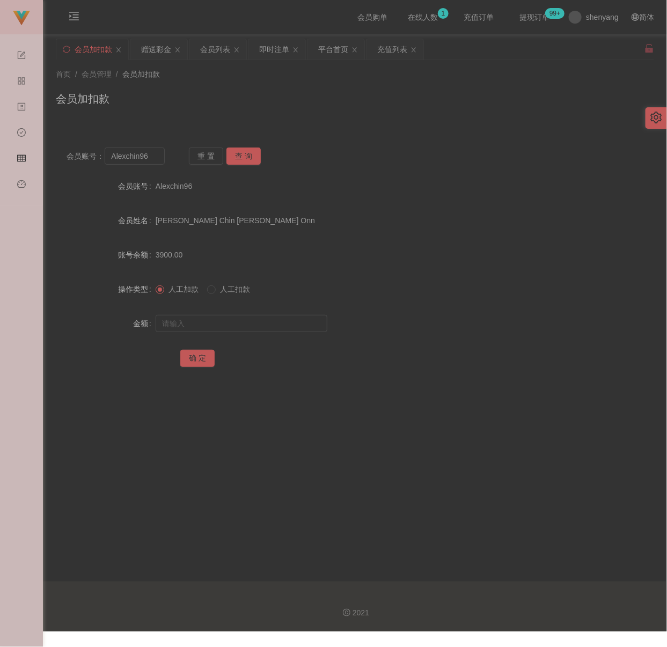
click at [369, 99] on div "会员加扣款" at bounding box center [355, 103] width 598 height 25
click at [152, 153] on input "Alexchin96" at bounding box center [135, 156] width 60 height 17
paste input "HeanHiong"
type input "HeanHiong"
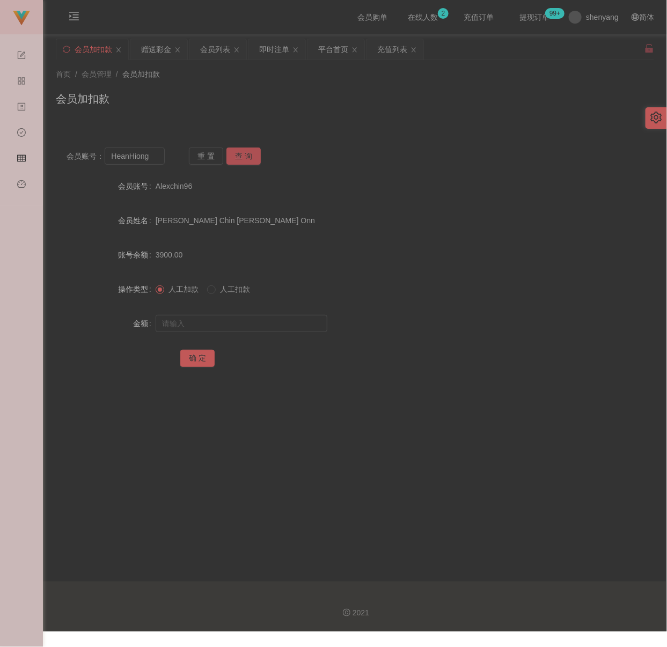
click at [246, 152] on button "查 询" at bounding box center [243, 156] width 34 height 17
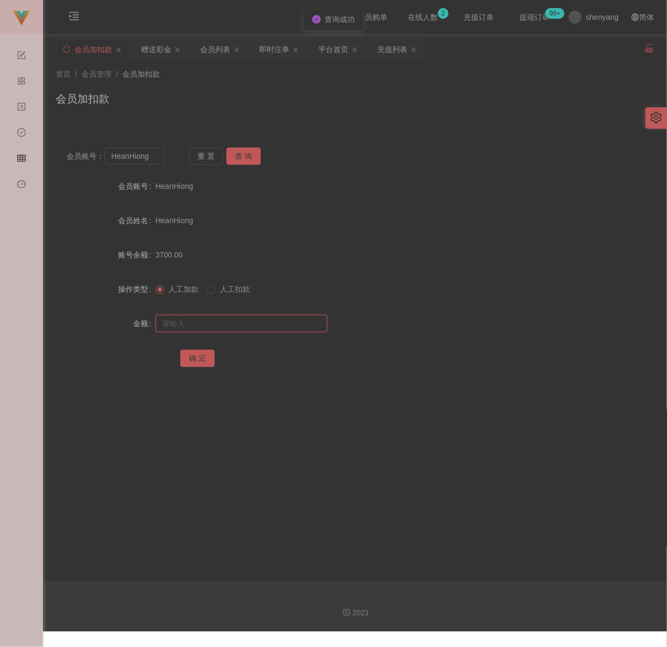
click at [239, 322] on input "text" at bounding box center [242, 323] width 172 height 17
type input "4000"
click at [209, 361] on button "确 定" at bounding box center [197, 358] width 34 height 17
click at [430, 124] on div "会员账号： HeanHiong 重 置 查 询 会员账号 HeanHiong 会员姓名 HeanHiong 账号余额 7700.00 操作类型 人工加款 人工…" at bounding box center [355, 258] width 598 height 268
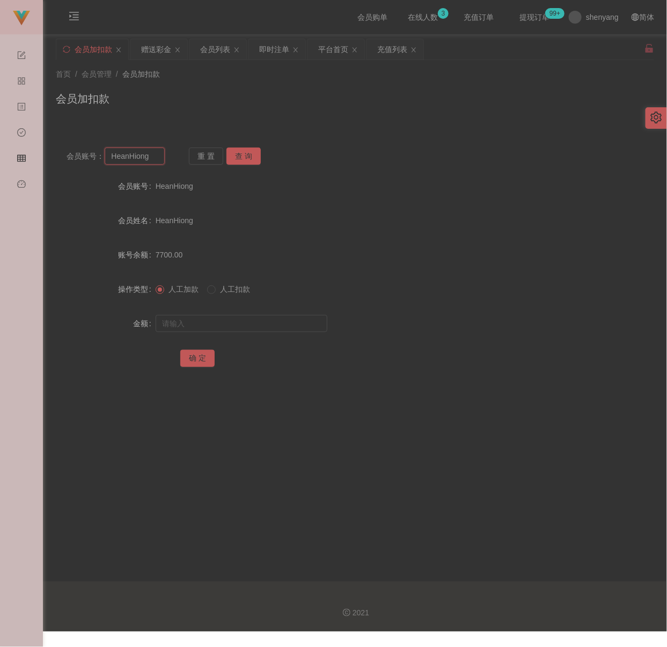
click at [153, 153] on input "HeanHiong" at bounding box center [135, 156] width 60 height 17
paste input "chuhingloonhingloon"
type input "chuhingloonhingloon"
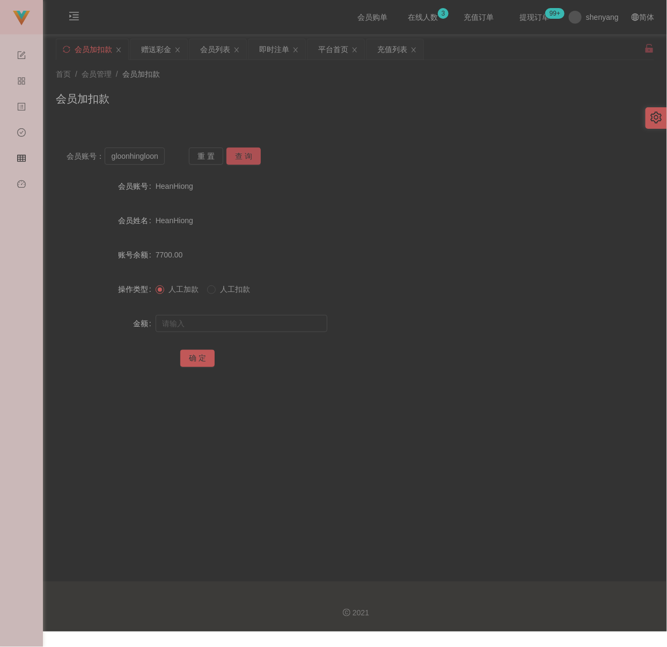
click at [234, 153] on button "查 询" at bounding box center [243, 156] width 34 height 17
click at [252, 319] on input "text" at bounding box center [242, 323] width 172 height 17
click at [302, 322] on input "text" at bounding box center [242, 323] width 172 height 17
paste
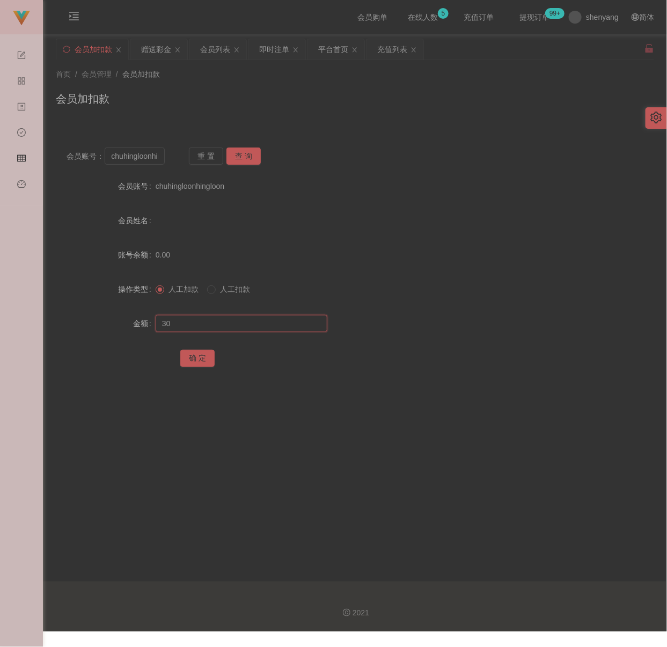
type input "30"
click at [210, 346] on form "会员账号 chuhingloonhingloon 会员姓名 账号余额 0.00 操作类型 人工加款 人工扣款 金额 30 确 定" at bounding box center [355, 271] width 598 height 193
click at [356, 78] on div "首页 / 会员管理 / 会员加扣款 /" at bounding box center [355, 74] width 598 height 11
click at [160, 159] on input "chuhingloonhingloon" at bounding box center [135, 156] width 60 height 17
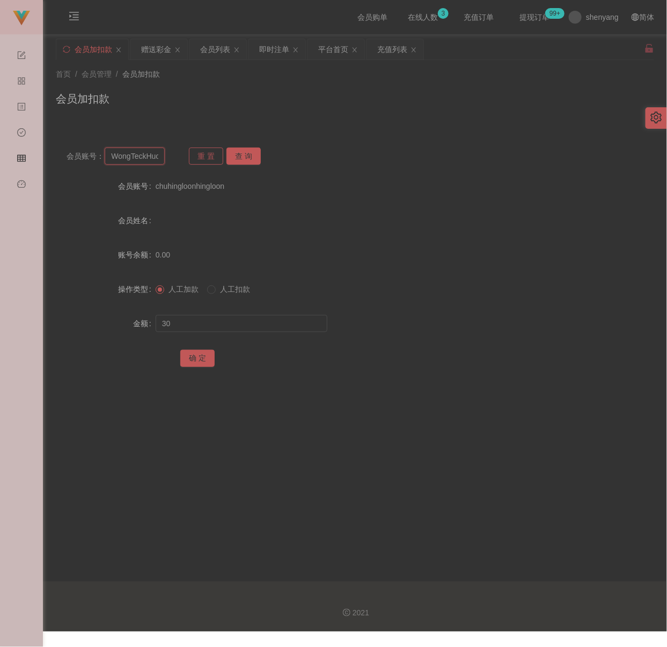
scroll to position [0, 12]
type input "WongTeckHuong"
click at [232, 158] on button "查 询" at bounding box center [243, 156] width 34 height 17
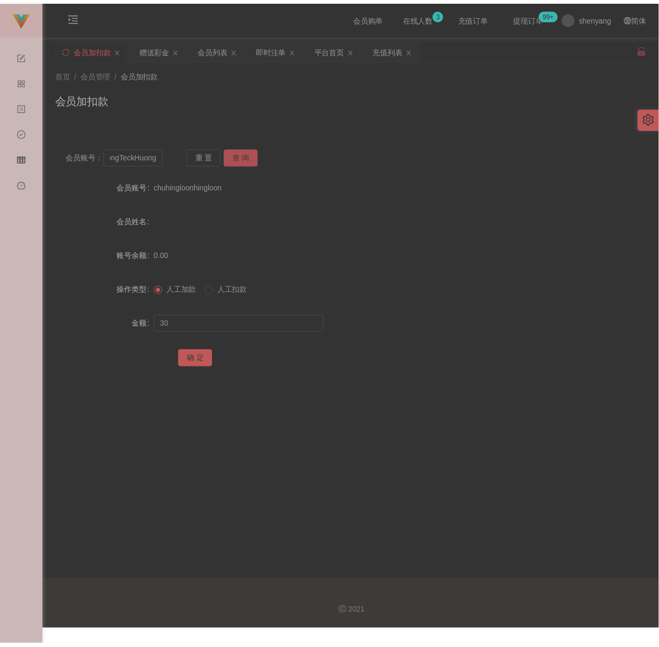
scroll to position [0, 0]
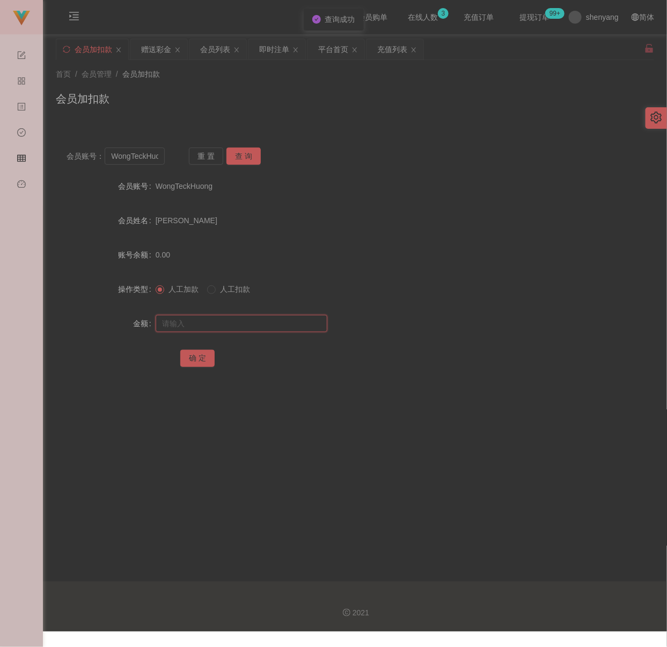
click at [234, 324] on input "text" at bounding box center [242, 323] width 172 height 17
click at [269, 324] on input "text" at bounding box center [242, 323] width 172 height 17
type input "2000"
click at [192, 355] on button "确 定" at bounding box center [197, 358] width 34 height 17
click at [398, 116] on div "首页 / 会员管理 / 会员加扣款 / 会员加扣款" at bounding box center [355, 92] width 624 height 64
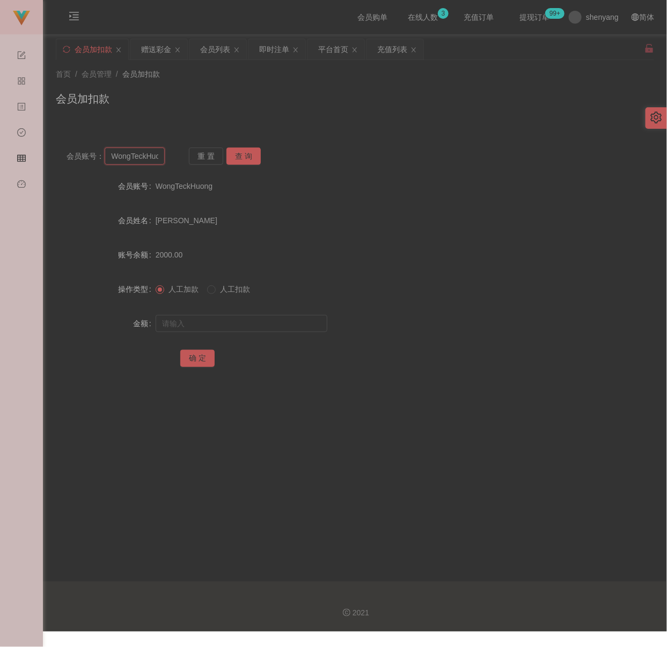
click at [143, 153] on input "WongTeckHuong" at bounding box center [135, 156] width 60 height 17
type input "Evon0708"
click at [240, 150] on button "查 询" at bounding box center [243, 156] width 34 height 17
click at [270, 322] on input "text" at bounding box center [242, 323] width 172 height 17
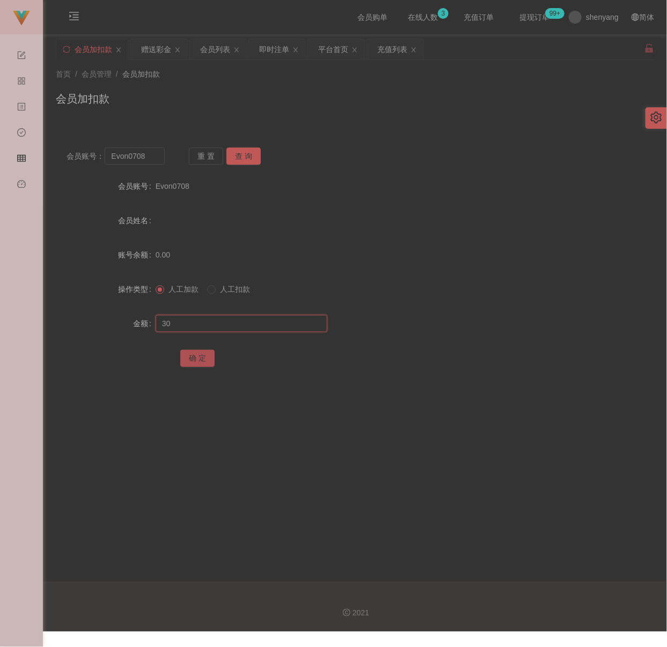
type input "30"
click at [205, 359] on button "确 定" at bounding box center [197, 358] width 34 height 17
click at [348, 113] on div "会员加扣款" at bounding box center [355, 103] width 598 height 25
click at [158, 155] on input "Evon0708" at bounding box center [135, 156] width 60 height 17
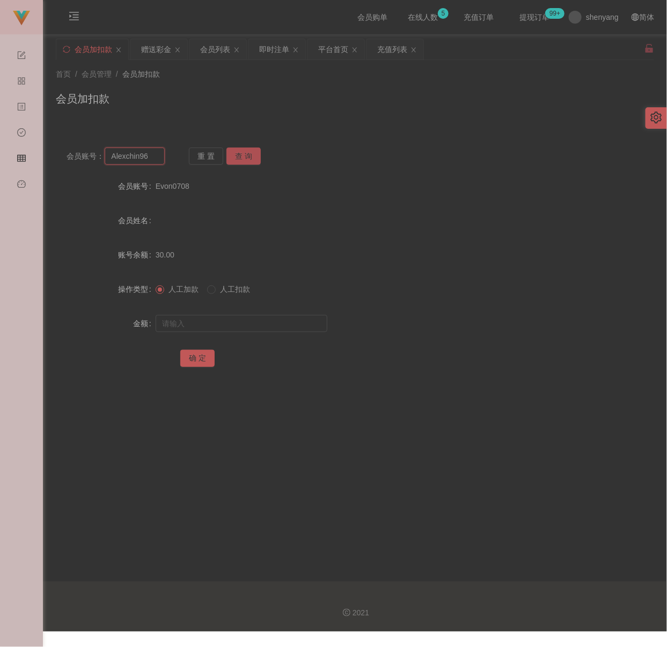
type input "Alexchin96"
click at [237, 156] on button "查 询" at bounding box center [243, 156] width 34 height 17
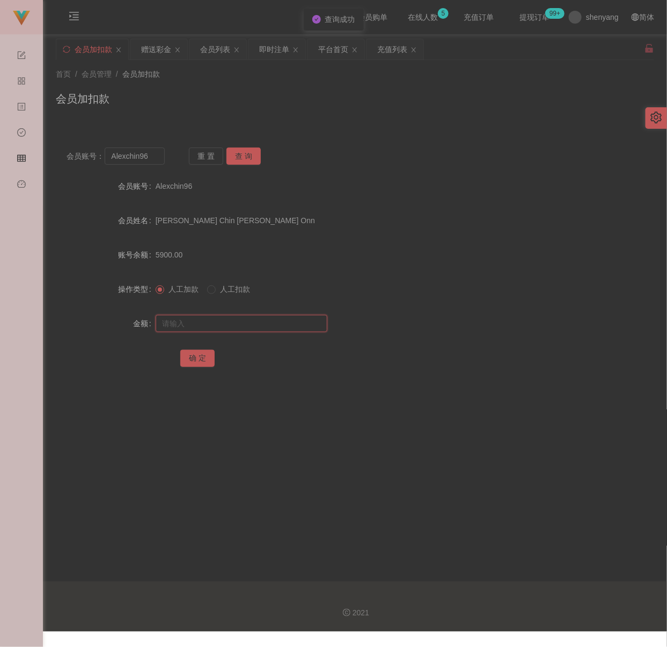
click at [268, 325] on input "text" at bounding box center [242, 323] width 172 height 17
click at [241, 326] on input "text" at bounding box center [242, 323] width 172 height 17
type input "2000"
click at [190, 351] on button "确 定" at bounding box center [197, 358] width 34 height 17
click at [237, 107] on div "会员加扣款" at bounding box center [355, 103] width 598 height 25
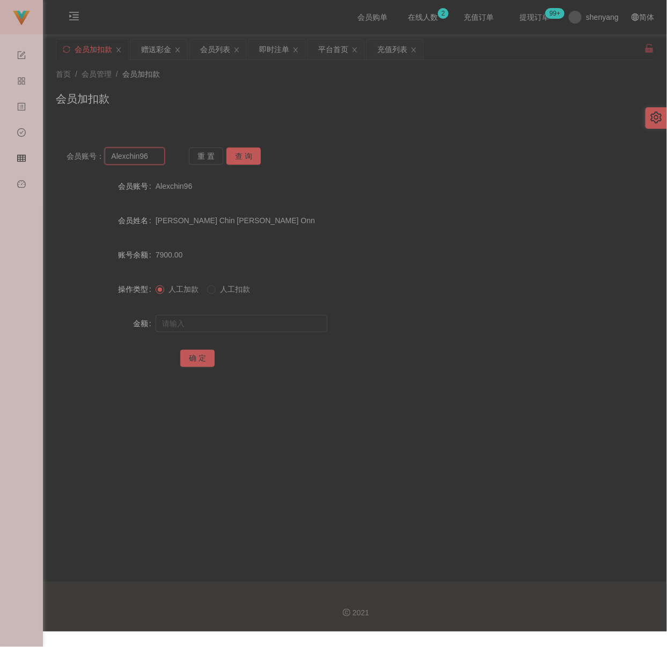
click at [150, 150] on input "Alexchin96" at bounding box center [135, 156] width 60 height 17
type input "WW123"
drag, startPoint x: 236, startPoint y: 155, endPoint x: 236, endPoint y: 163, distance: 7.5
click at [236, 155] on button "查 询" at bounding box center [243, 156] width 34 height 17
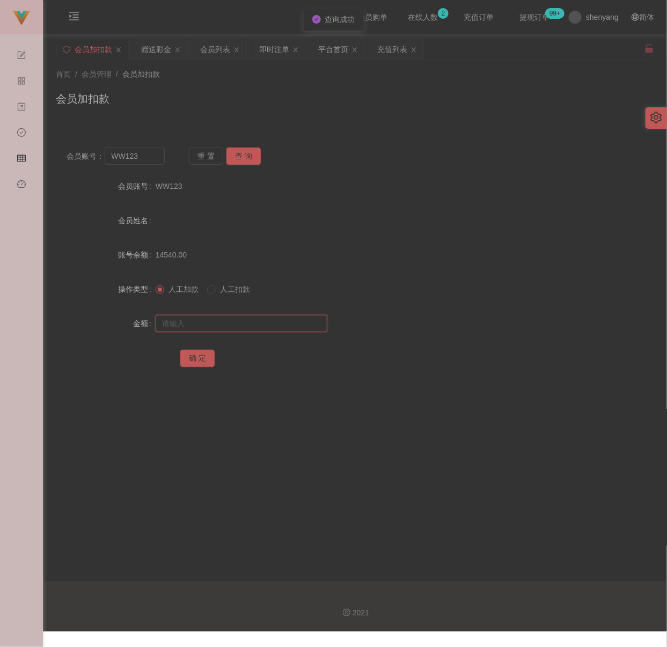
click at [240, 327] on input "text" at bounding box center [242, 323] width 172 height 17
click at [295, 315] on input "text" at bounding box center [242, 323] width 172 height 17
type input "100"
click at [194, 356] on button "确 定" at bounding box center [197, 358] width 34 height 17
click at [145, 158] on input "WW123" at bounding box center [135, 156] width 60 height 17
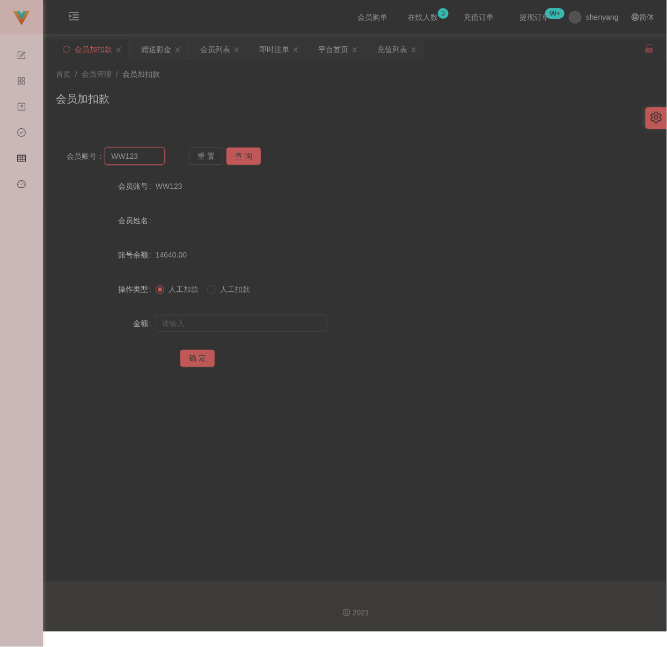
click at [145, 158] on input "WW123" at bounding box center [135, 156] width 60 height 17
type input "KMY250914"
click at [253, 153] on button "查 询" at bounding box center [243, 156] width 34 height 17
drag, startPoint x: 268, startPoint y: 325, endPoint x: 274, endPoint y: 325, distance: 6.4
click at [268, 325] on input "text" at bounding box center [242, 323] width 172 height 17
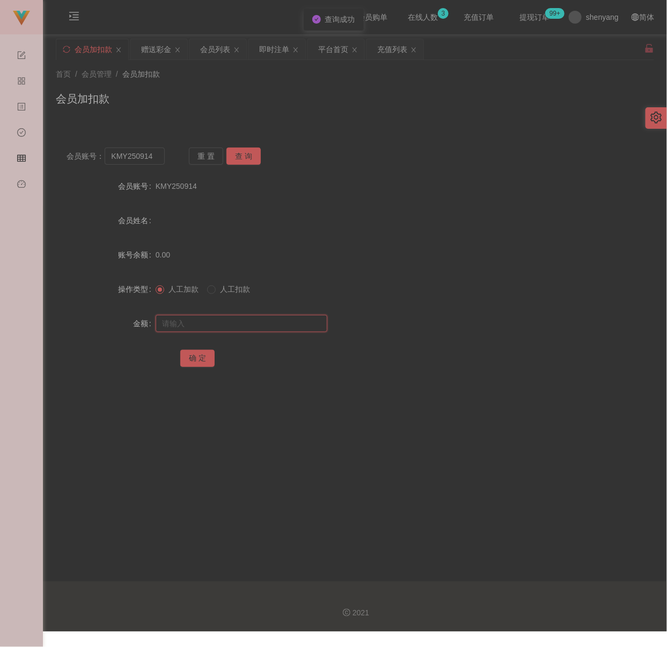
drag, startPoint x: 237, startPoint y: 319, endPoint x: 228, endPoint y: 326, distance: 11.6
click at [237, 319] on input "text" at bounding box center [242, 323] width 172 height 17
type input "100"
click at [194, 361] on button "确 定" at bounding box center [197, 358] width 34 height 17
click at [155, 158] on input "KMY250914" at bounding box center [135, 156] width 60 height 17
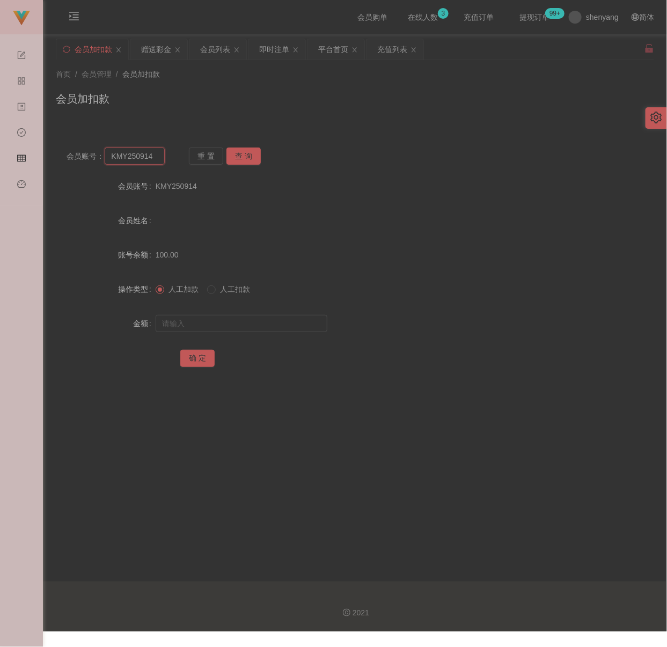
click at [155, 158] on input "KMY250914" at bounding box center [135, 156] width 60 height 17
type input "87052323"
click at [239, 155] on button "查 询" at bounding box center [243, 156] width 34 height 17
click at [236, 324] on input "text" at bounding box center [242, 323] width 172 height 17
click at [267, 324] on input "text" at bounding box center [242, 323] width 172 height 17
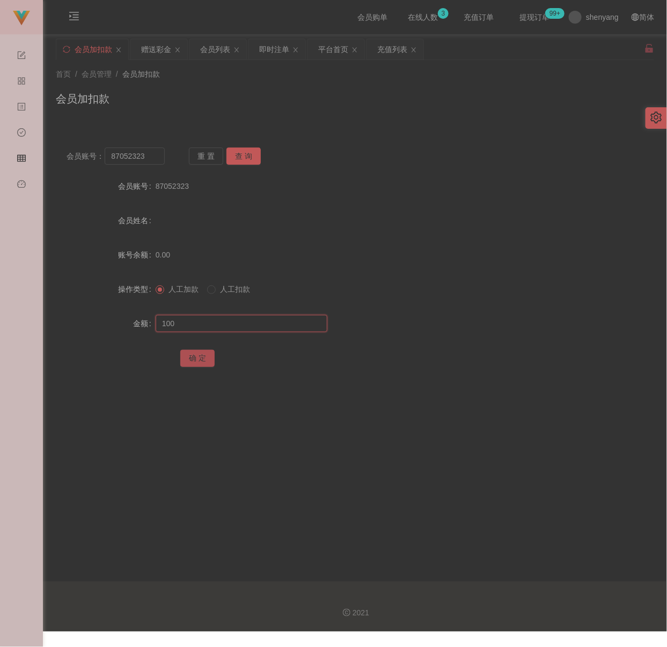
type input "100"
click at [195, 355] on button "确 定" at bounding box center [197, 358] width 34 height 17
click at [157, 155] on input "87052323" at bounding box center [135, 156] width 60 height 17
type input "Lian9550"
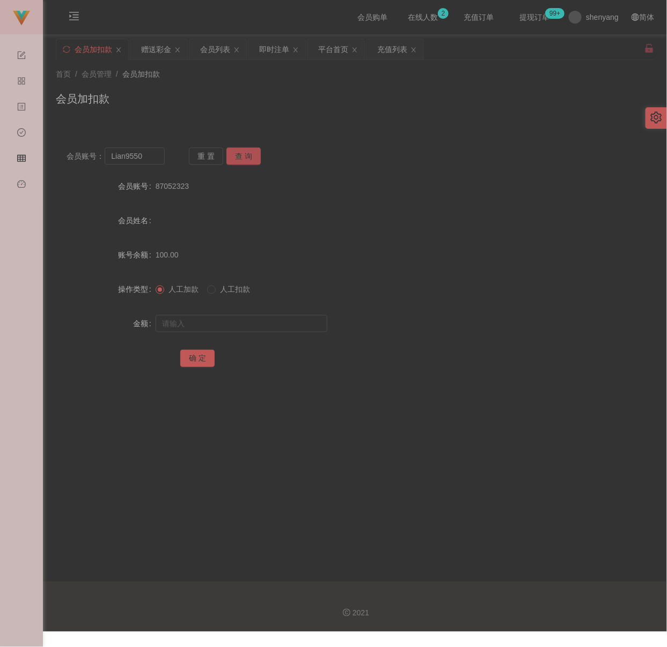
click at [236, 153] on button "查 询" at bounding box center [243, 156] width 34 height 17
drag, startPoint x: 254, startPoint y: 325, endPoint x: 283, endPoint y: 324, distance: 29.0
click at [254, 325] on input "text" at bounding box center [242, 323] width 172 height 17
click at [260, 319] on input "text" at bounding box center [242, 323] width 172 height 17
type input "100"
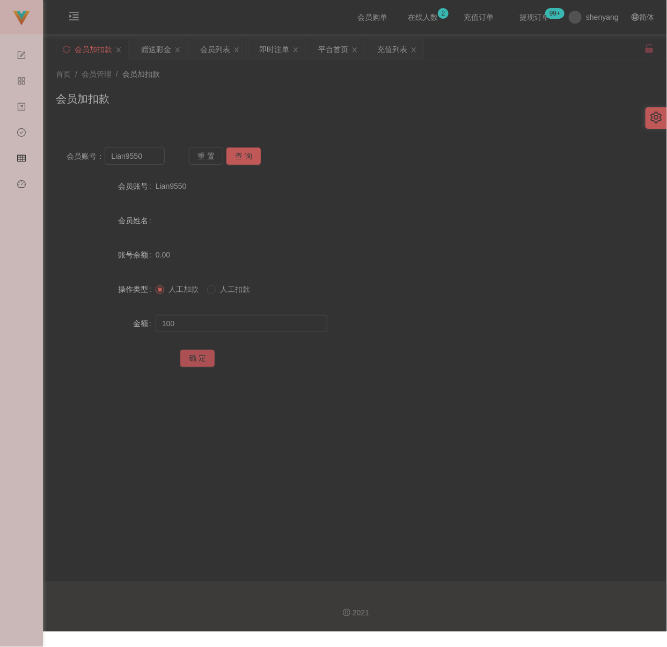
click at [192, 356] on button "确 定" at bounding box center [197, 358] width 34 height 17
click at [152, 156] on input "Lian9550" at bounding box center [135, 156] width 60 height 17
type input "qq123"
click at [240, 152] on button "查 询" at bounding box center [243, 156] width 34 height 17
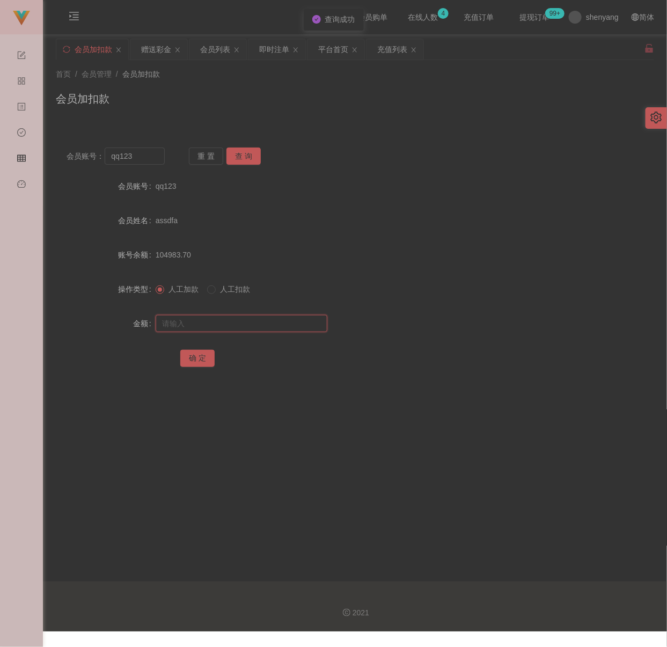
click at [227, 324] on input "text" at bounding box center [242, 323] width 172 height 17
type input "100"
drag, startPoint x: 200, startPoint y: 356, endPoint x: 233, endPoint y: 363, distance: 33.9
click at [200, 356] on button "确 定" at bounding box center [197, 358] width 34 height 17
click at [142, 162] on input "qq123" at bounding box center [135, 156] width 60 height 17
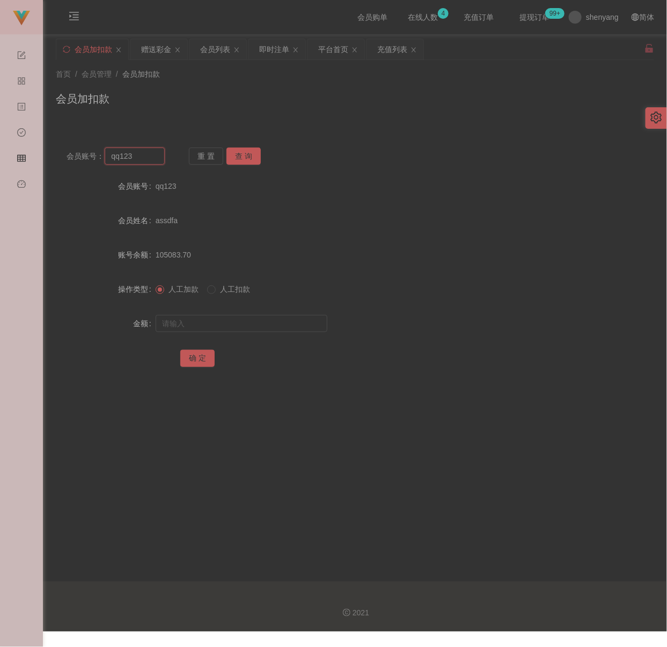
click at [142, 162] on input "qq123" at bounding box center [135, 156] width 60 height 17
click at [246, 155] on button "查 询" at bounding box center [243, 156] width 34 height 17
click at [235, 319] on input "text" at bounding box center [242, 323] width 172 height 17
click at [252, 324] on input "text" at bounding box center [242, 323] width 172 height 17
type input "100"
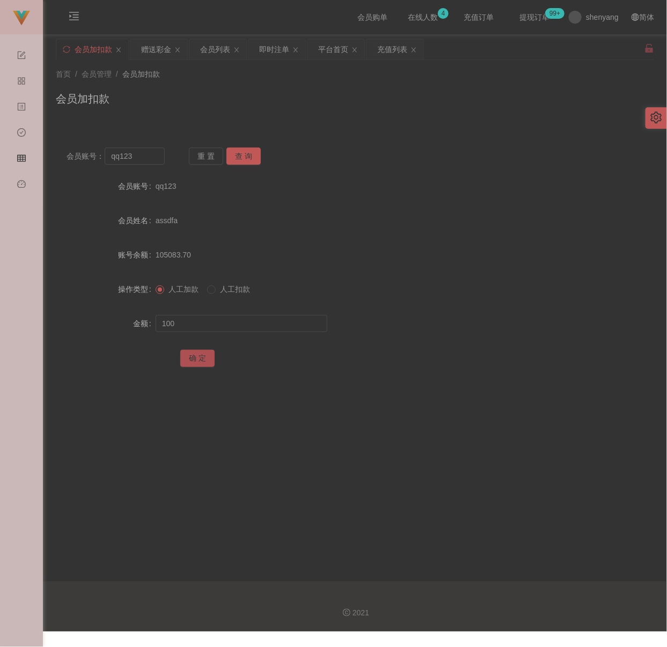
click at [196, 355] on button "确 定" at bounding box center [197, 358] width 34 height 17
click at [155, 157] on input "qq123" at bounding box center [135, 156] width 60 height 17
type input "jiujiu"
click at [236, 153] on button "查 询" at bounding box center [243, 156] width 34 height 17
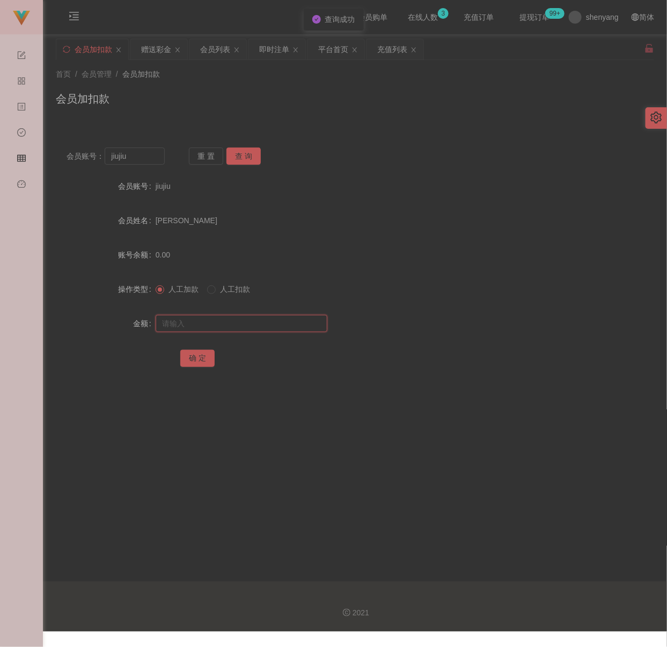
click at [250, 320] on input "text" at bounding box center [242, 323] width 172 height 17
click at [298, 322] on input "text" at bounding box center [242, 323] width 172 height 17
type input "200"
click at [187, 359] on button "确 定" at bounding box center [197, 358] width 34 height 17
click at [150, 158] on input "jiujiu" at bounding box center [135, 156] width 60 height 17
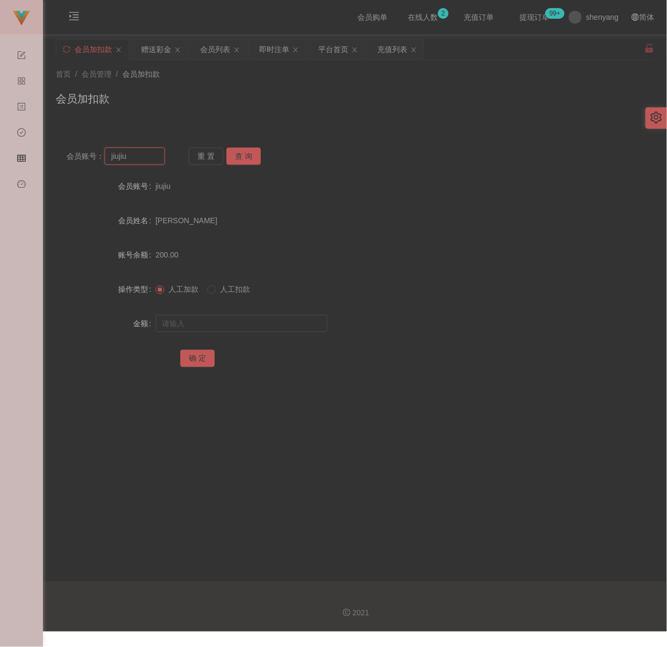
click at [150, 158] on input "jiujiu" at bounding box center [135, 156] width 60 height 17
type input "qq123"
click at [237, 152] on button "查 询" at bounding box center [243, 156] width 34 height 17
click at [238, 324] on input "text" at bounding box center [242, 323] width 172 height 17
click at [245, 325] on input "text" at bounding box center [242, 323] width 172 height 17
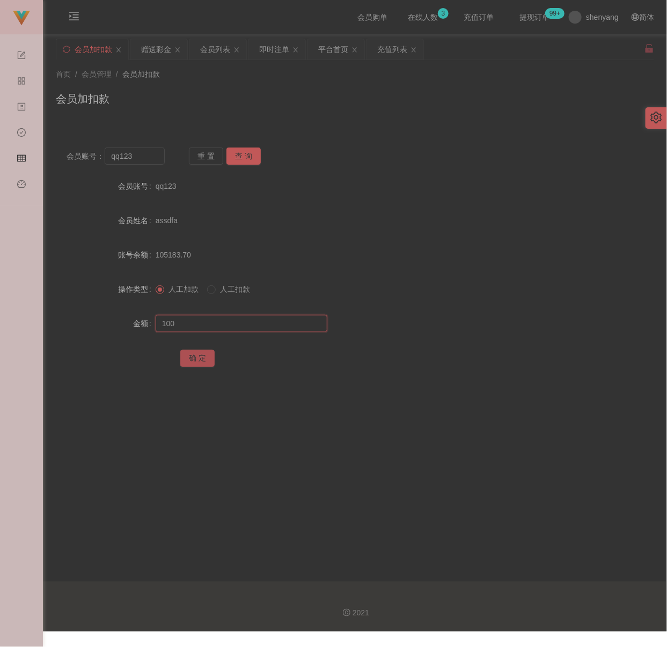
type input "100"
click at [200, 355] on button "确 定" at bounding box center [197, 358] width 34 height 17
click at [143, 156] on input "qq123" at bounding box center [135, 156] width 60 height 17
click at [255, 152] on button "查 询" at bounding box center [243, 156] width 34 height 17
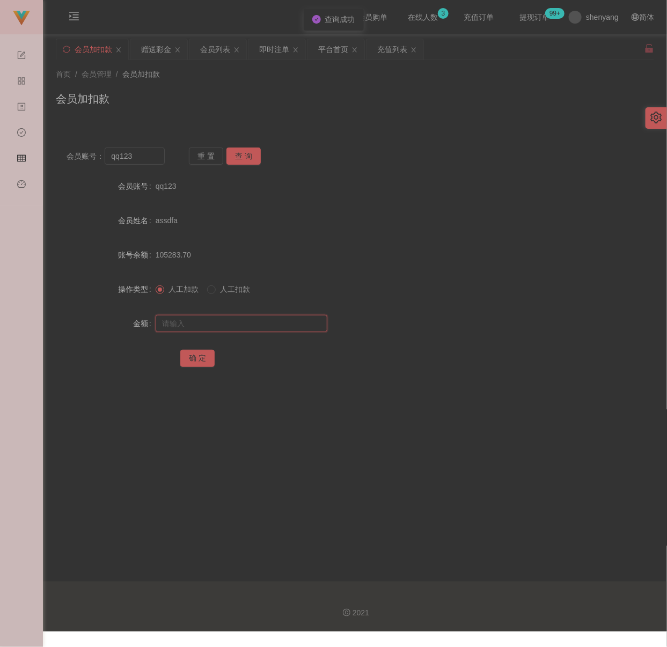
click at [253, 318] on input "text" at bounding box center [242, 323] width 172 height 17
type input "100"
drag, startPoint x: 200, startPoint y: 355, endPoint x: 225, endPoint y: 362, distance: 26.3
click at [200, 355] on button "确 定" at bounding box center [197, 358] width 34 height 17
click at [283, 326] on input "text" at bounding box center [242, 323] width 172 height 17
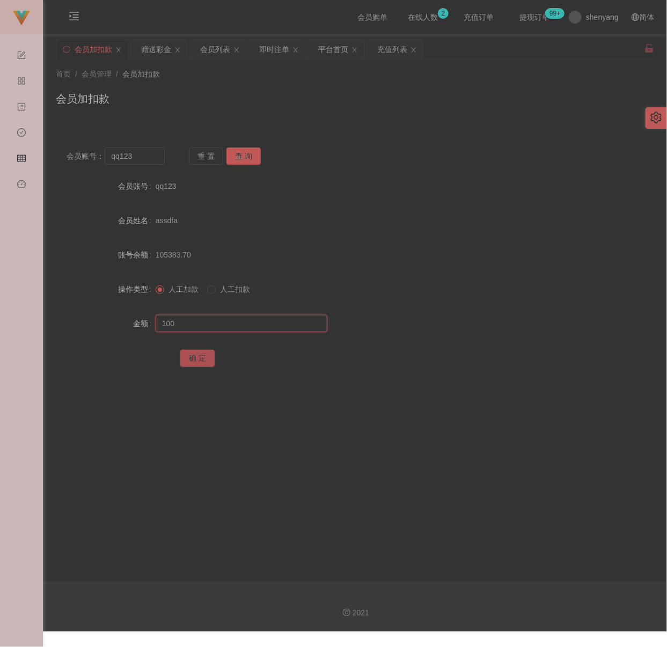
type input "100"
click at [197, 361] on button "确 定" at bounding box center [197, 358] width 34 height 17
click at [136, 158] on input "qq123" at bounding box center [135, 156] width 60 height 17
click at [235, 157] on button "查 询" at bounding box center [243, 156] width 34 height 17
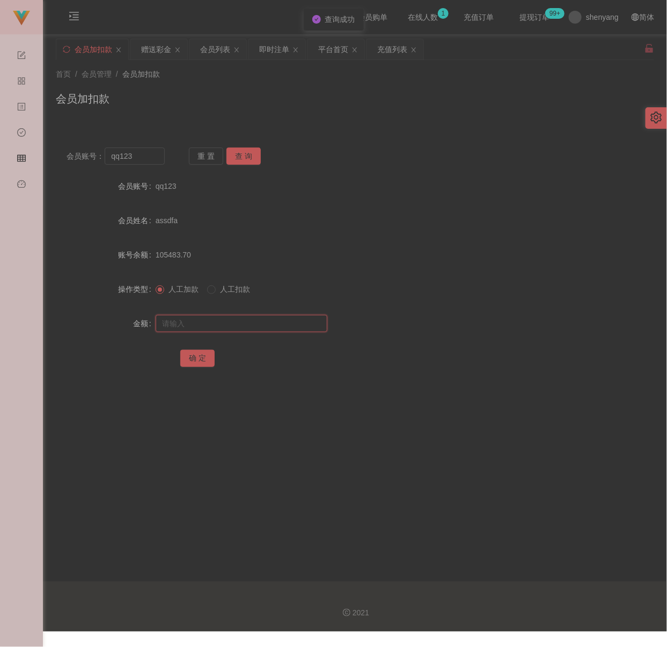
click at [230, 319] on input "text" at bounding box center [242, 323] width 172 height 17
click at [256, 329] on input "text" at bounding box center [242, 323] width 172 height 17
type input "100"
click at [203, 358] on button "确 定" at bounding box center [197, 358] width 34 height 17
click at [149, 159] on input "qq123" at bounding box center [135, 156] width 60 height 17
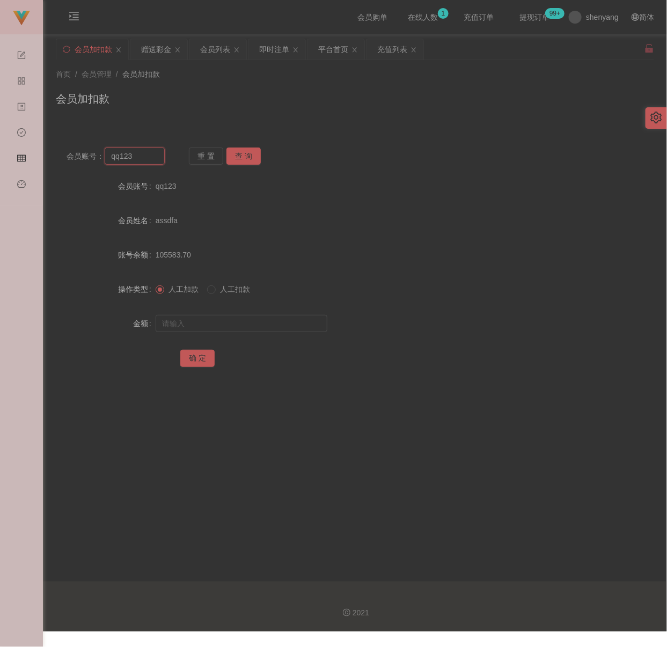
click at [149, 159] on input "qq123" at bounding box center [135, 156] width 60 height 17
type input "HYT"
click at [240, 158] on button "查 询" at bounding box center [243, 156] width 34 height 17
click at [240, 324] on input "text" at bounding box center [242, 323] width 172 height 17
click at [262, 321] on input "text" at bounding box center [242, 323] width 172 height 17
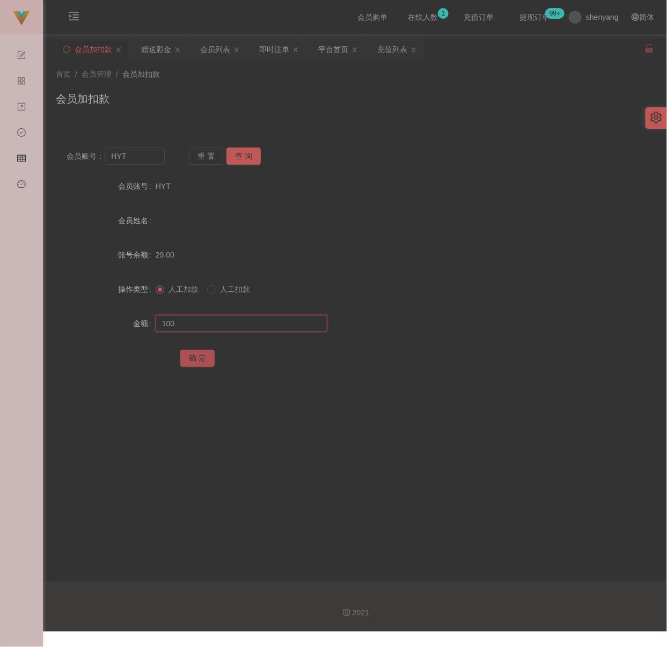
type input "100"
click at [197, 361] on button "确 定" at bounding box center [197, 358] width 34 height 17
click at [144, 156] on input "HYT" at bounding box center [135, 156] width 60 height 17
type input "WW123"
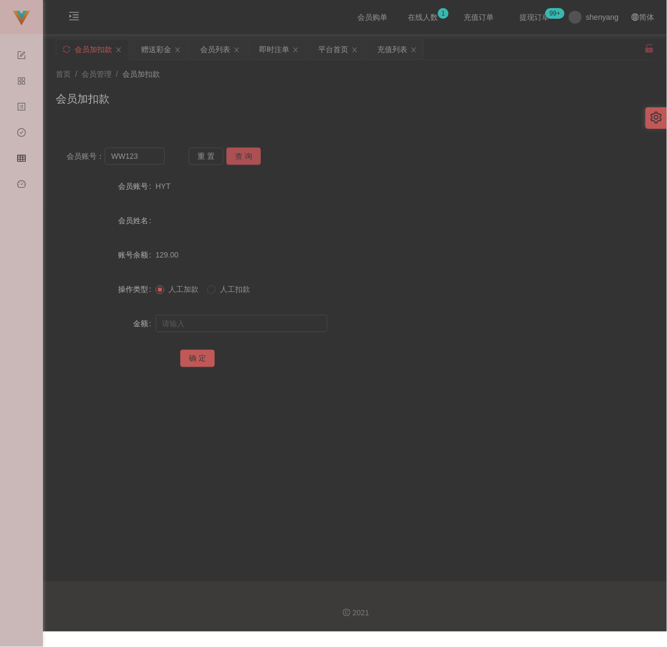
click at [240, 159] on button "查 询" at bounding box center [243, 156] width 34 height 17
click at [232, 324] on input "text" at bounding box center [242, 323] width 172 height 17
click at [295, 324] on input "text" at bounding box center [242, 323] width 172 height 17
type input "100"
click at [189, 351] on button "确 定" at bounding box center [197, 358] width 34 height 17
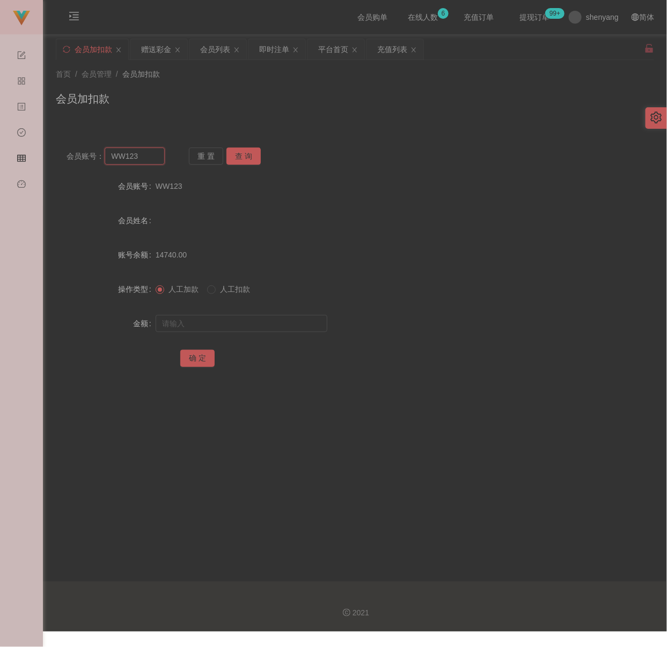
click at [140, 158] on input "WW123" at bounding box center [135, 156] width 60 height 17
type input "Domo"
click at [241, 153] on button "查 询" at bounding box center [243, 156] width 34 height 17
drag, startPoint x: 256, startPoint y: 322, endPoint x: 266, endPoint y: 322, distance: 10.2
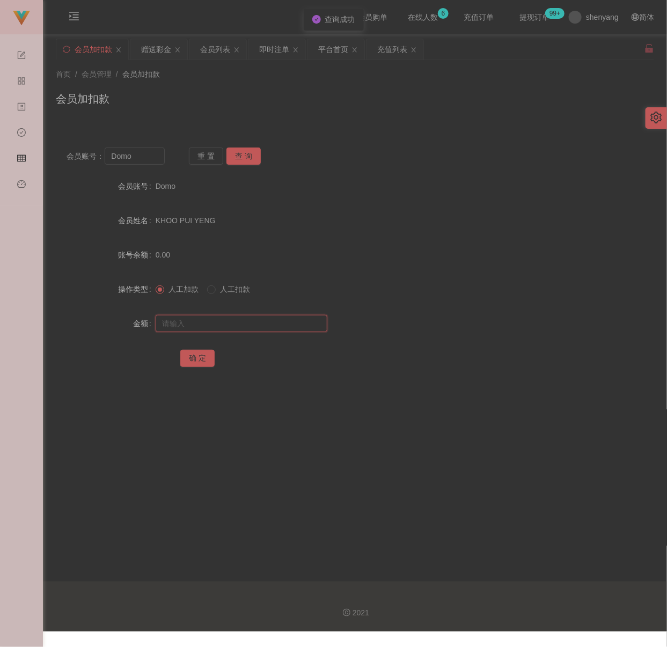
click at [256, 322] on input "text" at bounding box center [242, 323] width 172 height 17
click at [306, 322] on input "text" at bounding box center [242, 323] width 172 height 17
type input "100"
click at [195, 359] on button "确 定" at bounding box center [197, 358] width 34 height 17
click at [138, 159] on input "Domo" at bounding box center [135, 156] width 60 height 17
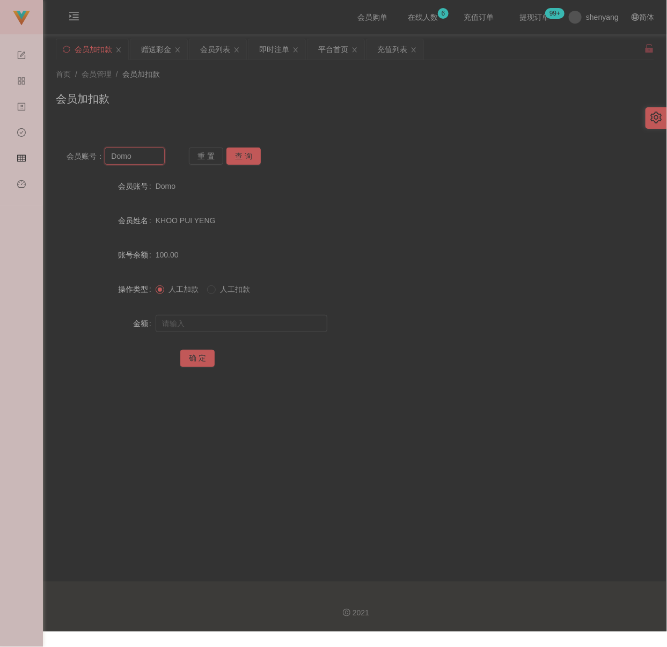
click at [138, 159] on input "Domo" at bounding box center [135, 156] width 60 height 17
click at [238, 155] on button "查 询" at bounding box center [243, 156] width 34 height 17
click at [238, 325] on input "text" at bounding box center [242, 323] width 172 height 17
click at [289, 321] on input "text" at bounding box center [242, 323] width 172 height 17
click at [205, 353] on button "确 定" at bounding box center [197, 358] width 34 height 17
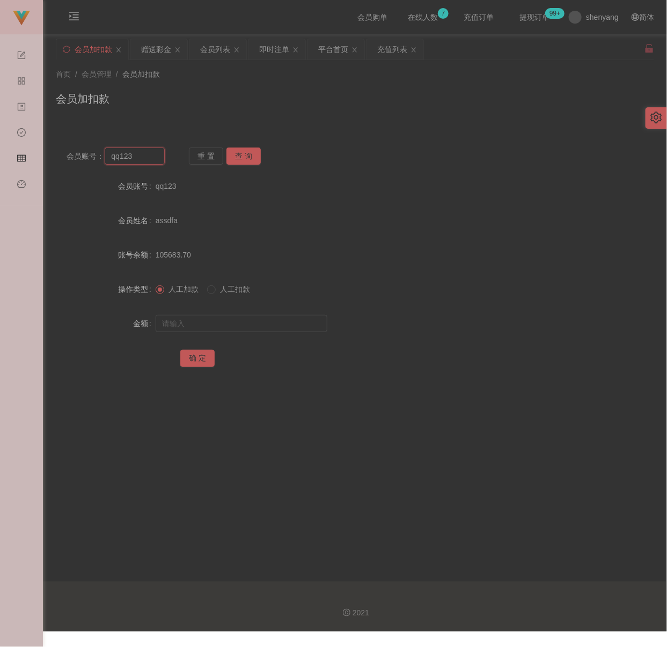
click at [149, 162] on input "qq123" at bounding box center [135, 156] width 60 height 17
click at [244, 158] on button "查 询" at bounding box center [243, 156] width 34 height 17
click at [214, 320] on input "text" at bounding box center [242, 323] width 172 height 17
click at [290, 322] on input "text" at bounding box center [242, 323] width 172 height 17
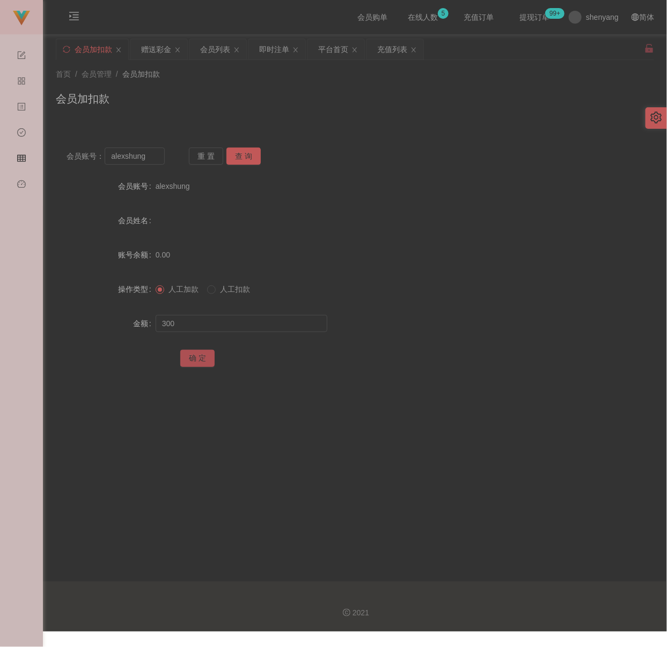
click at [192, 357] on button "确 定" at bounding box center [197, 358] width 34 height 17
click at [155, 160] on input "alexshung" at bounding box center [135, 156] width 60 height 17
click at [254, 160] on button "查 询" at bounding box center [243, 156] width 34 height 17
click at [224, 326] on input "text" at bounding box center [242, 323] width 172 height 17
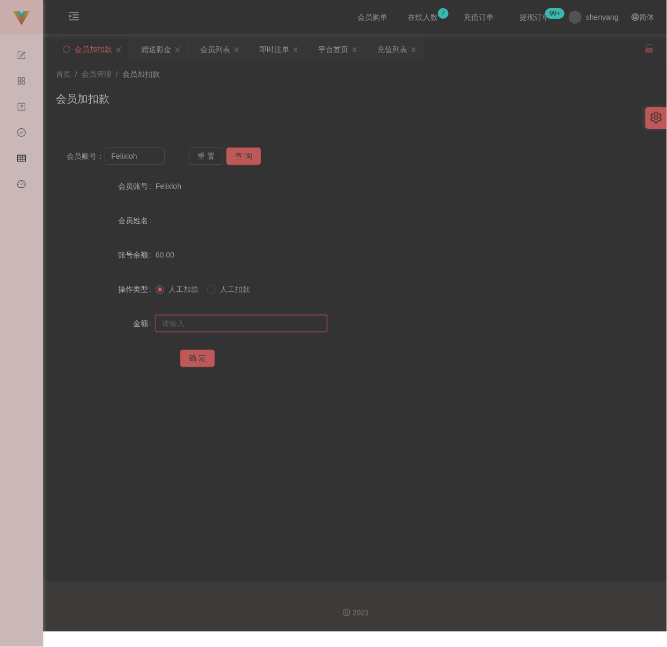
click at [283, 327] on input "text" at bounding box center [242, 323] width 172 height 17
click at [203, 357] on button "确 定" at bounding box center [197, 358] width 34 height 17
click at [150, 161] on input "Felixloh" at bounding box center [135, 156] width 60 height 17
click at [245, 158] on button "查 询" at bounding box center [243, 156] width 34 height 17
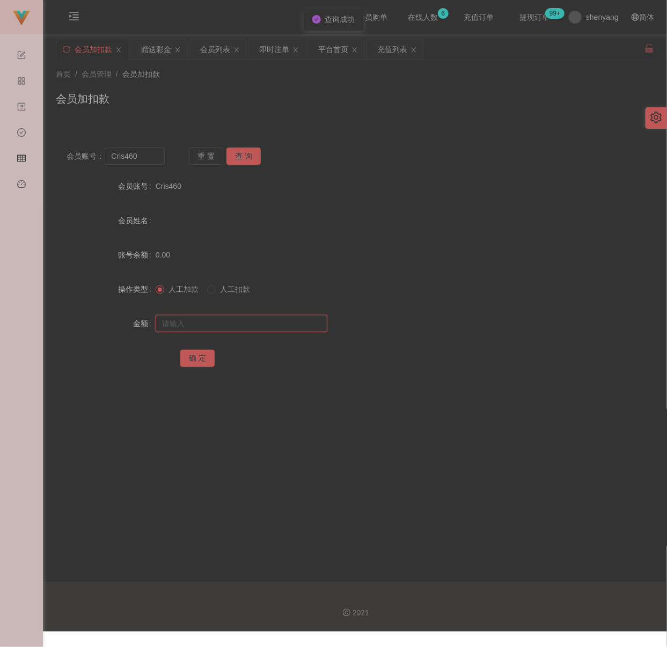
click at [239, 318] on input "text" at bounding box center [242, 323] width 172 height 17
click at [256, 319] on input "text" at bounding box center [242, 323] width 172 height 17
drag, startPoint x: 201, startPoint y: 356, endPoint x: 210, endPoint y: 357, distance: 8.7
click at [202, 356] on button "确 定" at bounding box center [197, 358] width 34 height 17
click at [371, 104] on div "会员加扣款" at bounding box center [355, 103] width 598 height 25
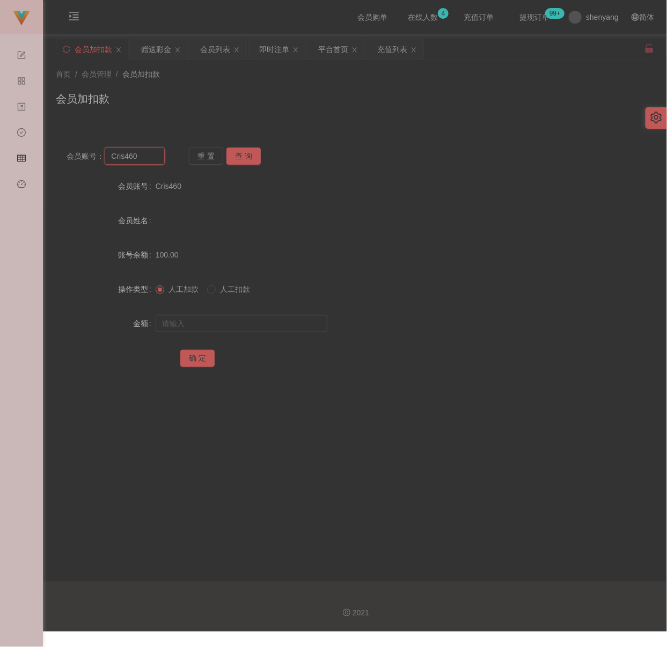
click at [146, 163] on input "Cris460" at bounding box center [135, 156] width 60 height 17
click at [246, 150] on button "查 询" at bounding box center [243, 156] width 34 height 17
click at [236, 319] on input "text" at bounding box center [242, 323] width 172 height 17
click at [280, 327] on input "text" at bounding box center [242, 323] width 172 height 17
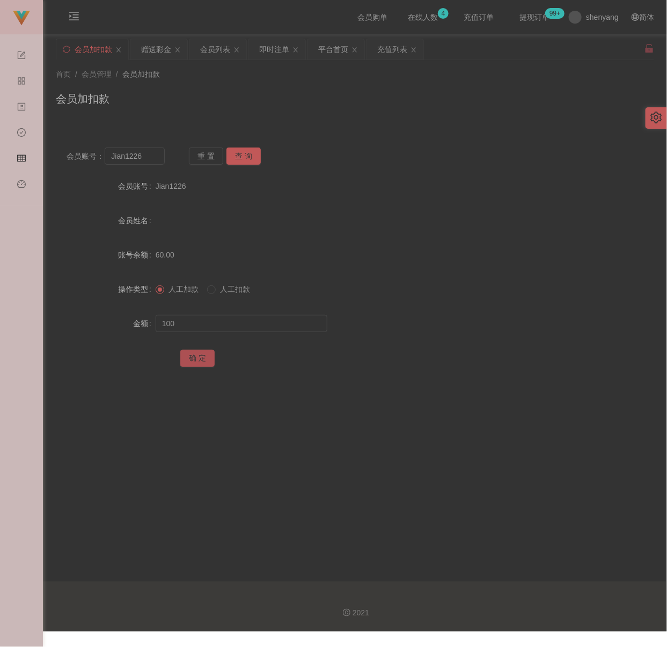
click at [204, 351] on button "确 定" at bounding box center [197, 358] width 34 height 17
click at [369, 83] on div "首页 / 会员管理 / 会员加扣款 / 会员加扣款" at bounding box center [355, 92] width 598 height 47
click at [147, 159] on input "Jian1226" at bounding box center [135, 156] width 60 height 17
click at [245, 158] on button "查 询" at bounding box center [243, 156] width 34 height 17
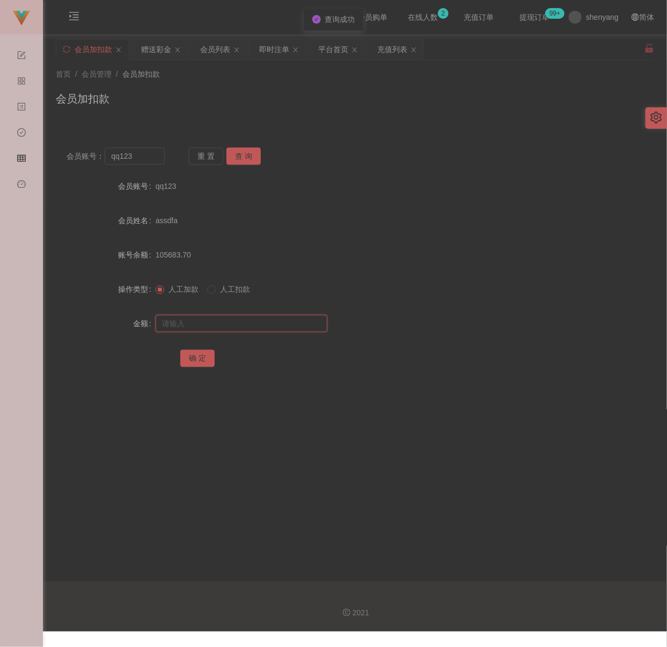
click at [233, 319] on input "text" at bounding box center [242, 323] width 172 height 17
click at [266, 325] on input "text" at bounding box center [242, 323] width 172 height 17
click at [187, 355] on button "确 定" at bounding box center [197, 358] width 34 height 17
click at [144, 161] on input "qq123" at bounding box center [135, 156] width 60 height 17
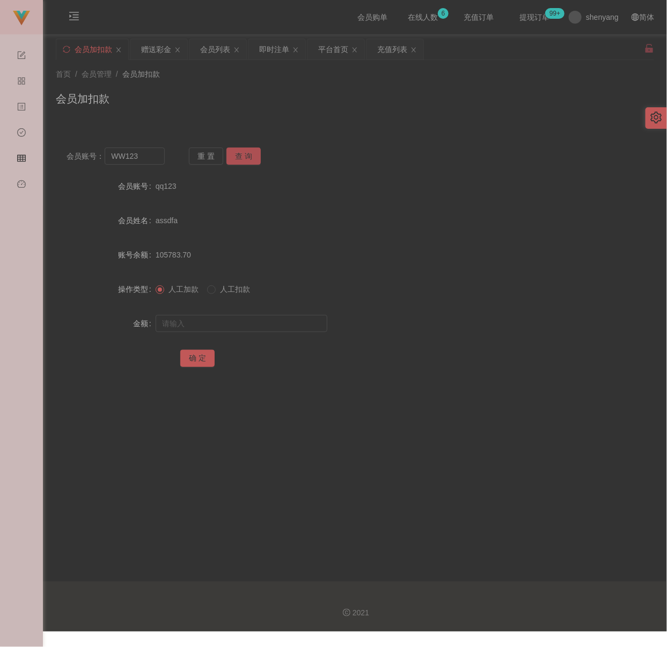
click at [237, 156] on button "查 询" at bounding box center [243, 156] width 34 height 17
click at [225, 328] on input "text" at bounding box center [242, 323] width 172 height 17
click at [248, 328] on input "text" at bounding box center [242, 323] width 172 height 17
click at [194, 353] on button "确 定" at bounding box center [197, 358] width 34 height 17
click at [298, 122] on div "首页 / 会员管理 / 会员加扣款 / 会员加扣款" at bounding box center [355, 92] width 624 height 64
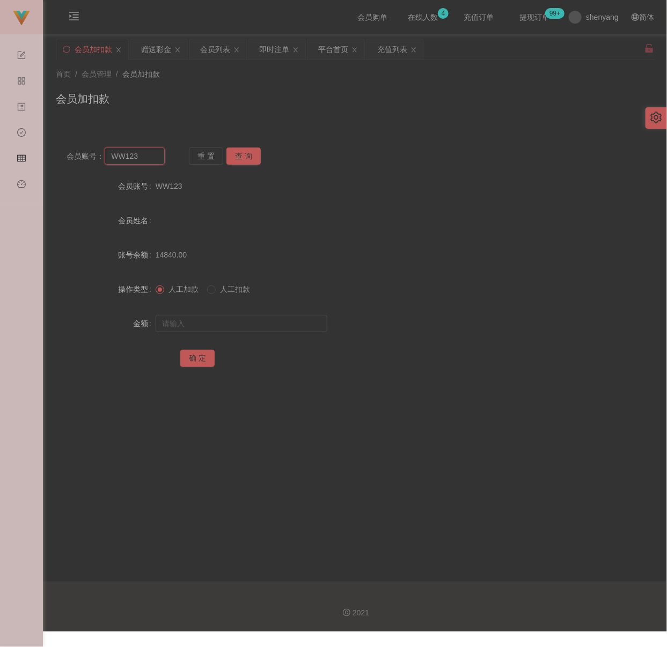
click at [146, 158] on input "WW123" at bounding box center [135, 156] width 60 height 17
click at [234, 153] on button "查 询" at bounding box center [243, 156] width 34 height 17
click at [225, 318] on input "text" at bounding box center [242, 323] width 172 height 17
click at [240, 324] on input "text" at bounding box center [242, 323] width 172 height 17
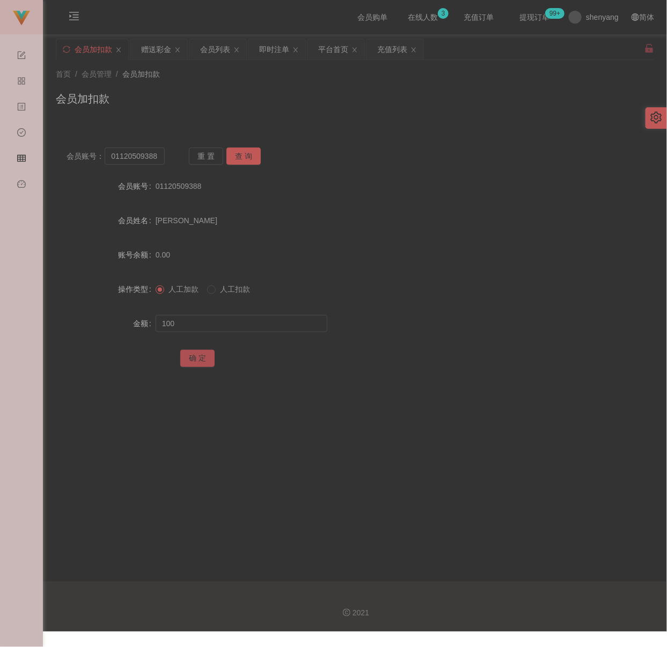
click at [203, 355] on button "确 定" at bounding box center [197, 358] width 34 height 17
click at [316, 110] on div "会员加扣款" at bounding box center [355, 103] width 598 height 25
click at [157, 158] on input "01120509388" at bounding box center [135, 156] width 60 height 17
click at [240, 156] on button "查 询" at bounding box center [243, 156] width 34 height 17
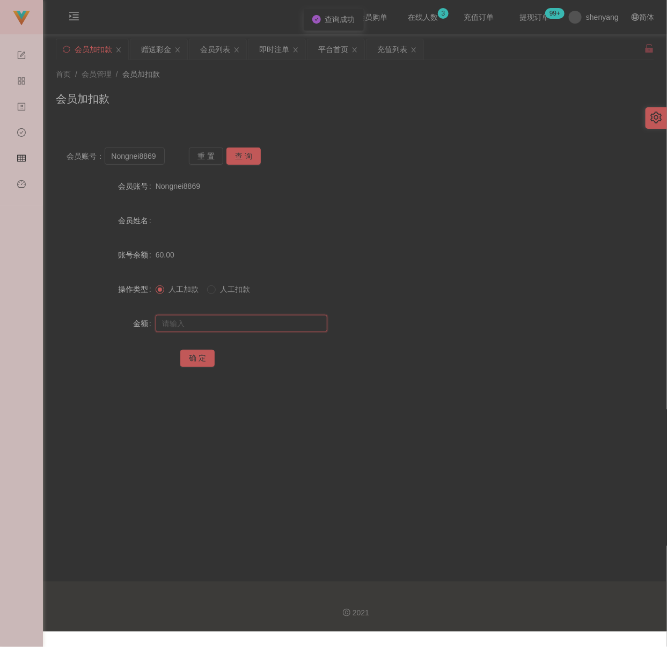
click at [238, 322] on input "text" at bounding box center [242, 323] width 172 height 17
click at [201, 322] on input "text" at bounding box center [242, 323] width 172 height 17
click at [192, 358] on button "确 定" at bounding box center [197, 358] width 34 height 17
click at [140, 161] on input "Nongnei8869" at bounding box center [135, 156] width 60 height 17
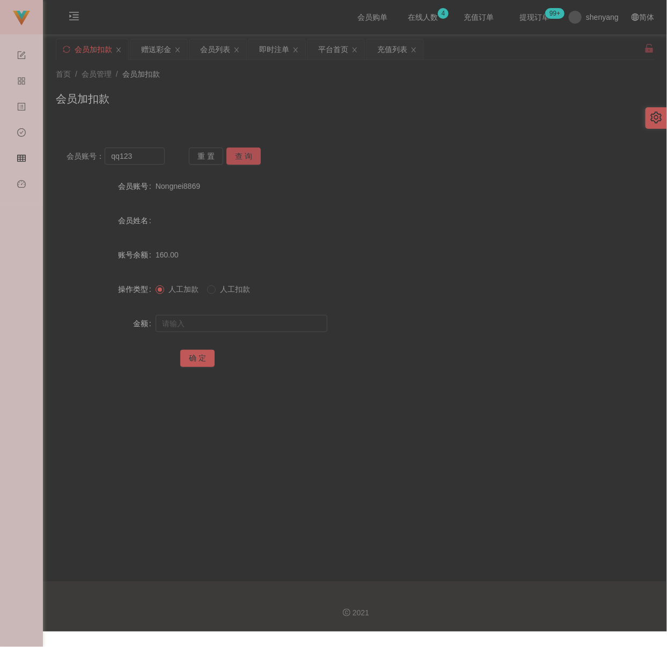
click at [236, 155] on button "查 询" at bounding box center [243, 156] width 34 height 17
click at [235, 322] on input "text" at bounding box center [242, 323] width 172 height 17
click at [193, 359] on button "确 定" at bounding box center [197, 358] width 34 height 17
click at [373, 111] on div "会员加扣款" at bounding box center [355, 103] width 598 height 25
click at [150, 156] on input "qq123" at bounding box center [135, 156] width 60 height 17
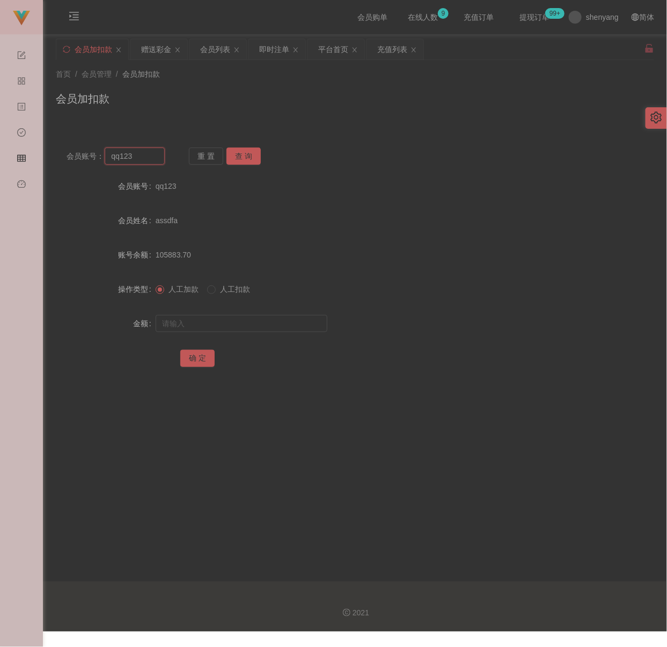
click at [150, 156] on input "qq123" at bounding box center [135, 156] width 60 height 17
click at [237, 158] on button "查 询" at bounding box center [243, 156] width 34 height 17
click at [246, 322] on input "text" at bounding box center [242, 323] width 172 height 17
click at [187, 356] on button "确 定" at bounding box center [197, 358] width 34 height 17
click at [419, 121] on div "首页 / 会员管理 / 会员加扣款 / 会员加扣款" at bounding box center [355, 92] width 624 height 64
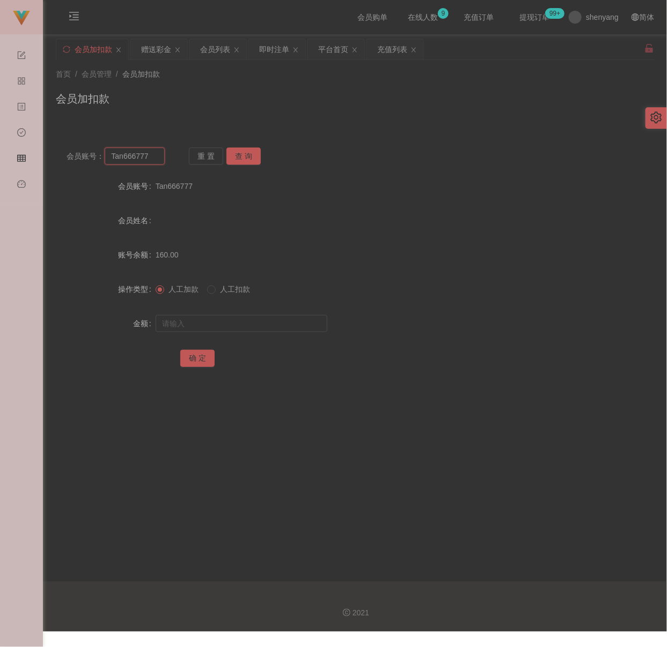
click at [150, 158] on input "Tan666777" at bounding box center [135, 156] width 60 height 17
click at [242, 151] on button "查 询" at bounding box center [243, 156] width 34 height 17
click at [252, 328] on input "text" at bounding box center [242, 323] width 172 height 17
click at [248, 319] on input "text" at bounding box center [242, 323] width 172 height 17
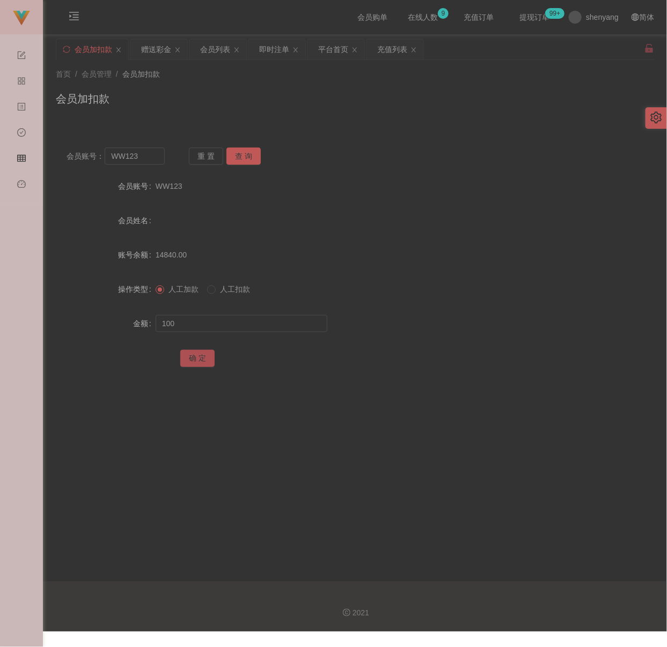
click at [203, 353] on button "确 定" at bounding box center [197, 358] width 34 height 17
click at [380, 106] on div "会员加扣款" at bounding box center [355, 103] width 598 height 25
click at [152, 155] on input "WW123" at bounding box center [135, 156] width 60 height 17
click at [244, 150] on button "查 询" at bounding box center [243, 156] width 34 height 17
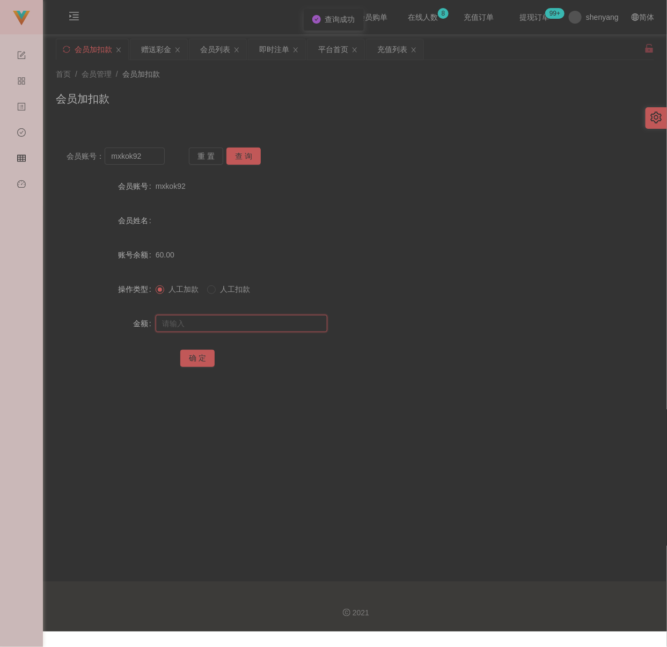
click at [256, 315] on input "text" at bounding box center [242, 323] width 172 height 17
drag, startPoint x: 266, startPoint y: 325, endPoint x: 256, endPoint y: 325, distance: 10.2
click at [265, 325] on input "text" at bounding box center [242, 323] width 172 height 17
click at [199, 361] on button "确 定" at bounding box center [197, 358] width 34 height 17
click at [393, 118] on div "首页 / 会员管理 / 会员加扣款 / 会员加扣款" at bounding box center [355, 92] width 624 height 64
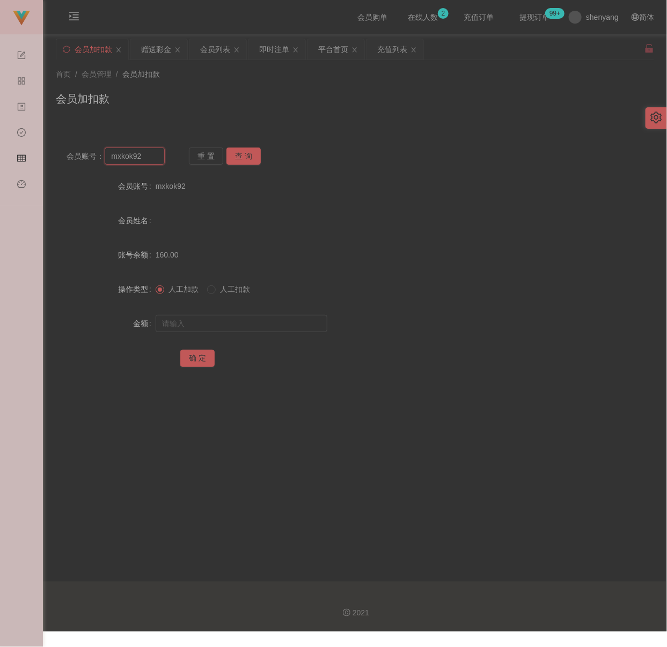
click at [149, 160] on input "mxkok92" at bounding box center [135, 156] width 60 height 17
click at [239, 158] on button "查 询" at bounding box center [243, 156] width 34 height 17
click at [229, 321] on input "text" at bounding box center [242, 323] width 172 height 17
drag, startPoint x: 275, startPoint y: 324, endPoint x: 267, endPoint y: 324, distance: 8.1
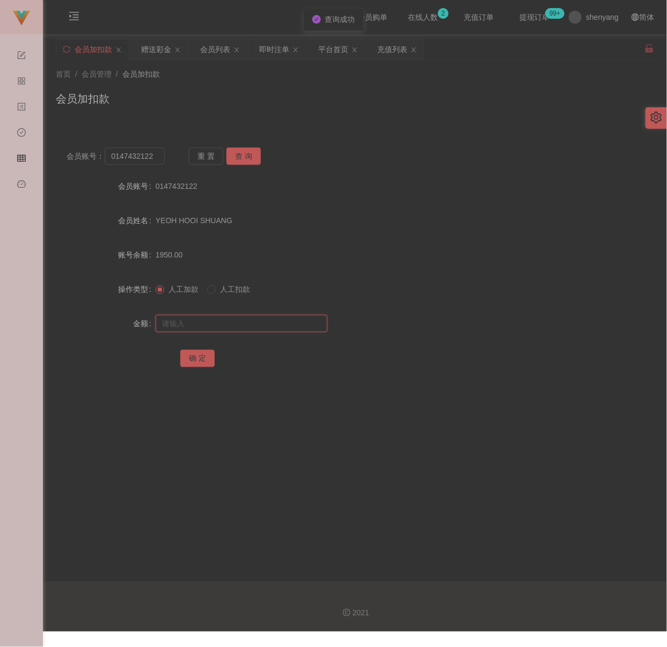
click at [275, 324] on input "text" at bounding box center [242, 323] width 172 height 17
click at [208, 356] on button "确 定" at bounding box center [197, 358] width 34 height 17
click at [297, 92] on div "会员加扣款" at bounding box center [355, 103] width 598 height 25
click at [158, 162] on input "0147432122" at bounding box center [135, 156] width 60 height 17
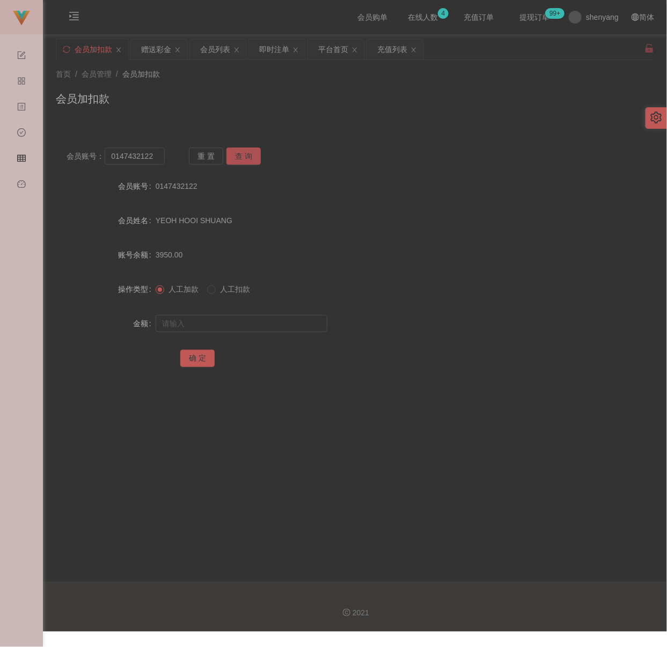
click at [239, 156] on button "查 询" at bounding box center [243, 156] width 34 height 17
click at [232, 324] on input "text" at bounding box center [242, 323] width 172 height 17
click at [238, 315] on input "text" at bounding box center [242, 323] width 172 height 17
click at [187, 359] on button "确 定" at bounding box center [197, 358] width 34 height 17
click at [294, 104] on div "会员加扣款" at bounding box center [355, 103] width 598 height 25
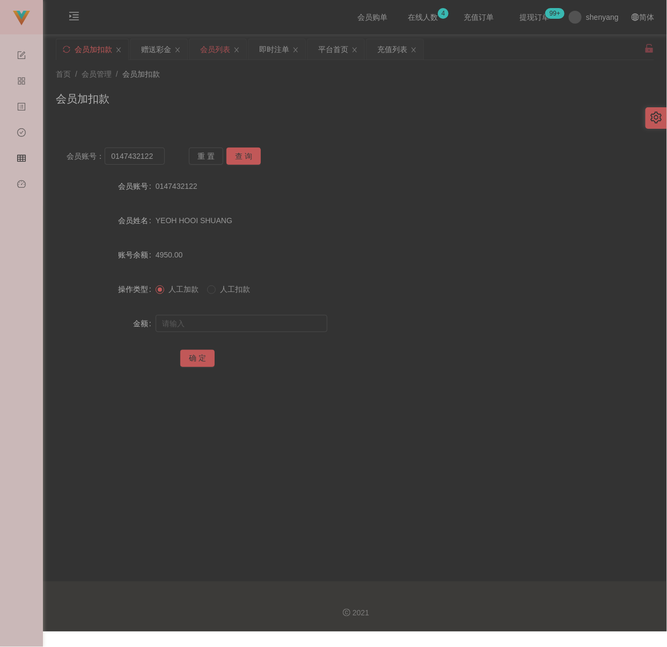
click at [223, 49] on div "会员列表" at bounding box center [215, 49] width 30 height 20
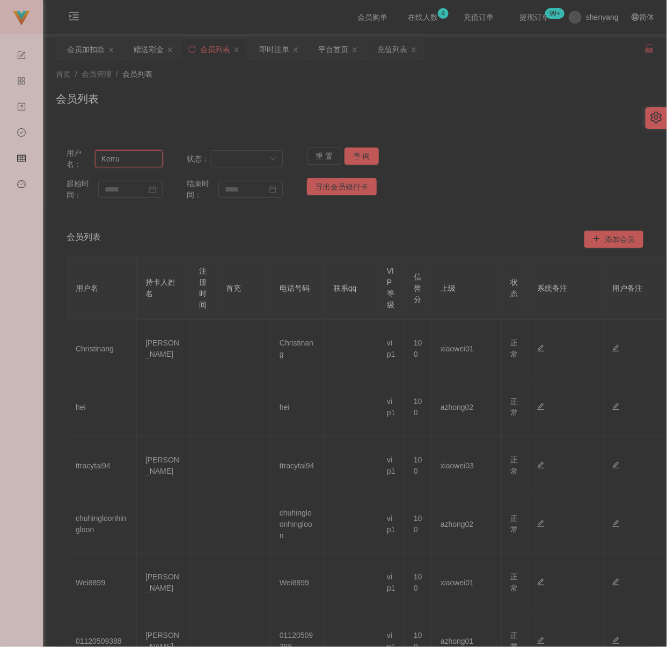
click at [149, 161] on input "Kerru" at bounding box center [129, 158] width 68 height 17
click at [356, 162] on button "查 询" at bounding box center [361, 156] width 34 height 17
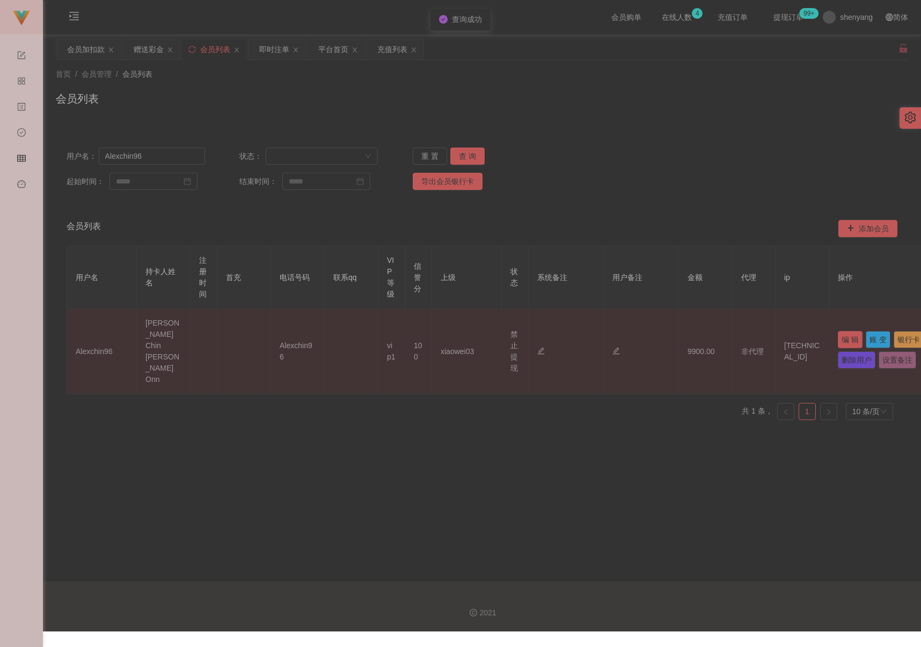
click at [655, 331] on button "编 辑" at bounding box center [850, 339] width 25 height 17
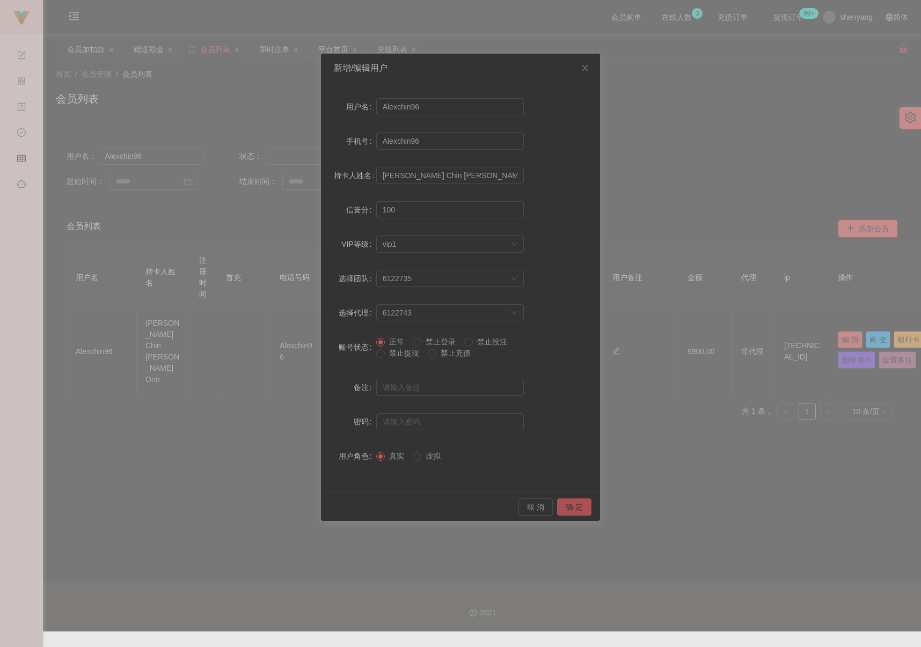
click at [584, 507] on button "确 定" at bounding box center [574, 506] width 34 height 17
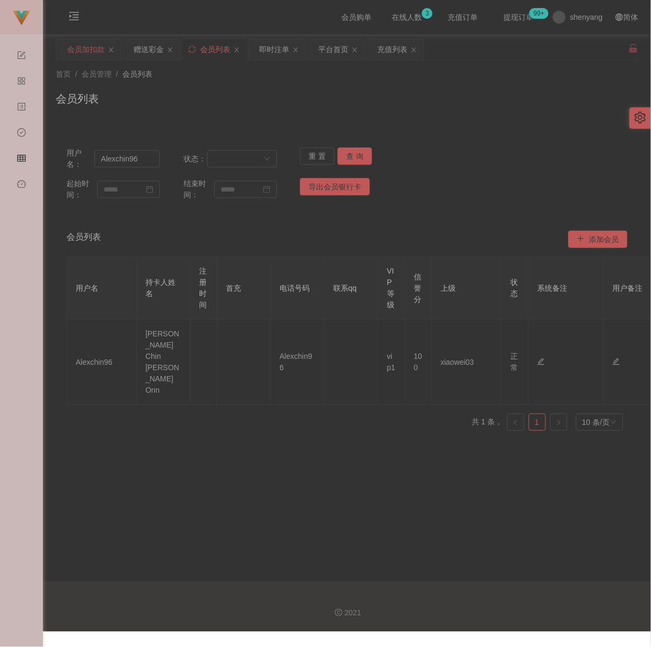
click at [87, 50] on div "会员加扣款" at bounding box center [86, 49] width 38 height 20
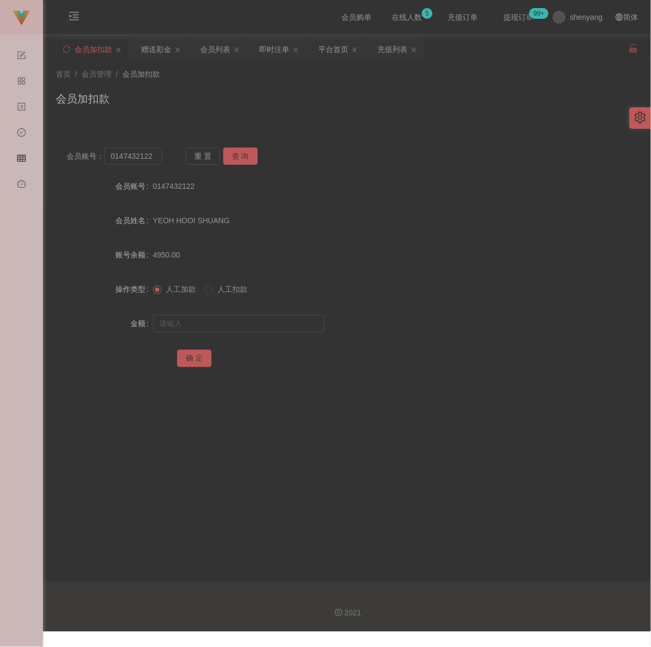
click at [365, 105] on div "会员加扣款" at bounding box center [347, 103] width 582 height 25
click at [158, 159] on input "0147432122" at bounding box center [132, 156] width 57 height 17
click at [244, 159] on button "查 询" at bounding box center [240, 156] width 34 height 17
click at [231, 321] on input "text" at bounding box center [239, 323] width 172 height 17
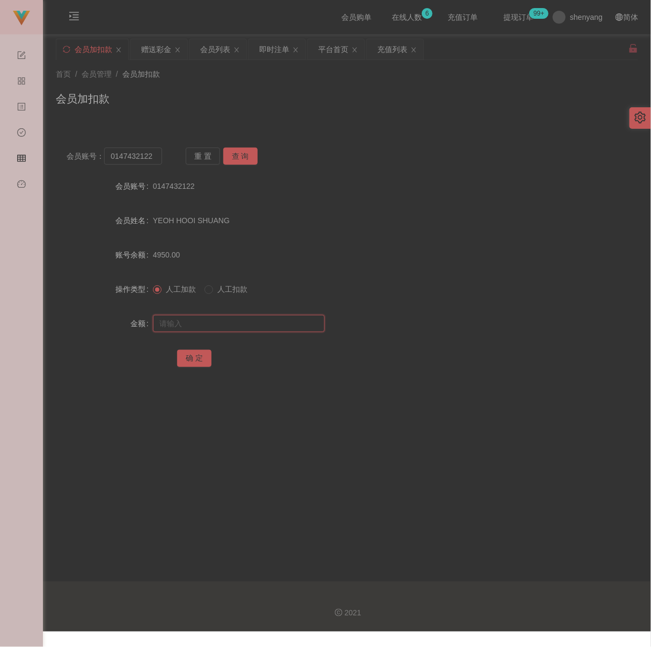
click at [262, 331] on input "text" at bounding box center [239, 323] width 172 height 17
click at [194, 361] on button "确 定" at bounding box center [194, 358] width 34 height 17
click at [219, 54] on div "会员列表" at bounding box center [215, 49] width 30 height 20
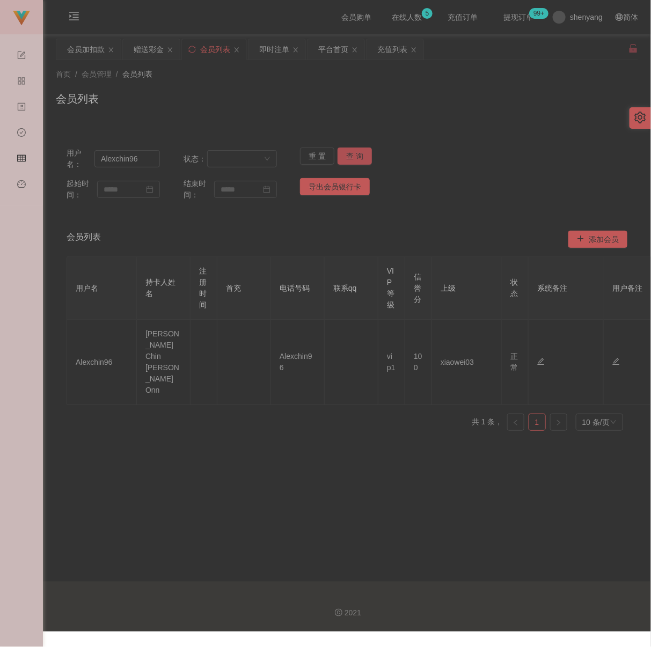
click at [349, 150] on button "查 询" at bounding box center [354, 156] width 34 height 17
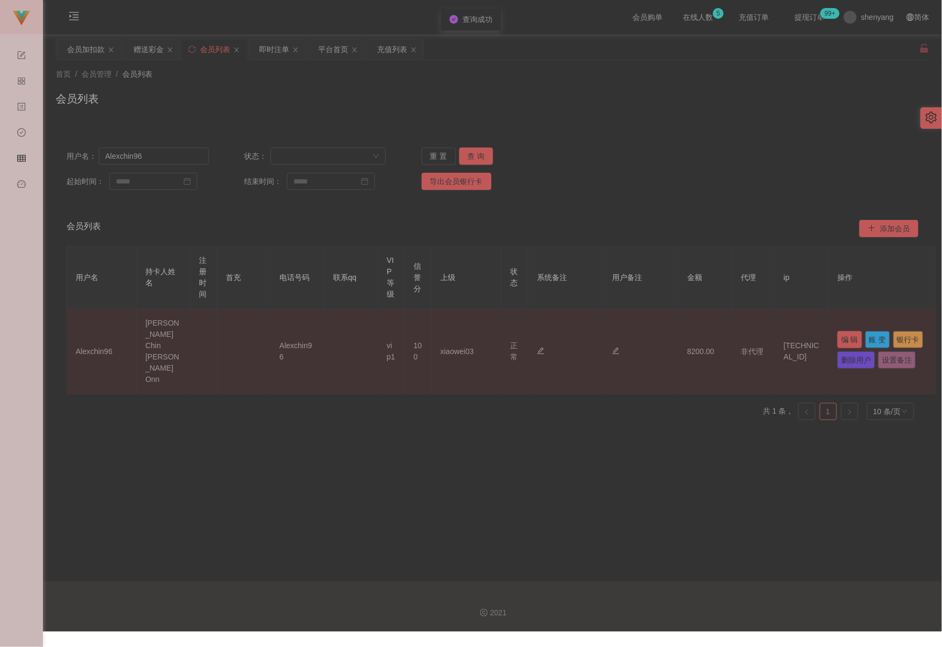
click at [655, 331] on button "编 辑" at bounding box center [850, 339] width 25 height 17
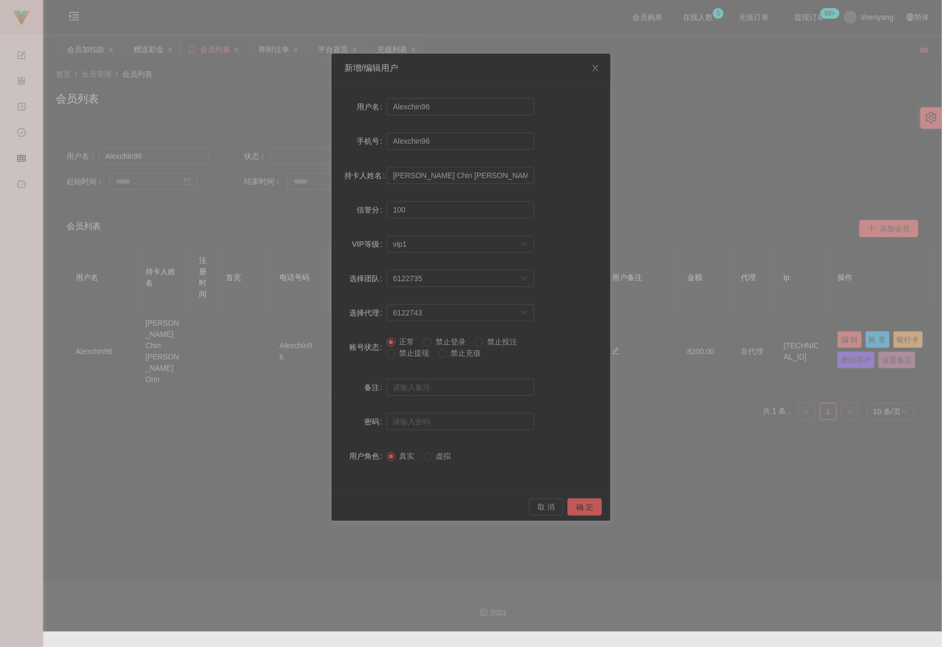
drag, startPoint x: 406, startPoint y: 354, endPoint x: 423, endPoint y: 369, distance: 23.2
click at [406, 353] on span "禁止提现" at bounding box center [414, 353] width 39 height 9
click at [586, 503] on button "确 定" at bounding box center [585, 506] width 34 height 17
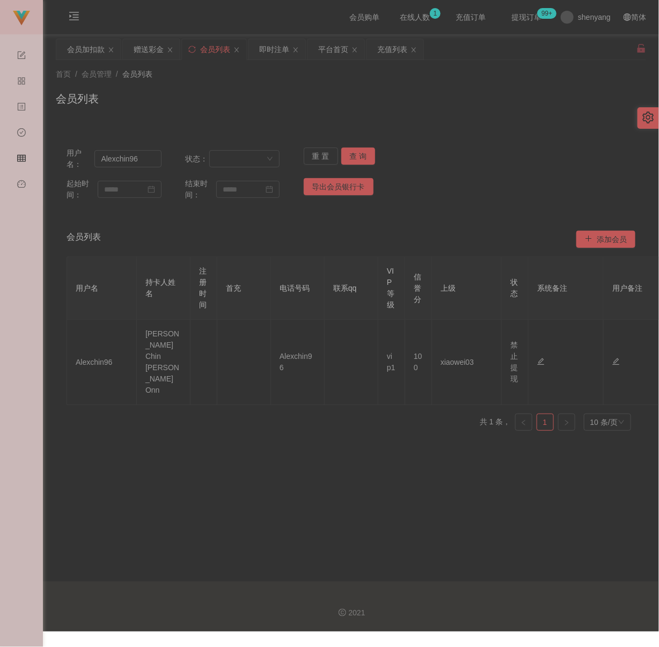
drag, startPoint x: 456, startPoint y: 129, endPoint x: 464, endPoint y: 139, distance: 13.0
click at [456, 128] on div "用户名： Alexchin96 状态： 重 置 查 询 起始时间： 结束时间： 导出会员银行卡 会员列表 添加会员 用户名 持卡人姓名 注册时间 首充 电话号…" at bounding box center [351, 281] width 590 height 315
click at [97, 50] on div "会员加扣款" at bounding box center [86, 49] width 38 height 20
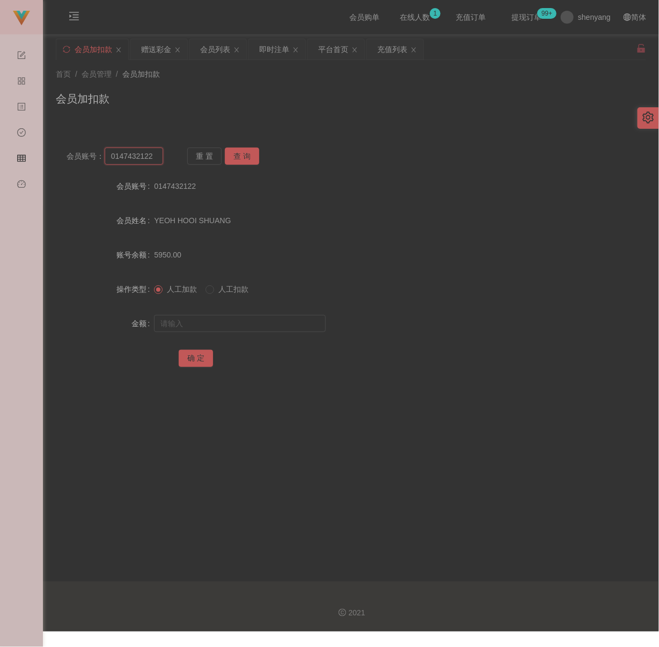
click at [153, 155] on input "0147432122" at bounding box center [134, 156] width 58 height 17
paste input "WW123"
type input "WW123"
click at [232, 153] on button "查 询" at bounding box center [242, 156] width 34 height 17
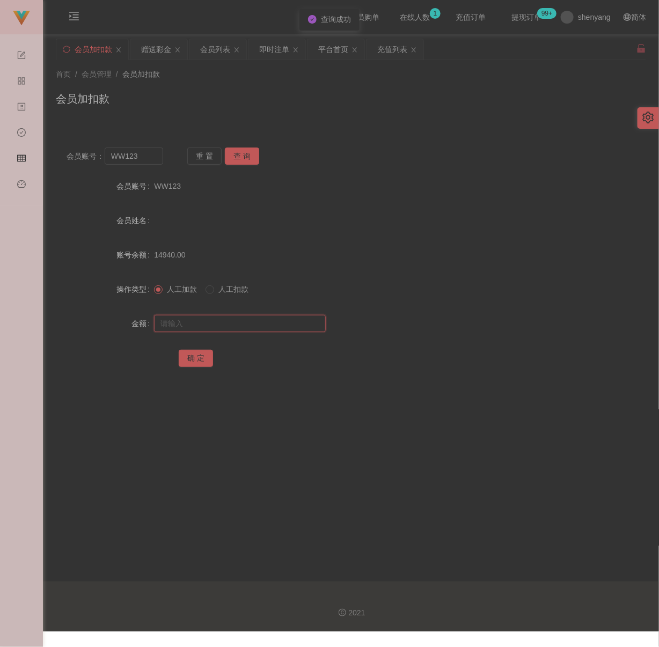
click at [229, 324] on input "text" at bounding box center [240, 323] width 172 height 17
type input "30"
click at [200, 359] on button "确 定" at bounding box center [196, 358] width 34 height 17
click at [210, 50] on div "会员列表" at bounding box center [215, 49] width 30 height 20
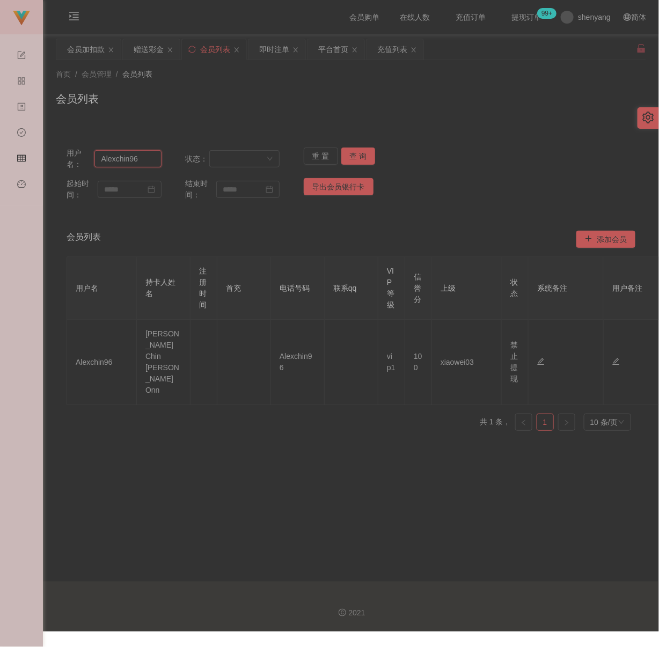
click at [149, 156] on input "Alexchin96" at bounding box center [127, 158] width 67 height 17
click at [344, 156] on button "查 询" at bounding box center [358, 156] width 34 height 17
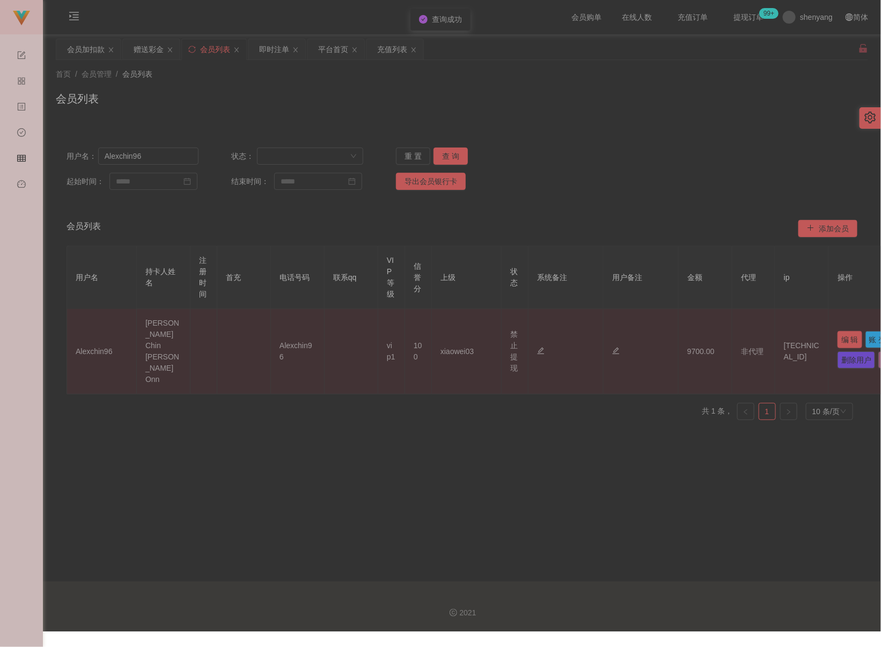
click at [658, 331] on button "编 辑" at bounding box center [850, 339] width 25 height 17
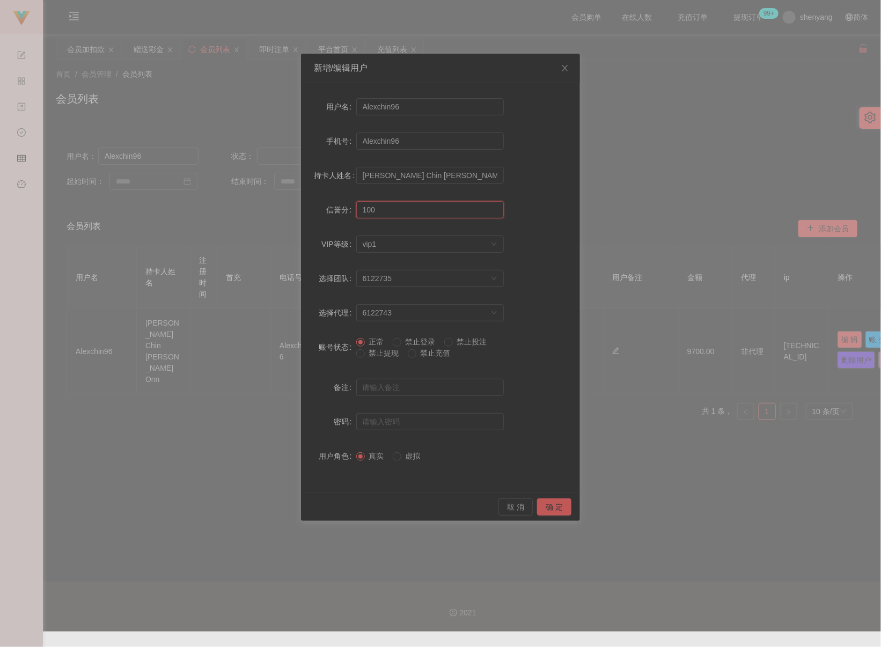
click at [401, 215] on input "100" at bounding box center [430, 209] width 148 height 17
type input "70"
click at [552, 509] on button "确 定" at bounding box center [554, 506] width 34 height 17
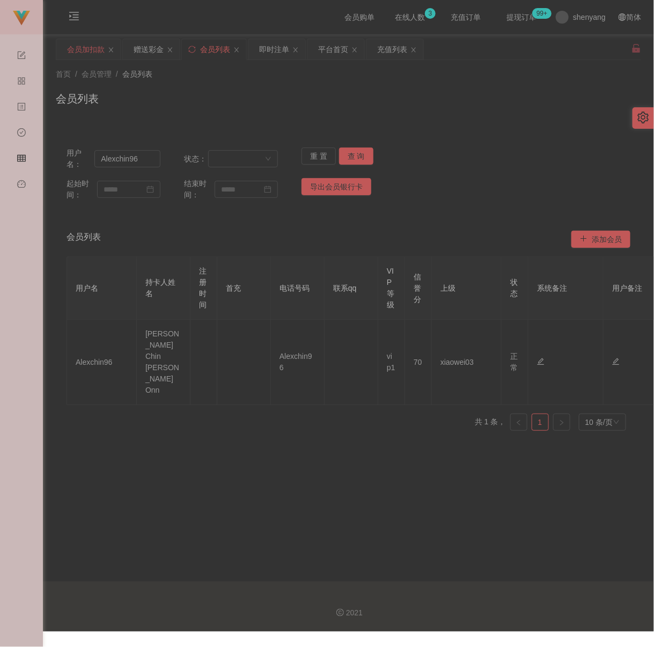
click at [90, 47] on div "会员加扣款" at bounding box center [86, 49] width 38 height 20
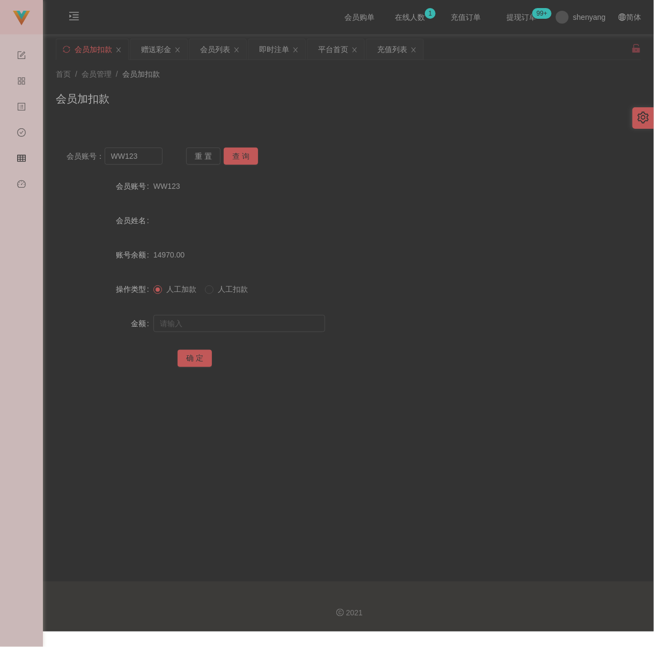
click at [371, 110] on div "会员加扣款" at bounding box center [348, 103] width 585 height 25
click at [231, 83] on div "首页 / 会员管理 / 会员加扣款 / 会员加扣款" at bounding box center [348, 92] width 585 height 47
click at [145, 161] on input "WW123" at bounding box center [134, 156] width 58 height 17
click at [239, 157] on button "查 询" at bounding box center [241, 156] width 34 height 17
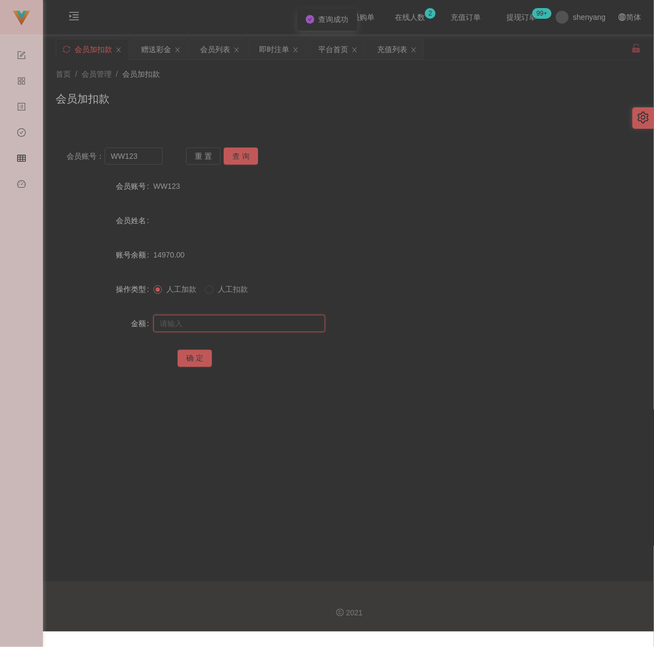
click at [224, 327] on input "text" at bounding box center [239, 323] width 172 height 17
click at [247, 326] on input "text" at bounding box center [239, 323] width 172 height 17
paste input "100"
type input "100"
click at [192, 365] on button "确 定" at bounding box center [195, 358] width 34 height 17
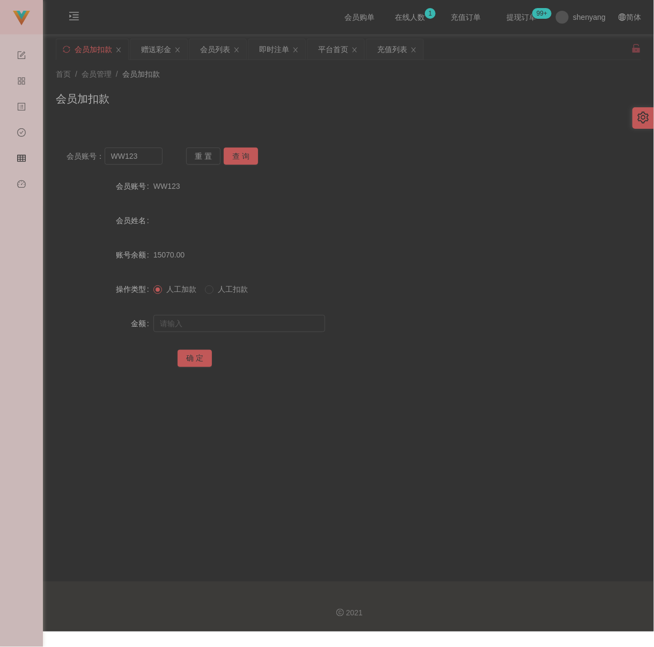
drag, startPoint x: 369, startPoint y: 112, endPoint x: 353, endPoint y: 118, distance: 16.6
click at [369, 112] on div "会员加扣款" at bounding box center [348, 103] width 585 height 25
click at [152, 162] on input "WW123" at bounding box center [134, 156] width 58 height 17
paste input "qq"
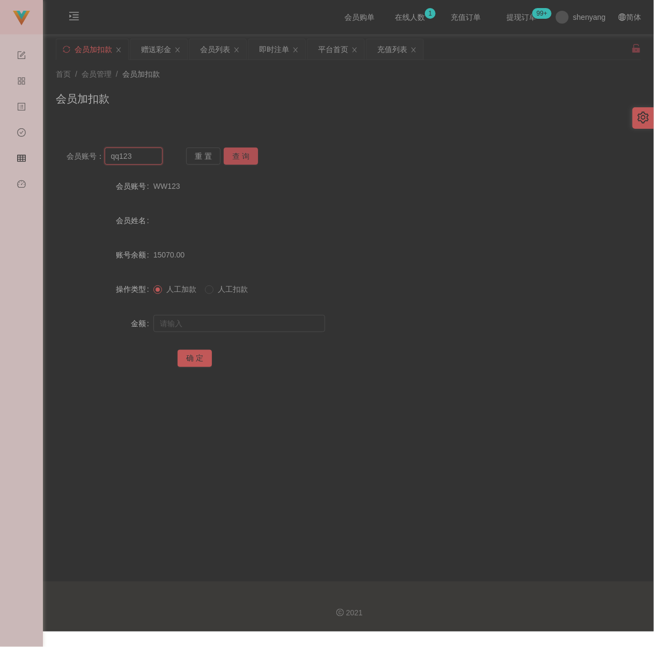
type input "qq123"
click at [243, 155] on button "查 询" at bounding box center [241, 156] width 34 height 17
